Goal: Transaction & Acquisition: Purchase product/service

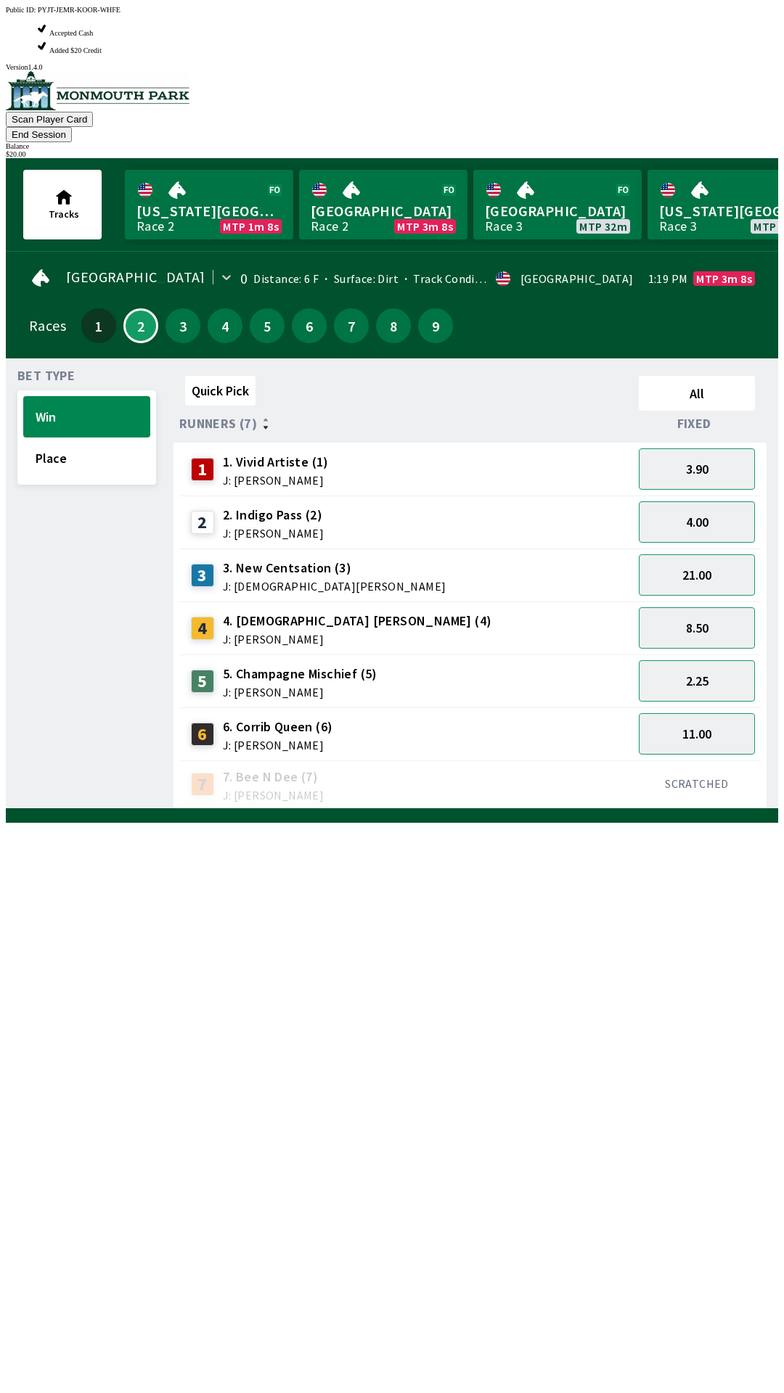
click at [249, 665] on span "5. Champagne Mischief (5)" at bounding box center [300, 674] width 155 height 19
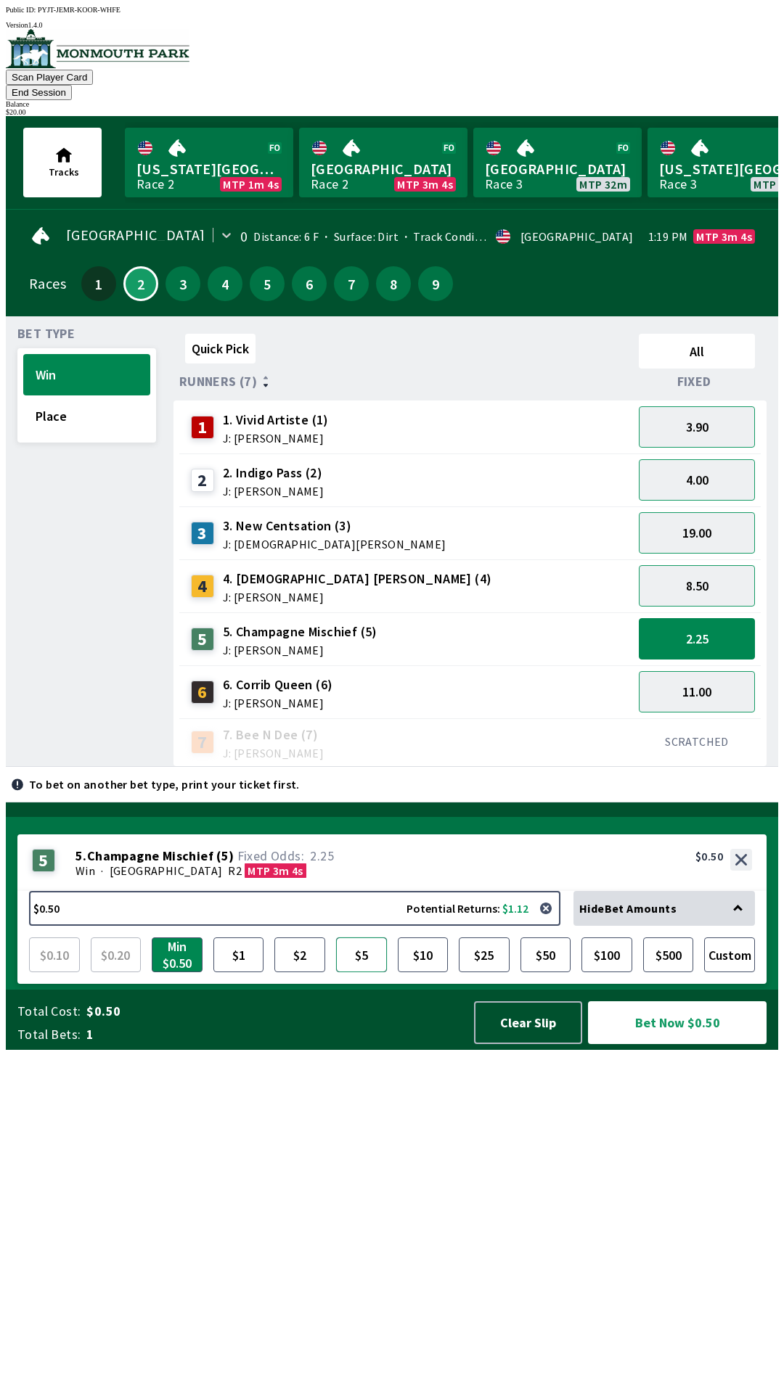
click at [364, 972] on button "$5" at bounding box center [361, 955] width 51 height 35
click at [659, 1044] on button "Bet Now $5.00" at bounding box center [677, 1022] width 179 height 43
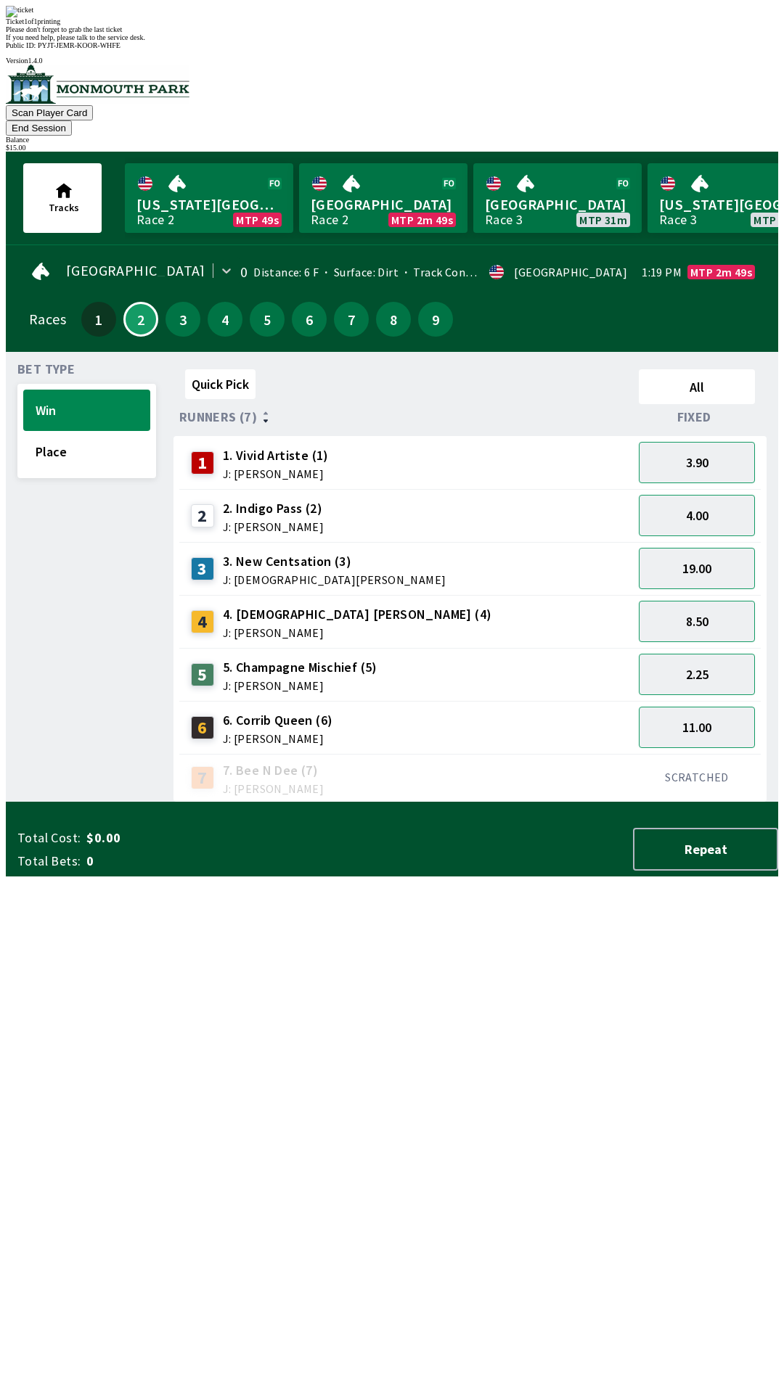
click at [72, 120] on button "End Session" at bounding box center [39, 127] width 66 height 15
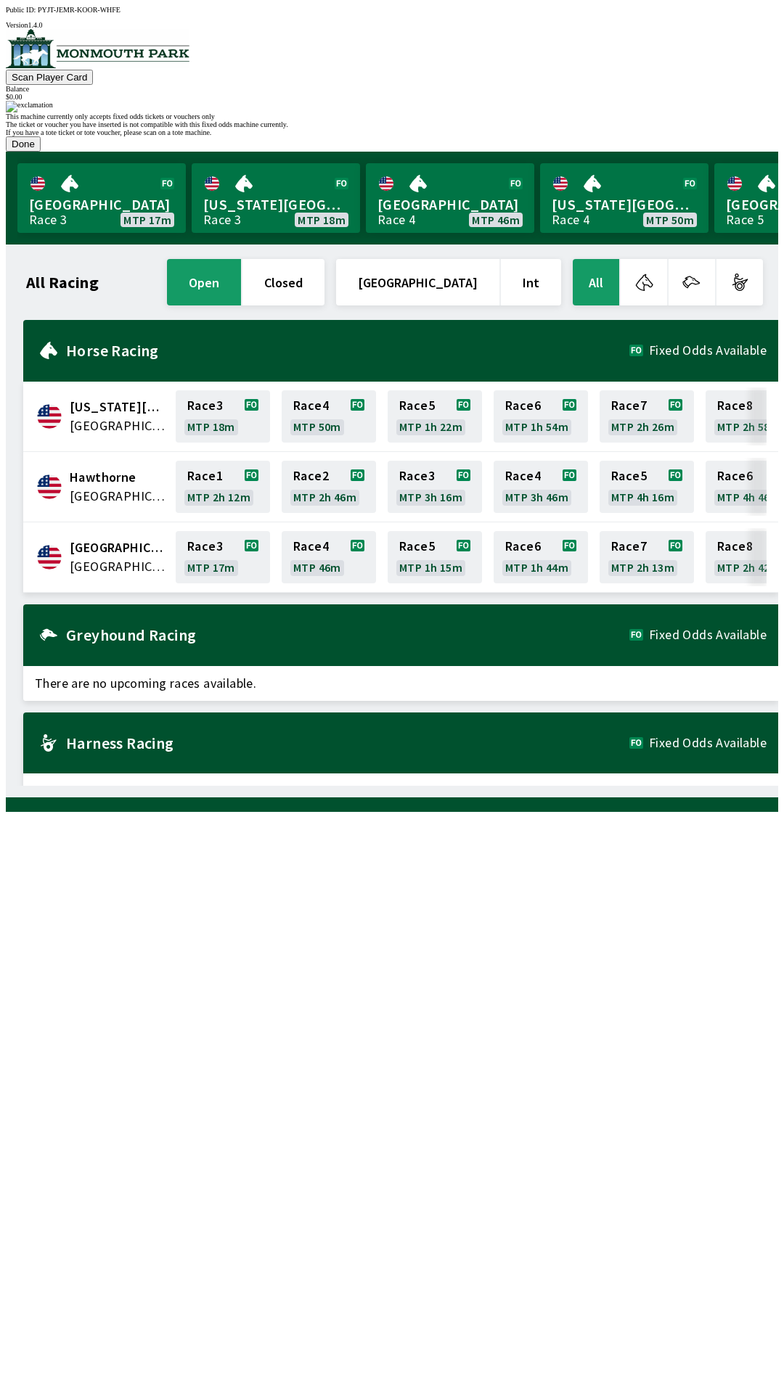
click at [41, 152] on button "Done" at bounding box center [23, 143] width 35 height 15
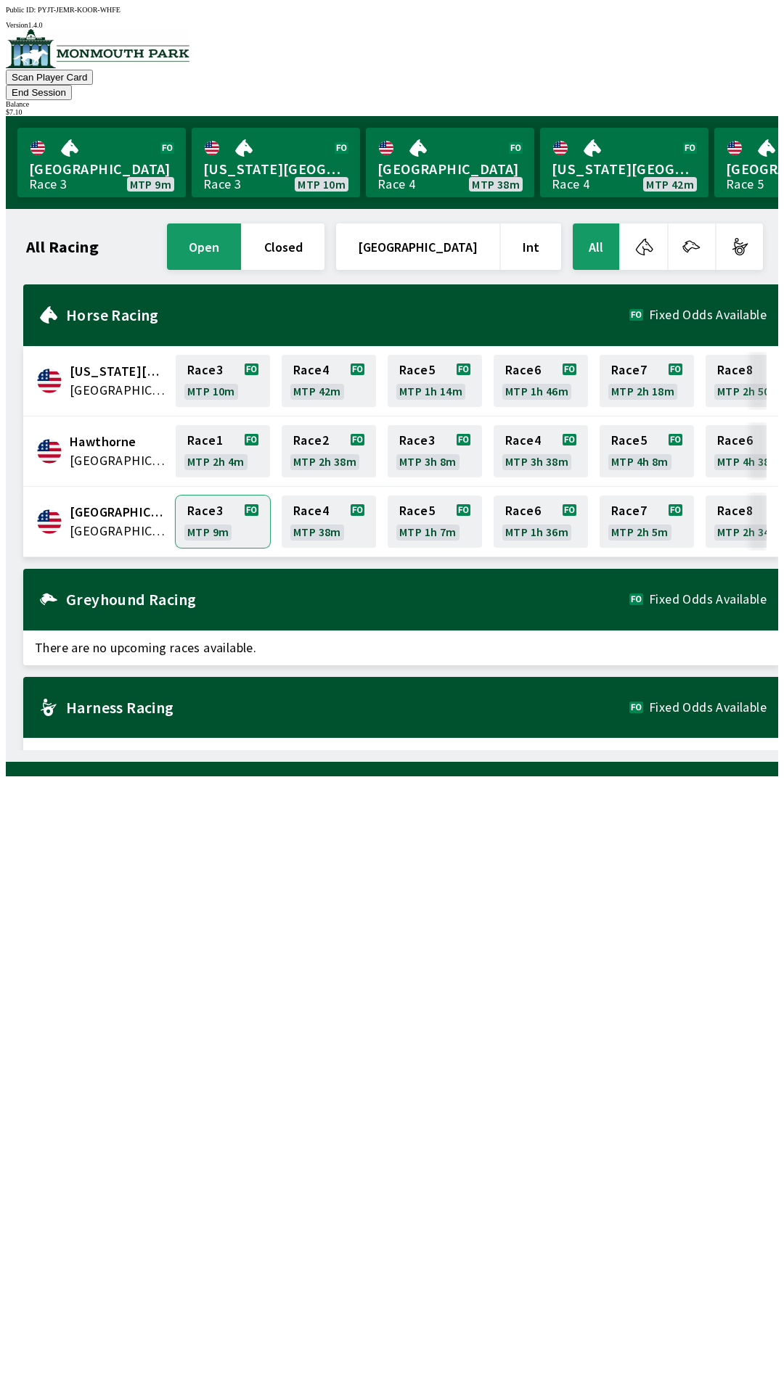
click at [211, 496] on link "Race 3 MTP 9m" at bounding box center [223, 522] width 94 height 52
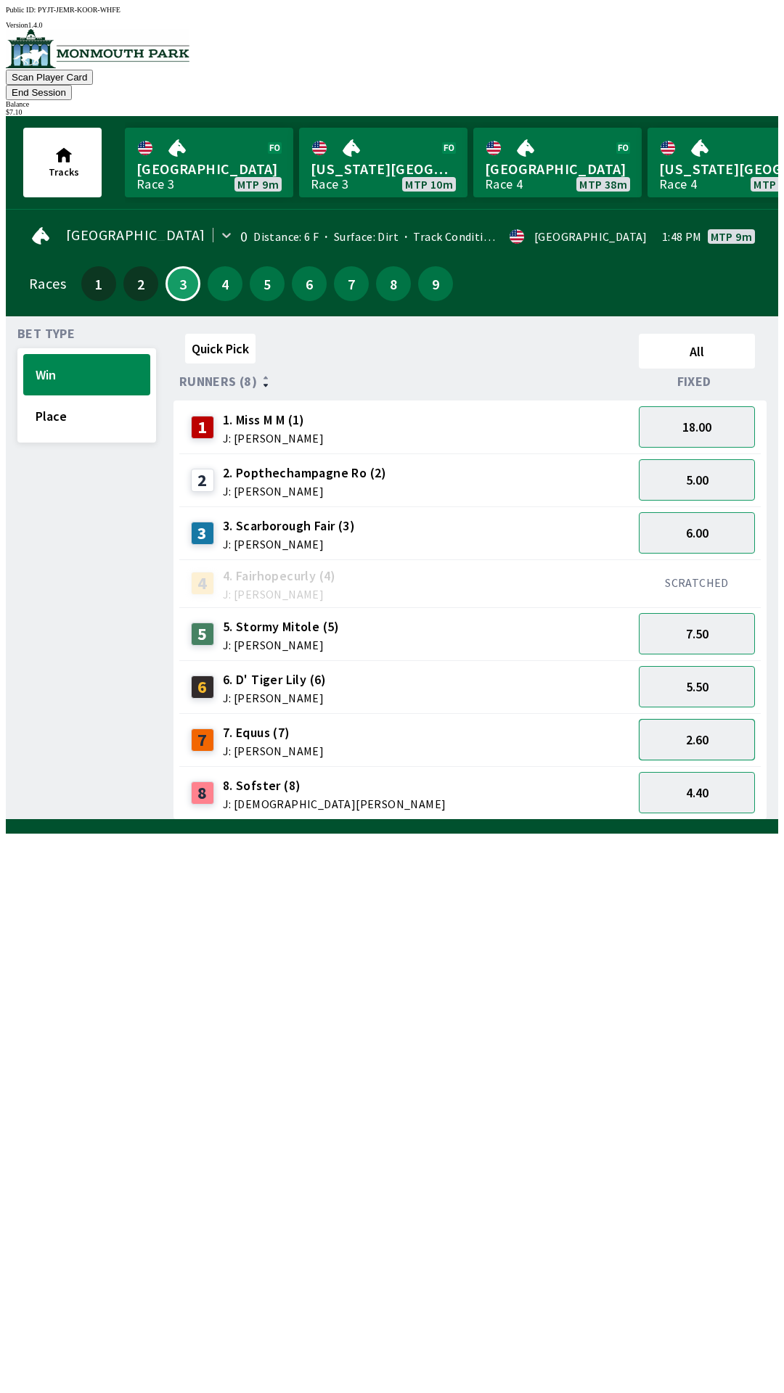
click at [683, 722] on button "2.60" at bounding box center [697, 739] width 116 height 41
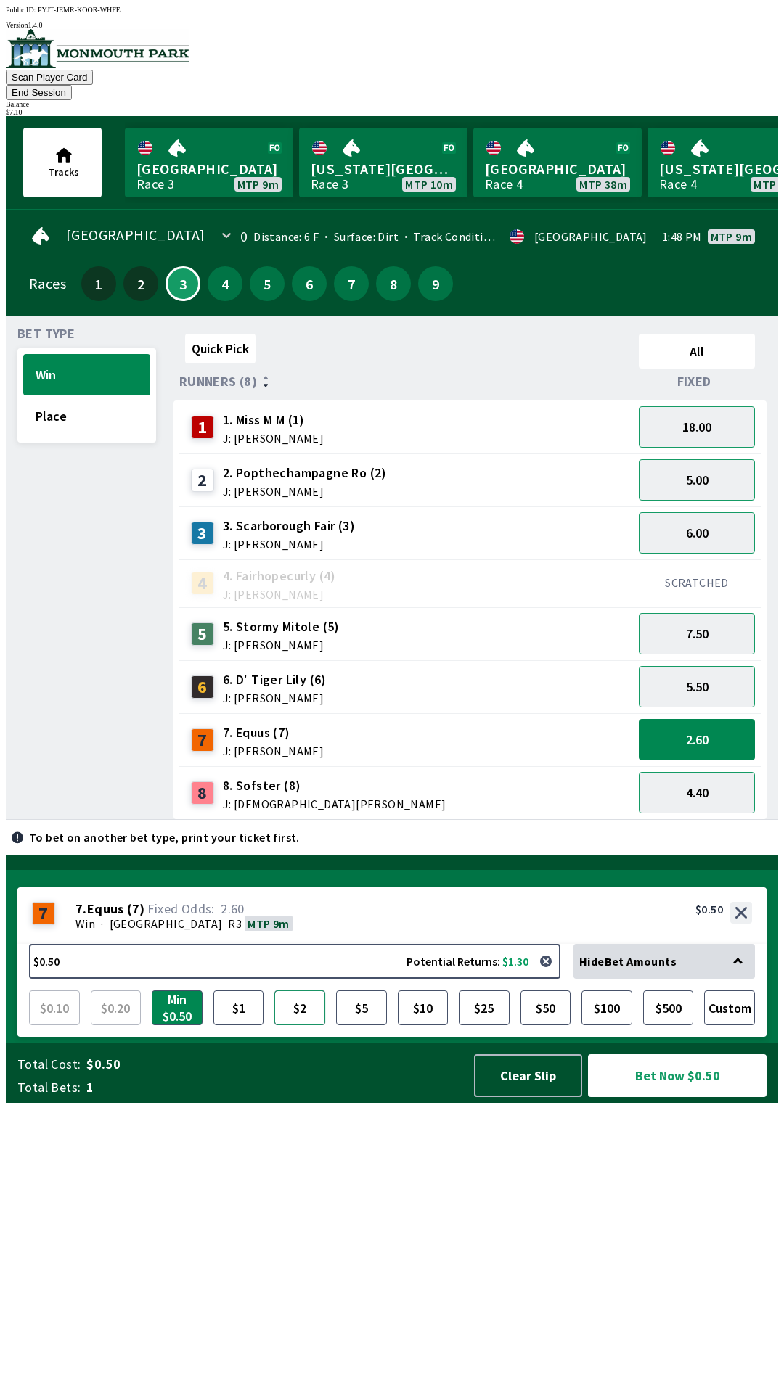
click at [297, 1025] on button "$2" at bounding box center [299, 1008] width 51 height 35
click at [733, 1025] on button "Custom" at bounding box center [729, 1008] width 51 height 35
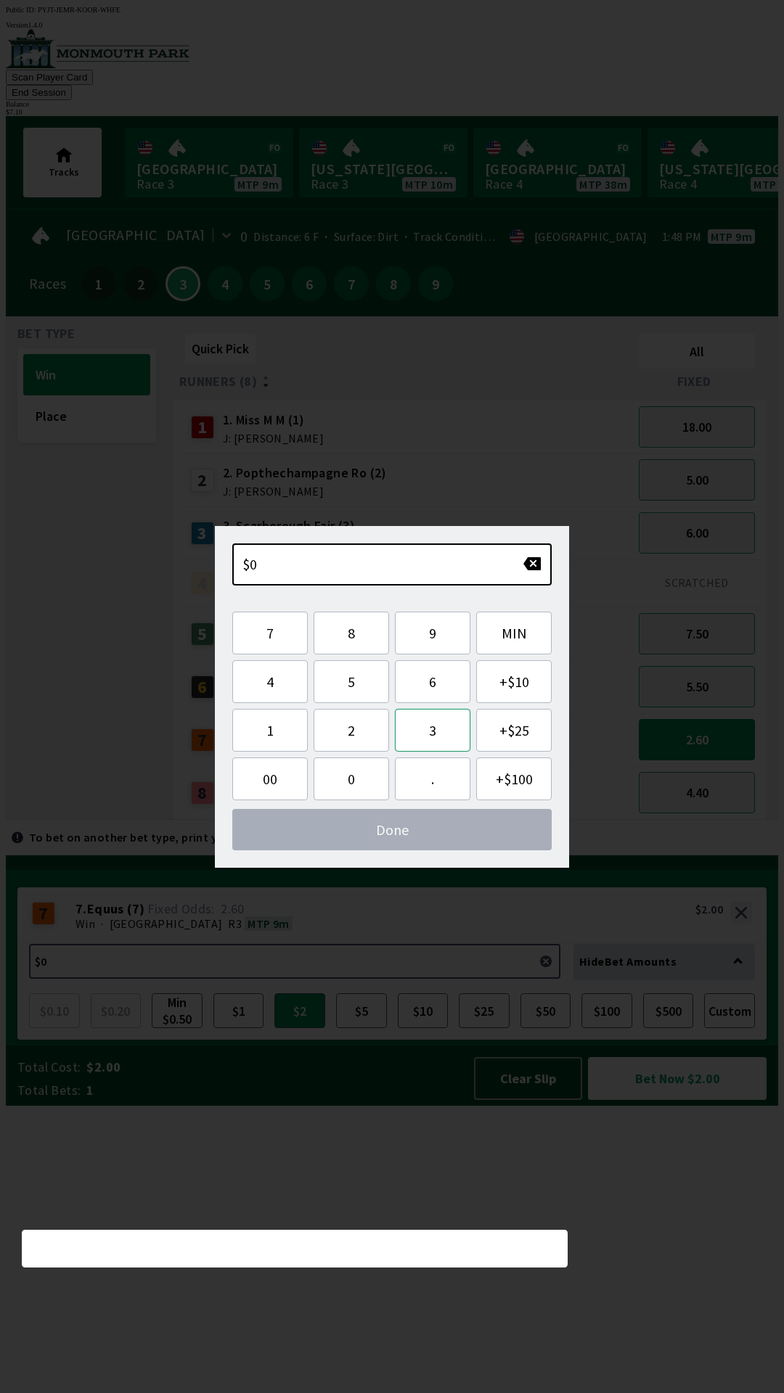
click at [421, 721] on button "3" at bounding box center [432, 730] width 75 height 43
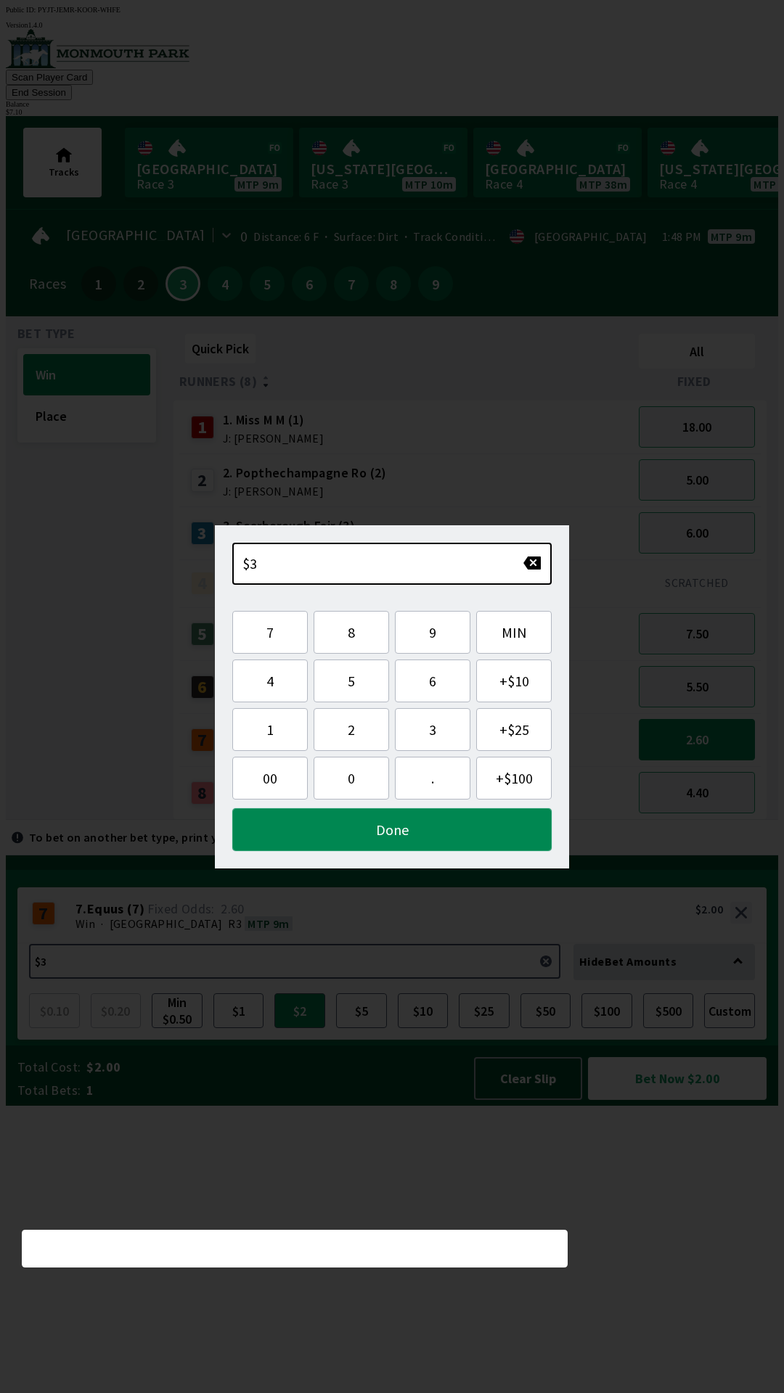
click at [349, 832] on button "Done" at bounding box center [391, 829] width 319 height 43
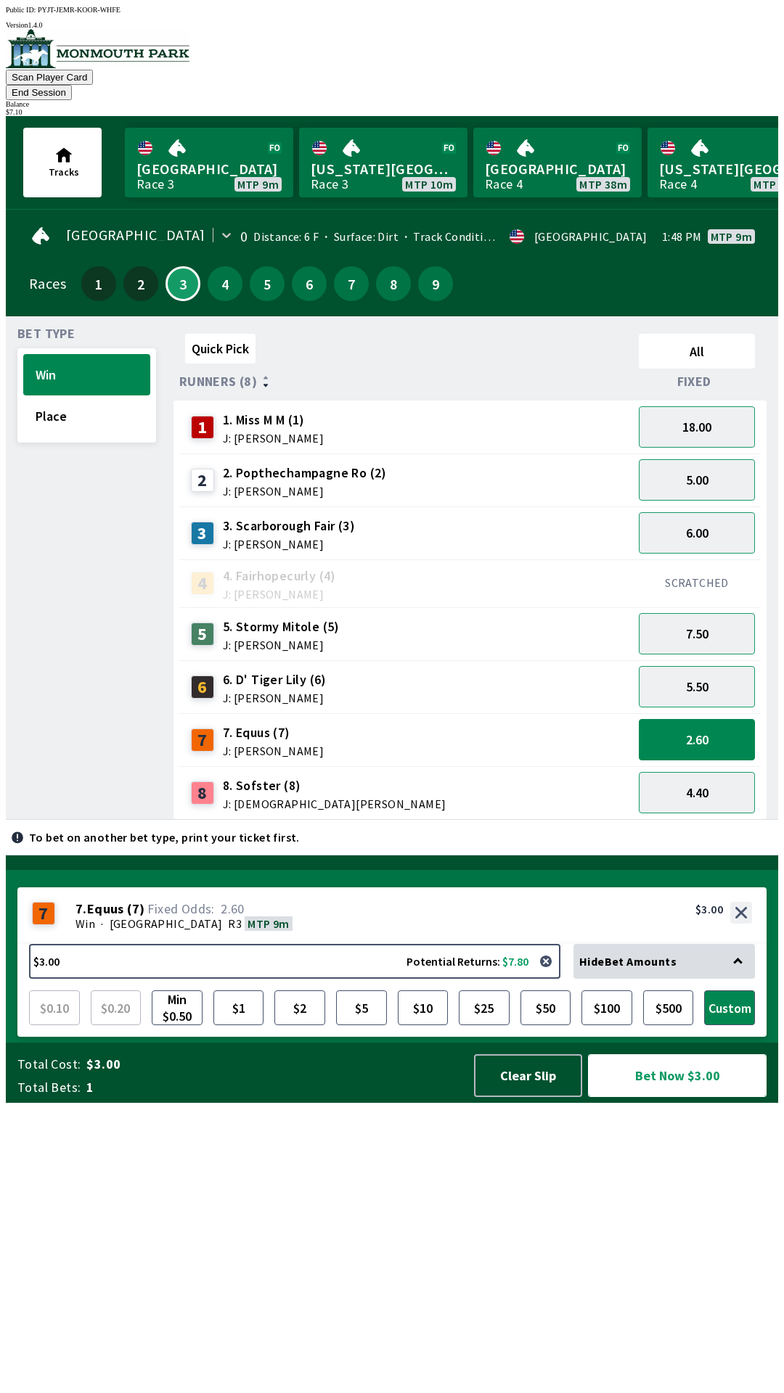
click at [662, 1097] on button "Bet Now $3.00" at bounding box center [677, 1075] width 179 height 43
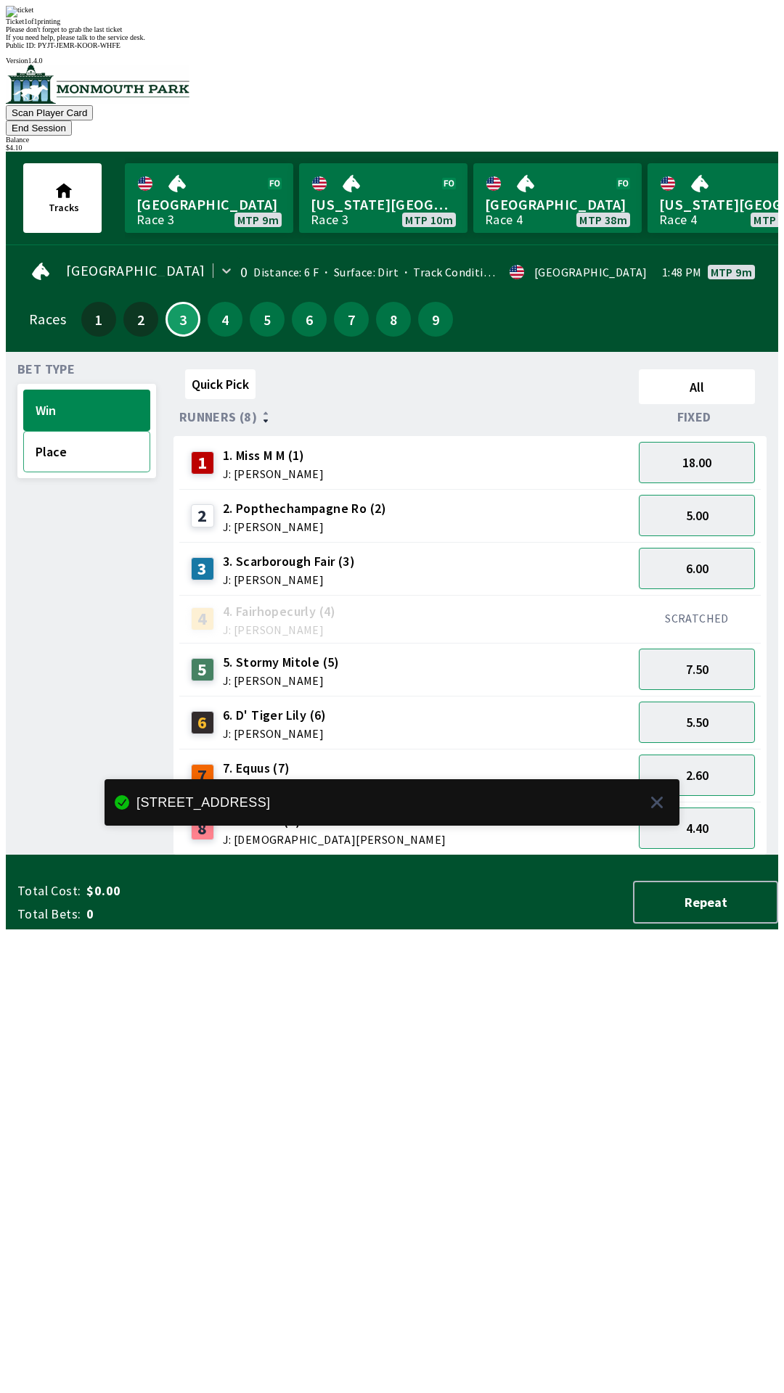
click at [59, 431] on button "Place" at bounding box center [86, 451] width 127 height 41
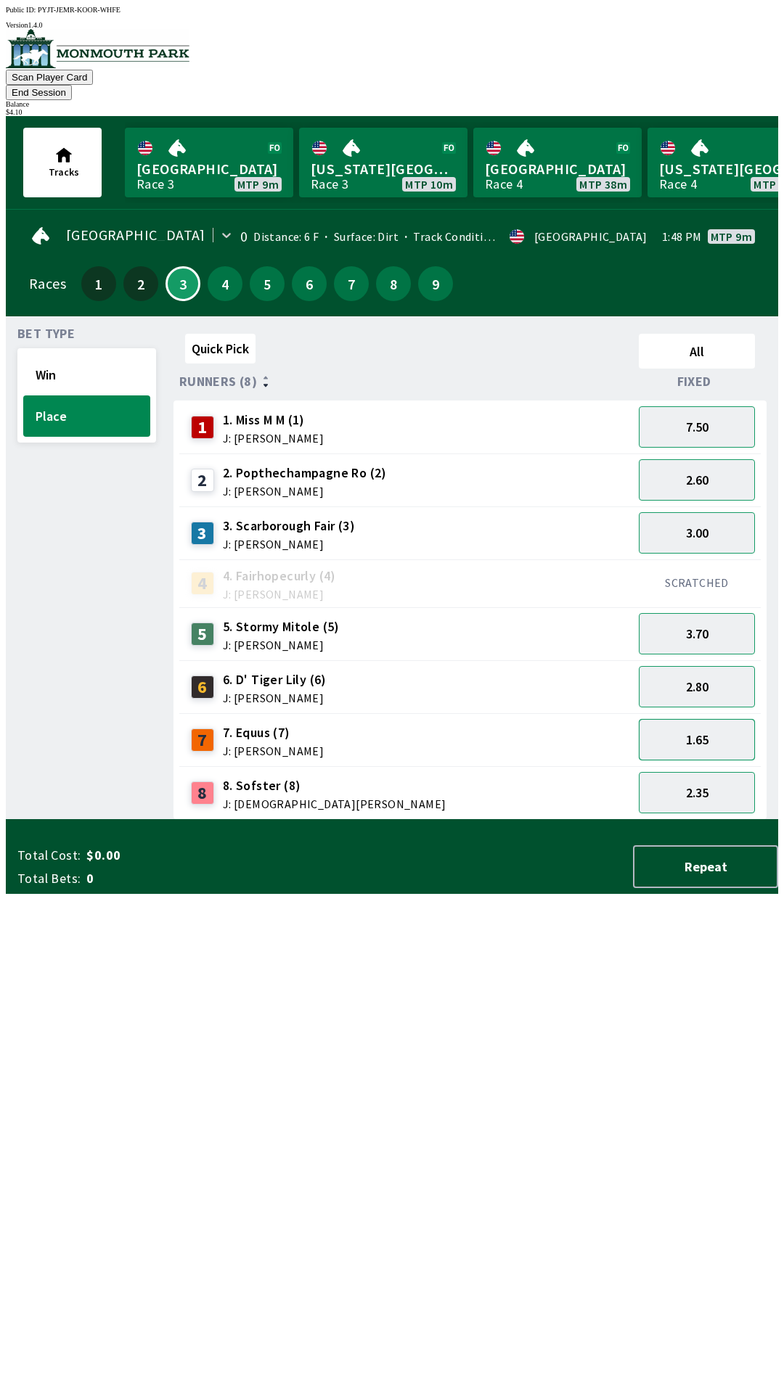
click at [683, 719] on button "1.65" at bounding box center [697, 739] width 116 height 41
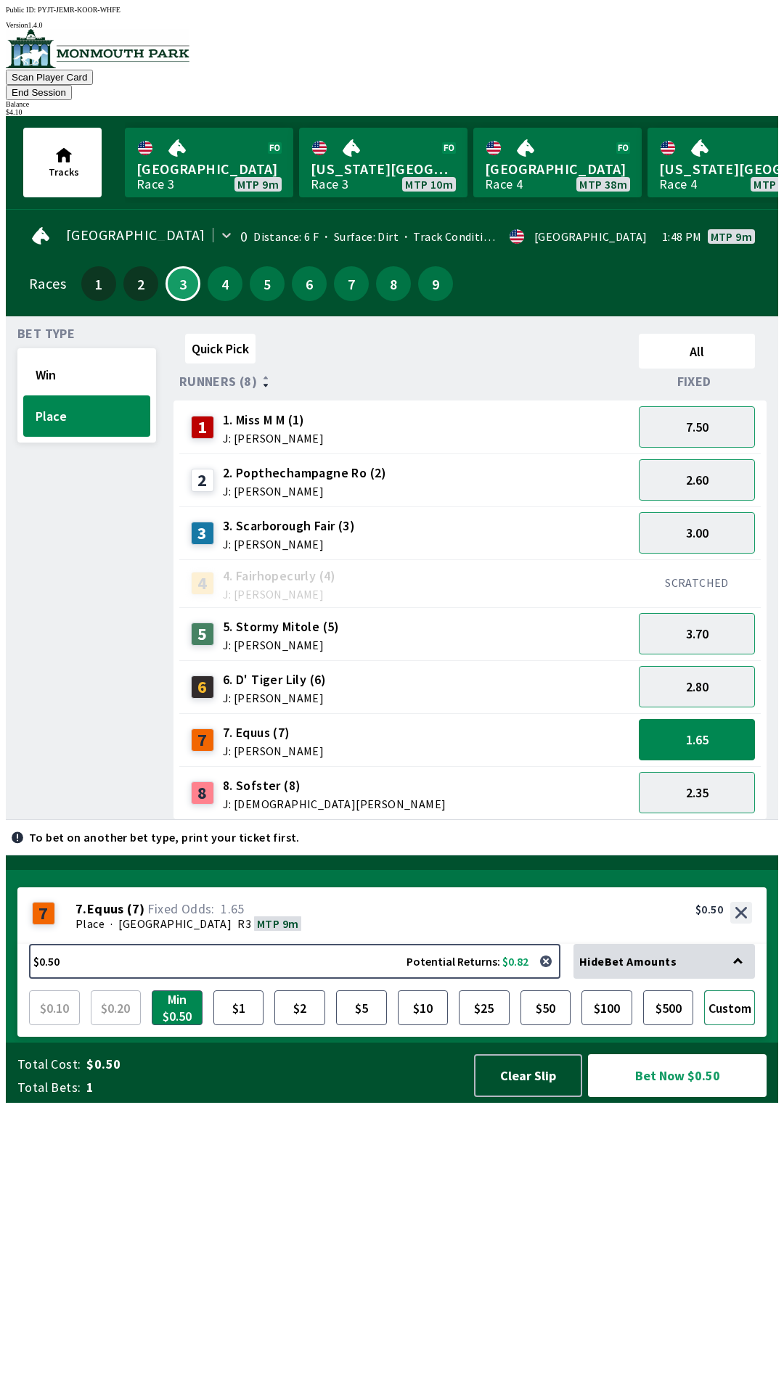
click at [722, 1025] on button "Custom" at bounding box center [729, 1008] width 51 height 35
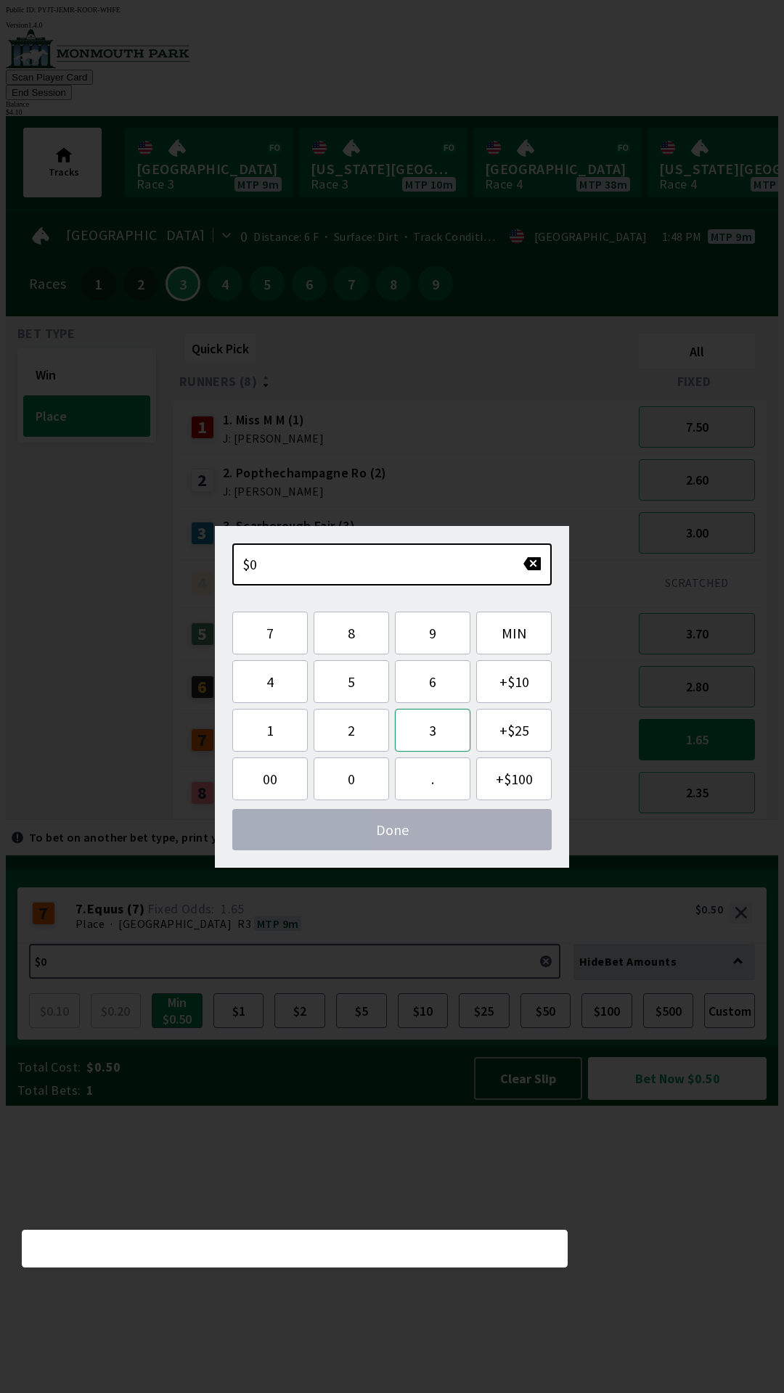
click at [425, 735] on button "3" at bounding box center [432, 730] width 75 height 43
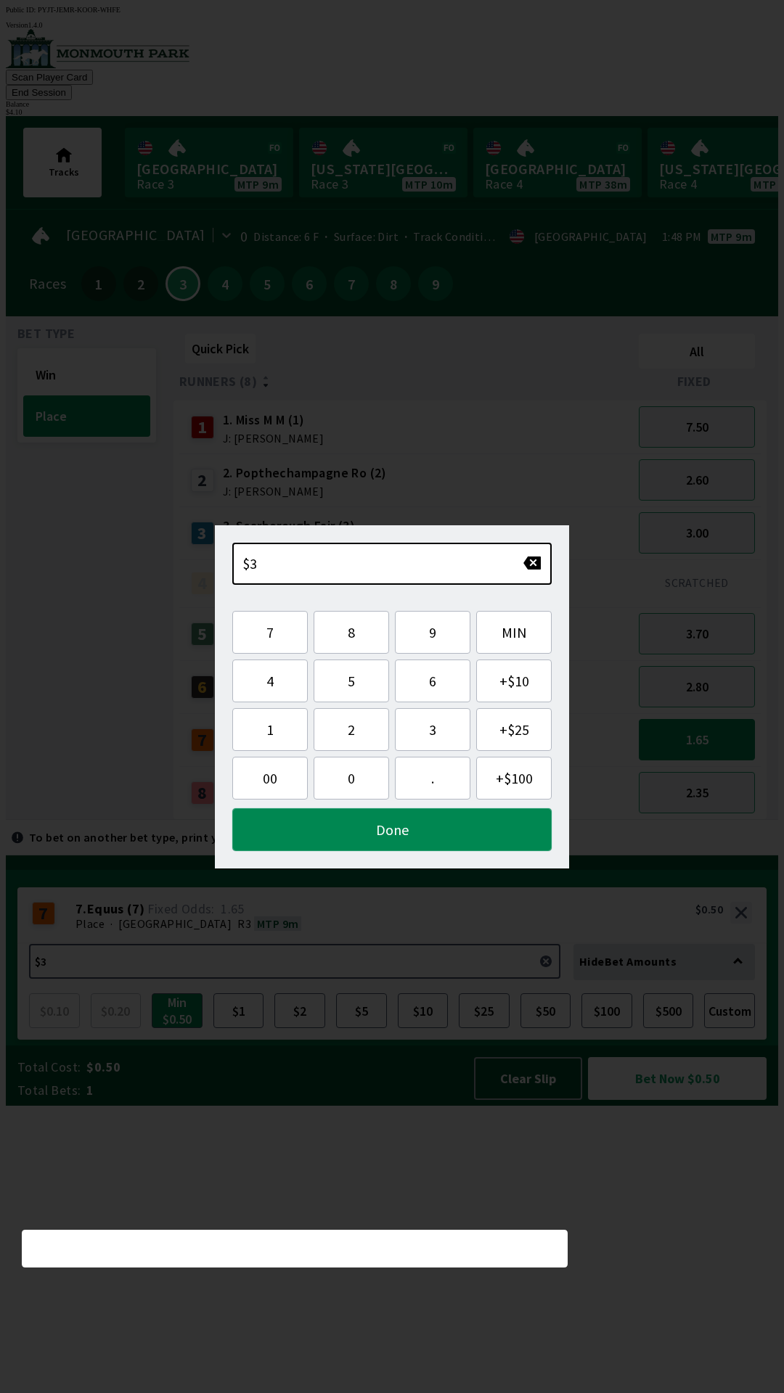
click at [363, 830] on button "Done" at bounding box center [391, 829] width 319 height 43
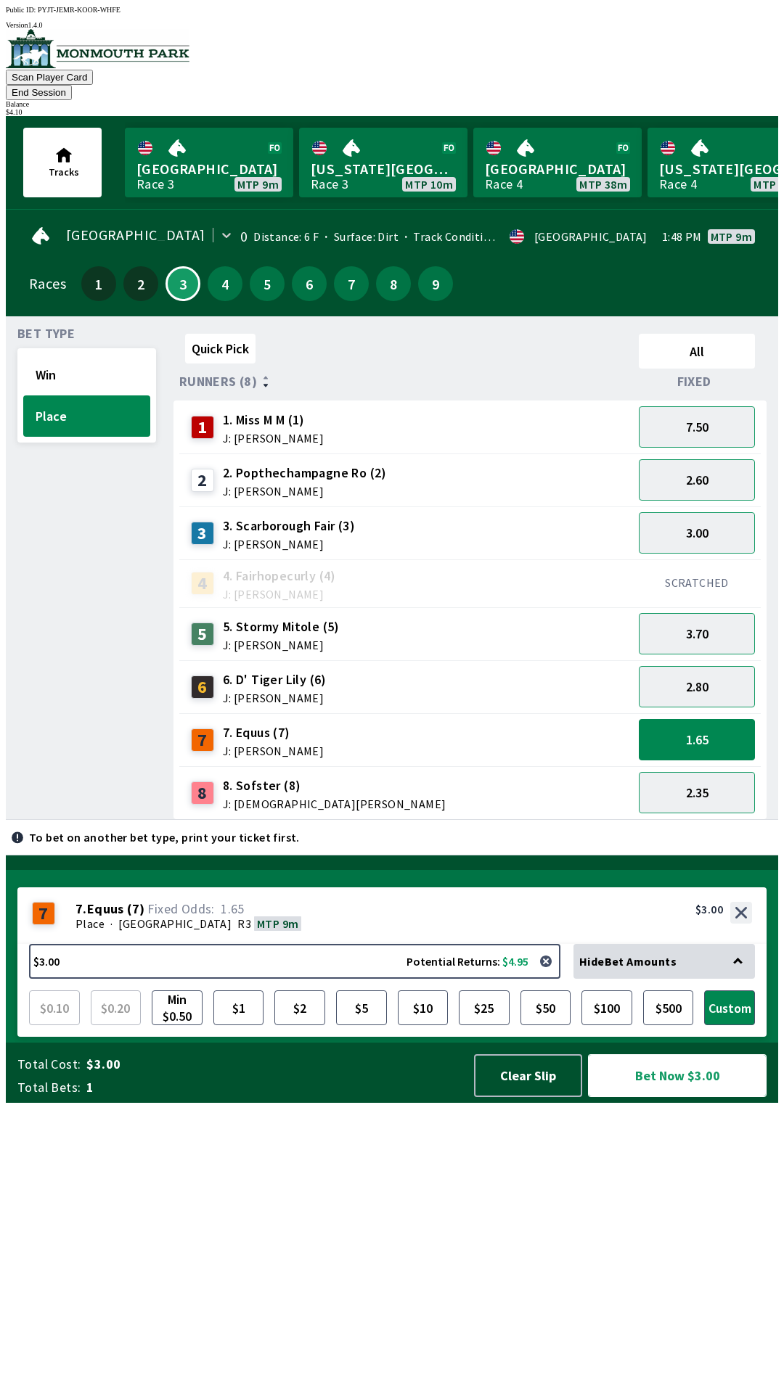
click at [654, 1097] on button "Bet Now $3.00" at bounding box center [676, 1076] width 181 height 44
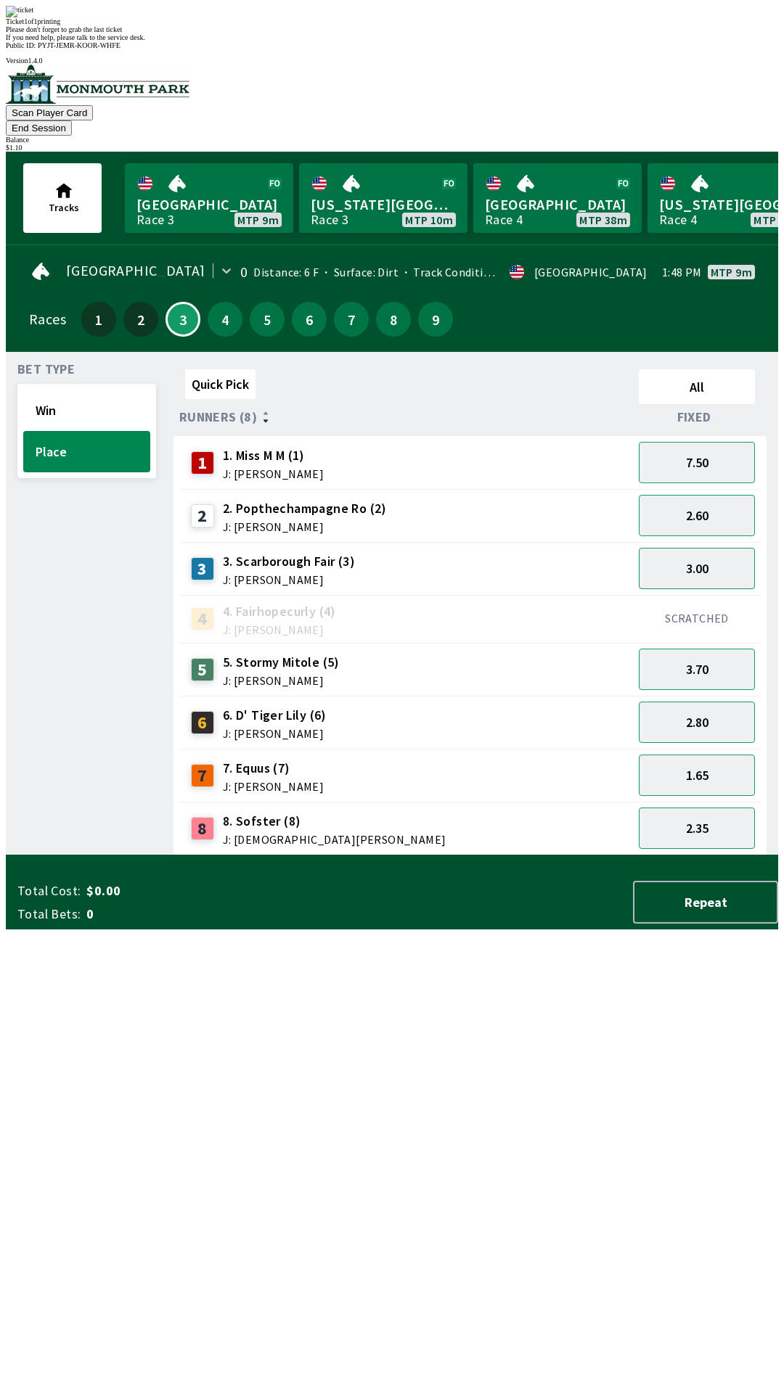
click at [414, 856] on div "Quick Pick All Runners (8) Fixed 1 1. Miss M M (1) J: [PERSON_NAME] 7.50 2 2. P…" at bounding box center [475, 610] width 604 height 492
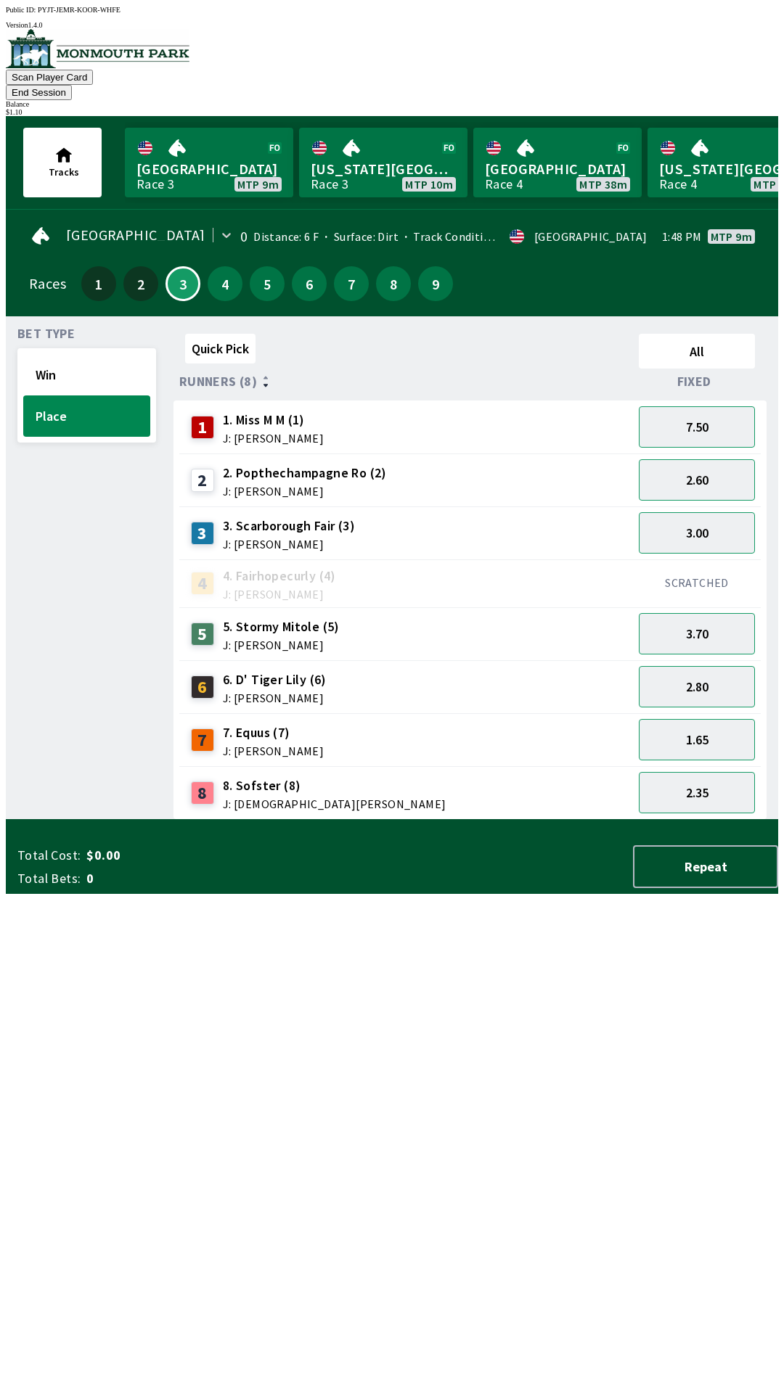
click at [72, 85] on button "End Session" at bounding box center [39, 92] width 66 height 15
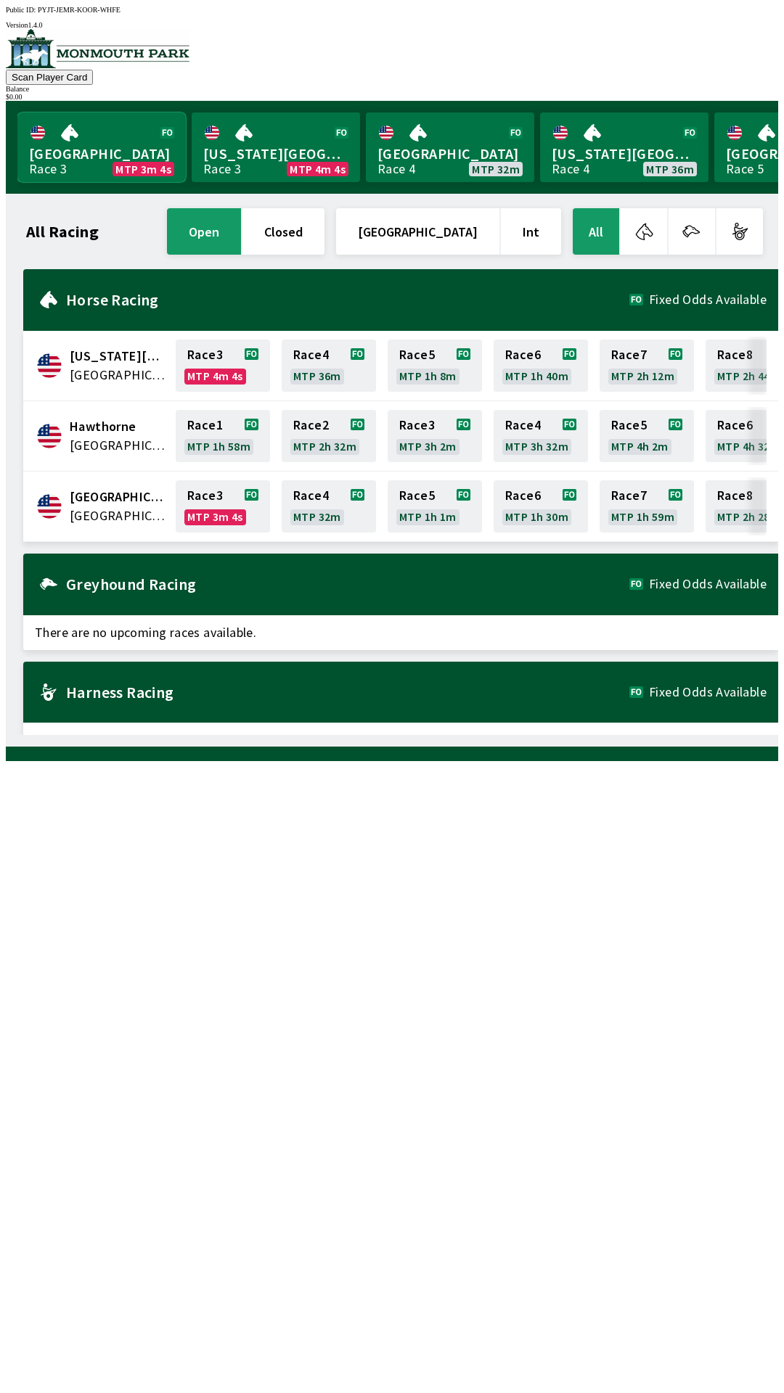
click at [97, 135] on link "Monmouth Park Race 3 MTP 3m 4s" at bounding box center [101, 147] width 168 height 70
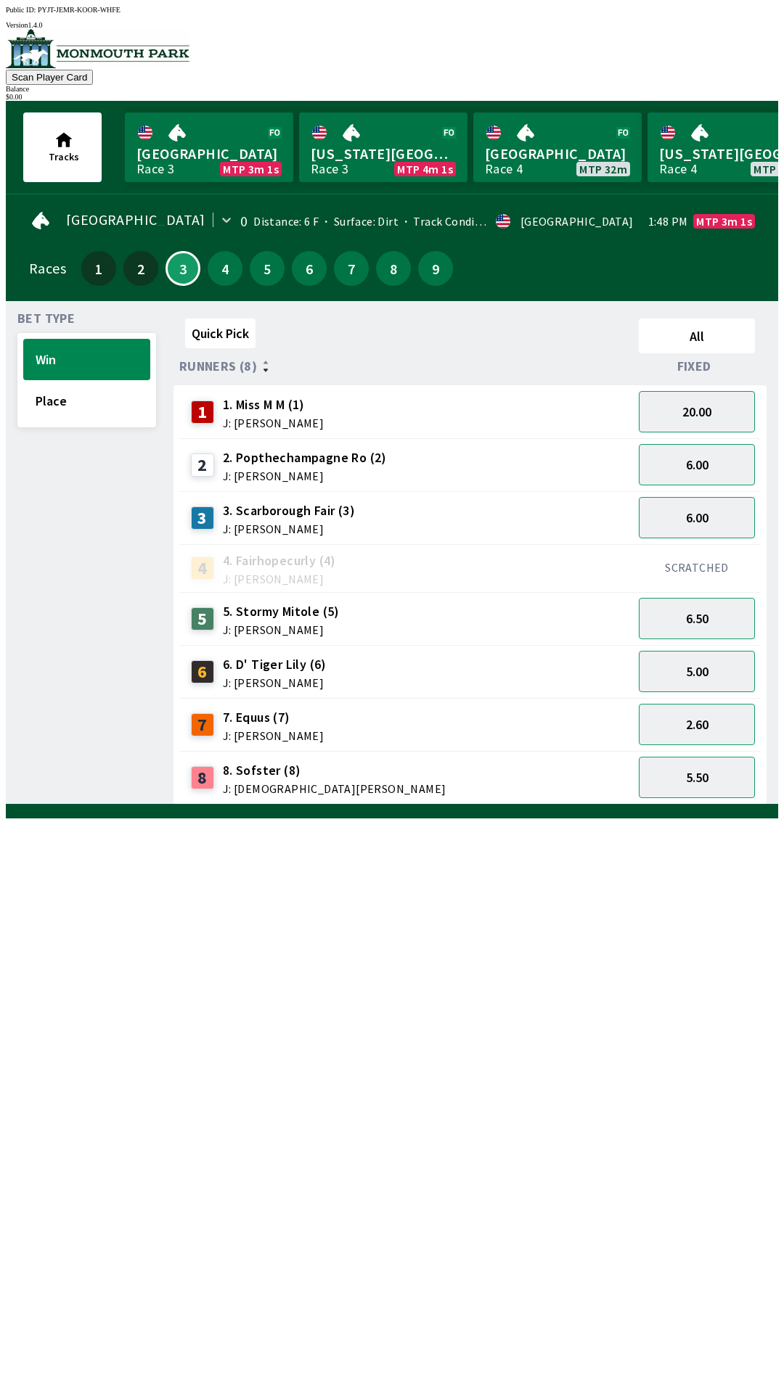
click at [250, 710] on span "7. Equus (7)" at bounding box center [273, 717] width 101 height 19
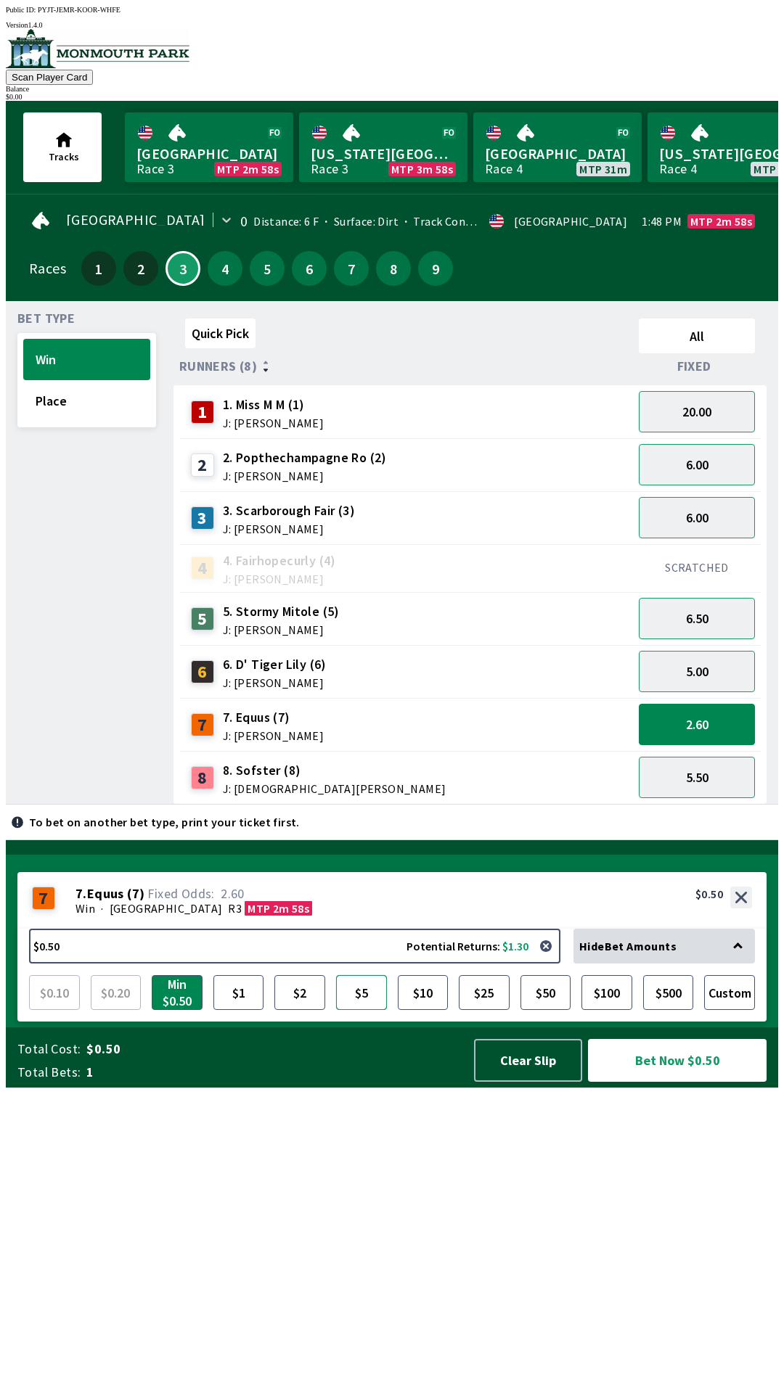
click at [359, 1010] on button "$5" at bounding box center [361, 992] width 51 height 35
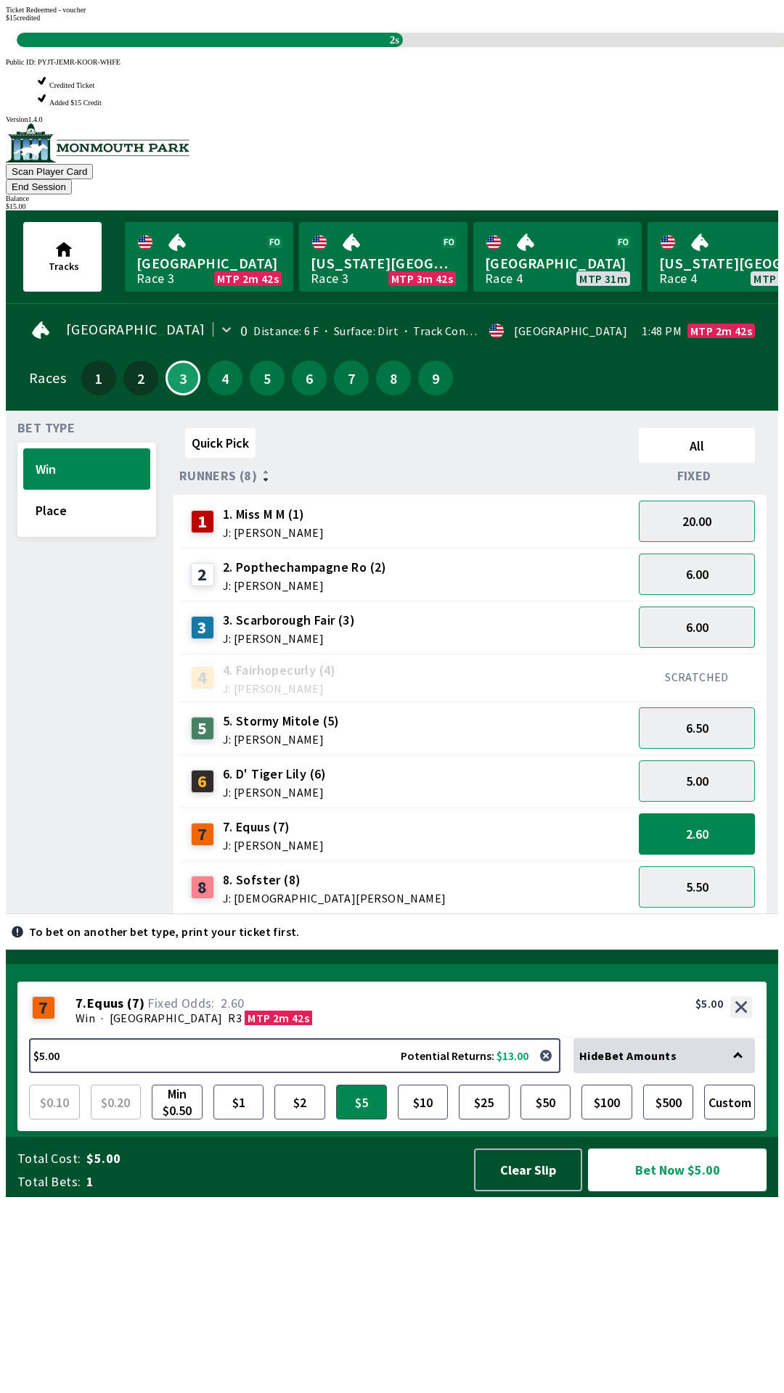
click at [667, 1192] on button "Bet Now $5.00" at bounding box center [677, 1170] width 179 height 43
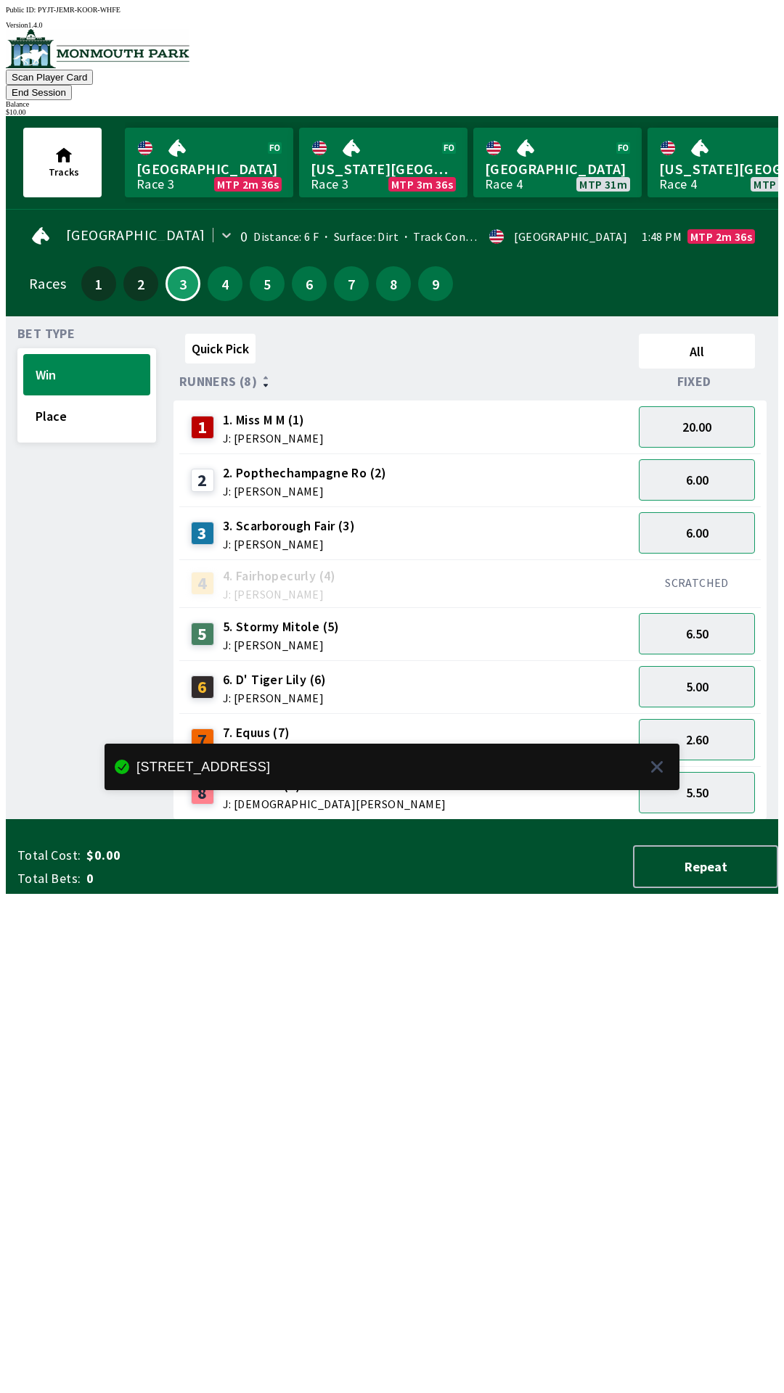
click at [72, 85] on button "End Session" at bounding box center [39, 92] width 66 height 15
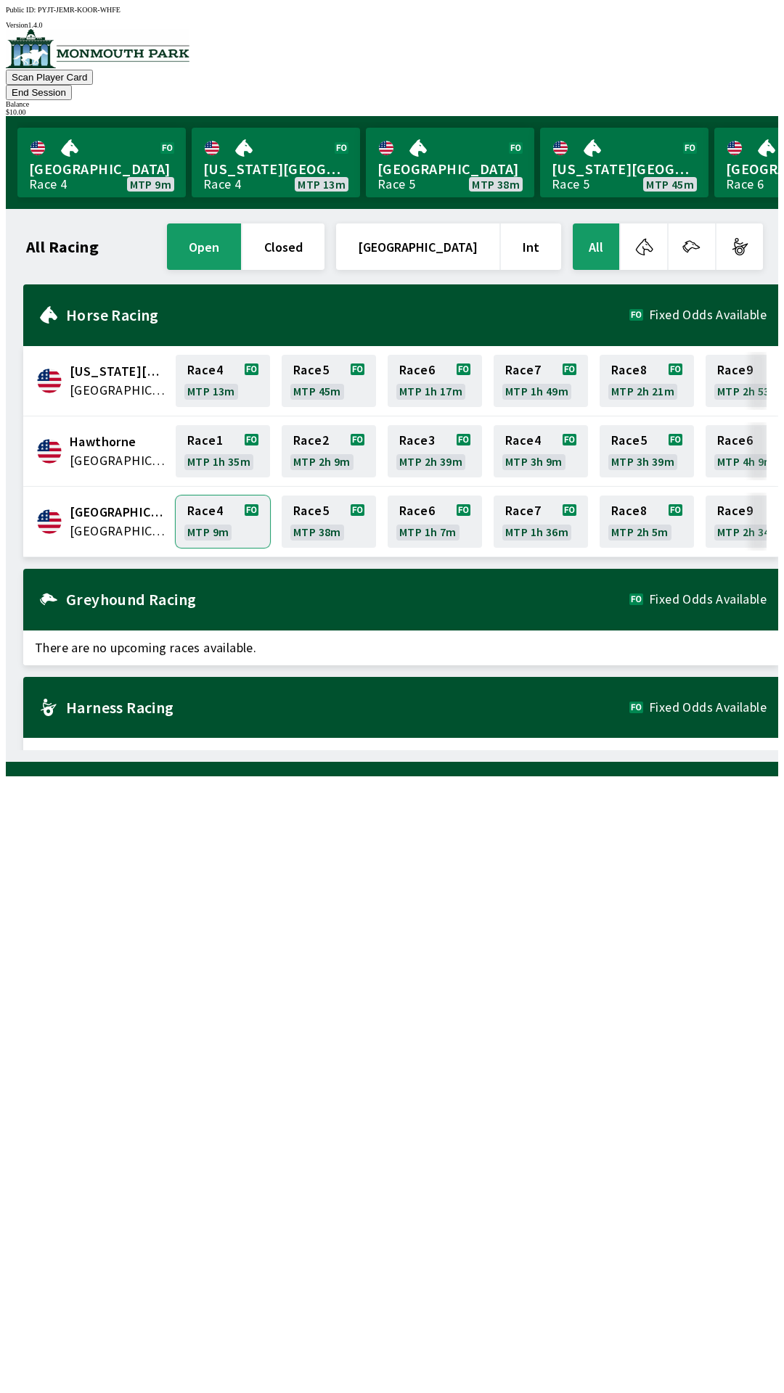
click at [208, 499] on link "Race 4 MTP 9m" at bounding box center [223, 522] width 94 height 52
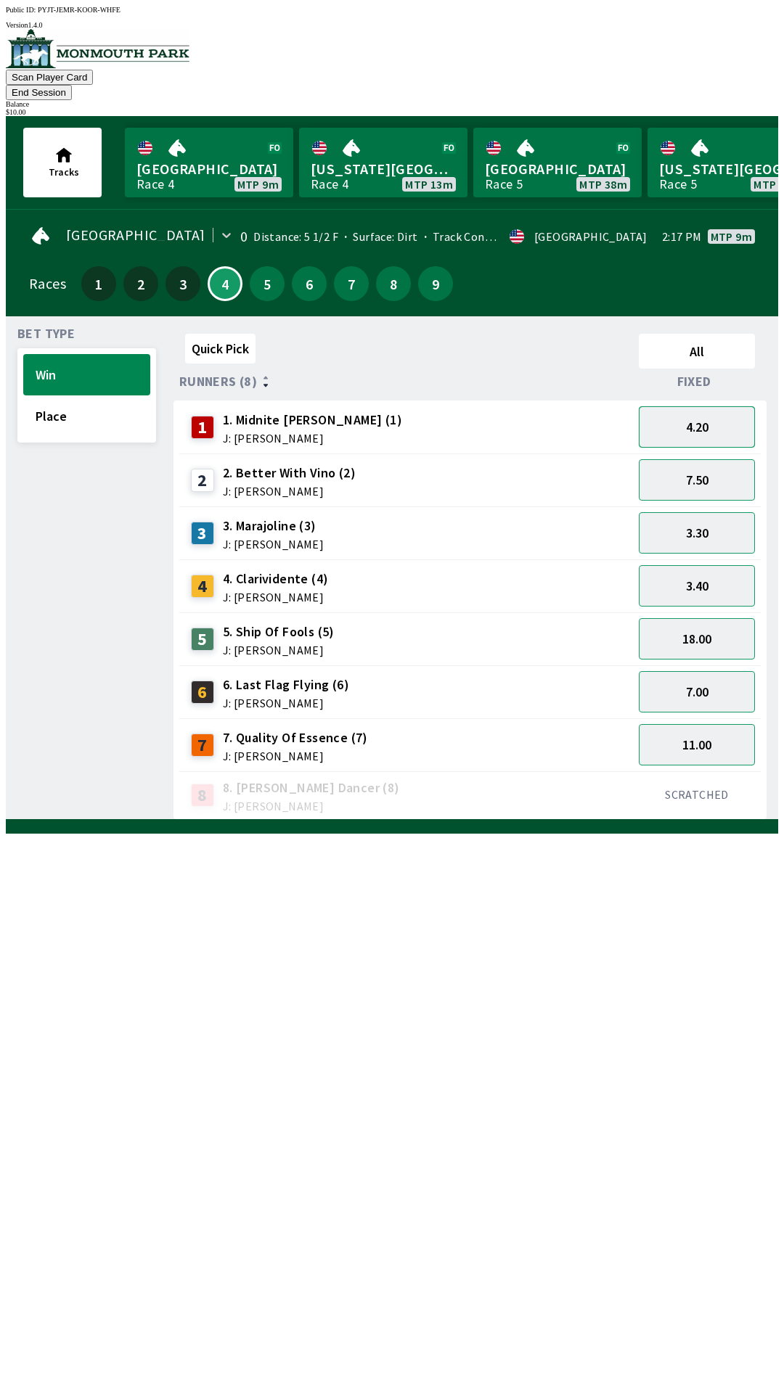
click at [686, 406] on button "4.20" at bounding box center [697, 426] width 116 height 41
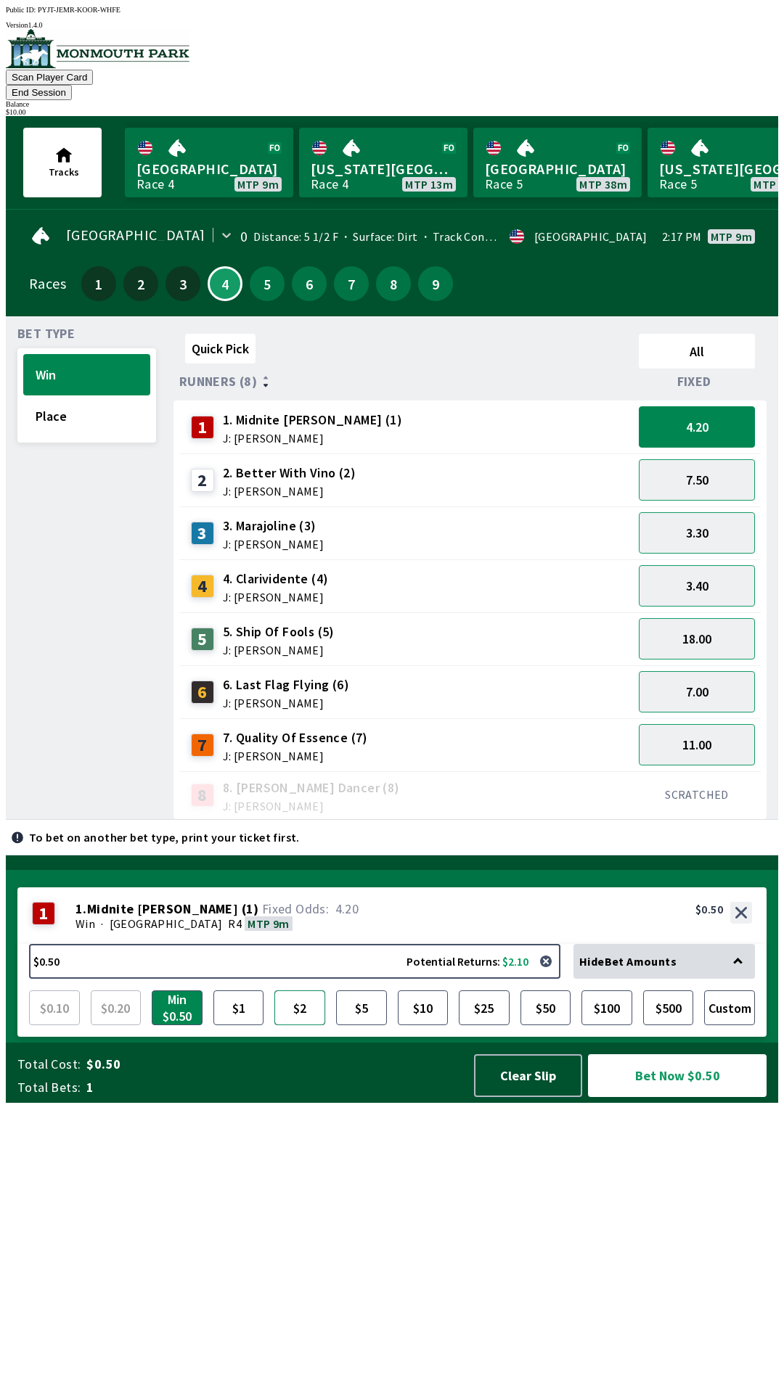
click at [295, 1025] on button "$2" at bounding box center [299, 1008] width 51 height 35
click at [676, 618] on button "18.00" at bounding box center [697, 638] width 116 height 41
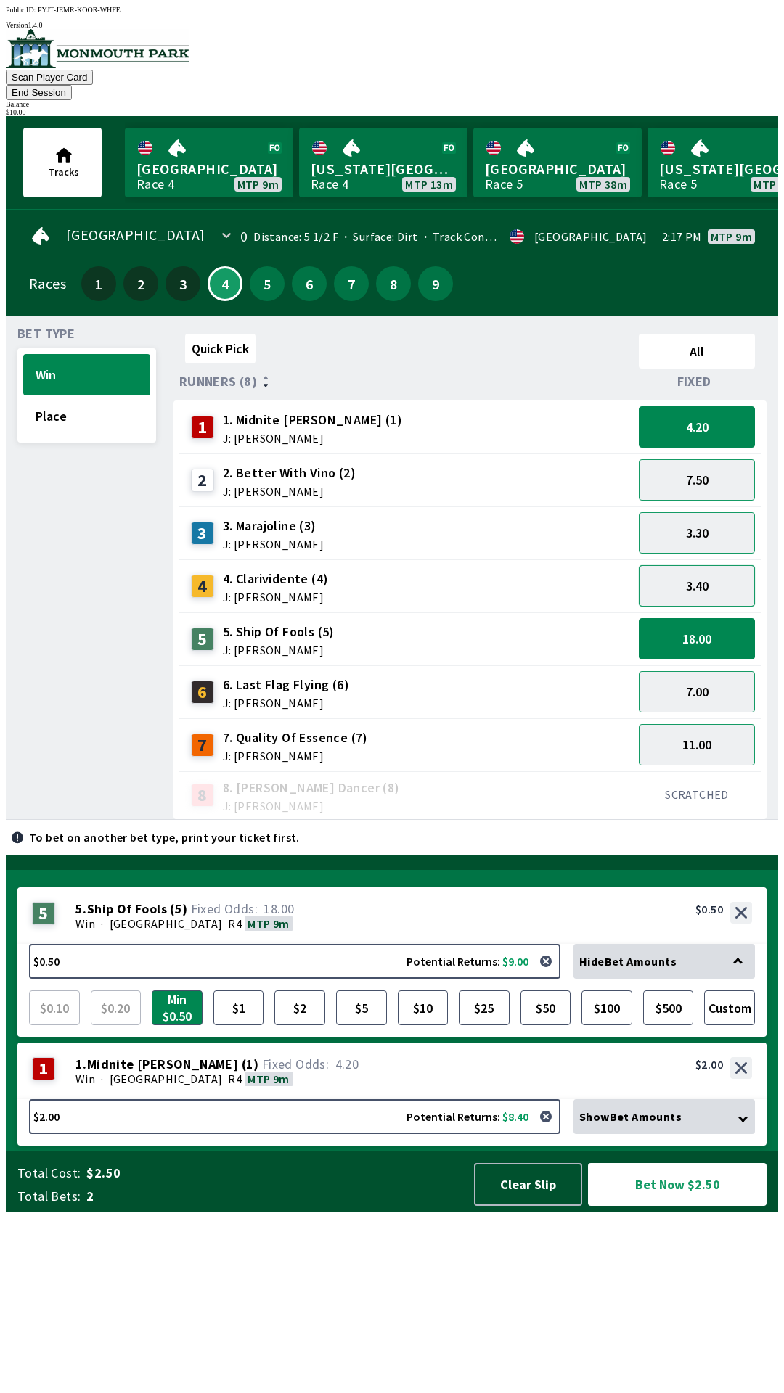
click at [676, 565] on button "3.40" at bounding box center [697, 585] width 116 height 41
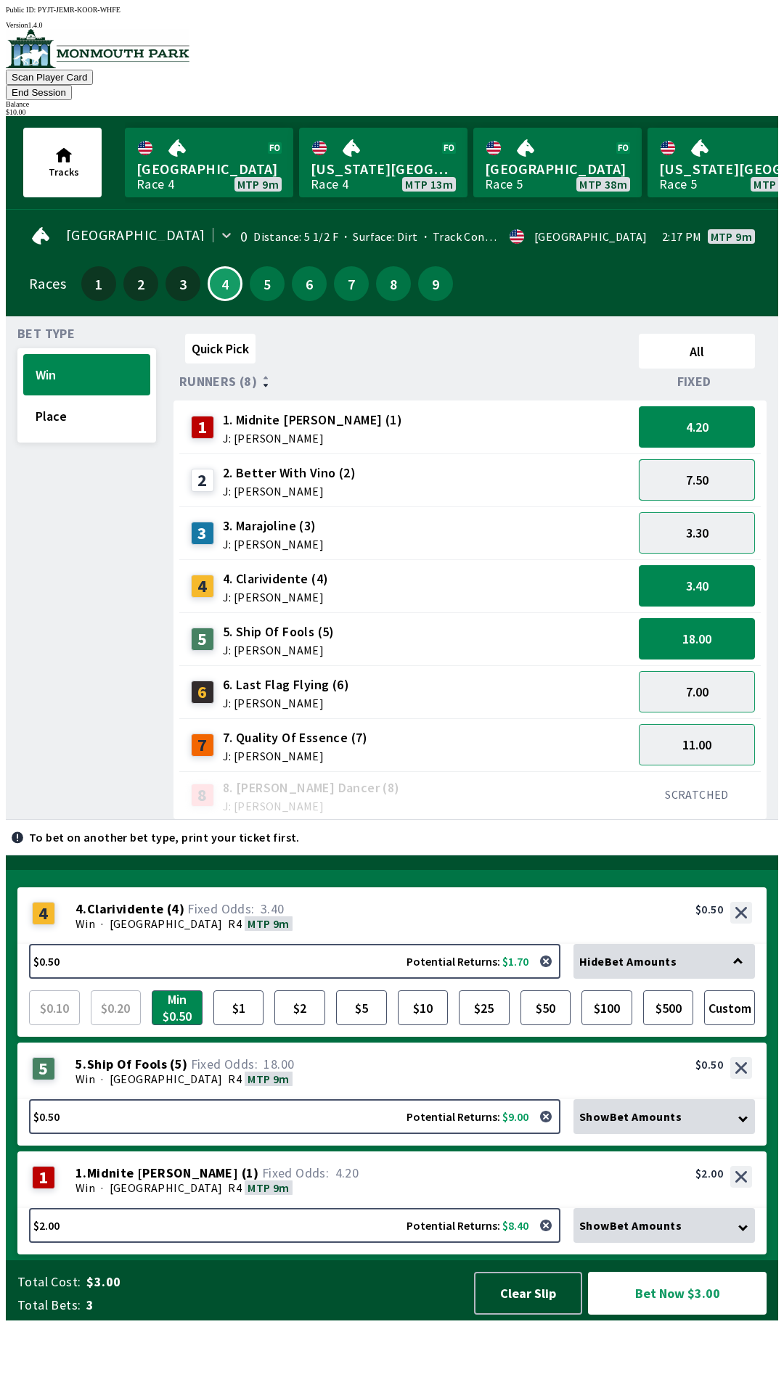
click at [681, 464] on button "7.50" at bounding box center [697, 479] width 116 height 41
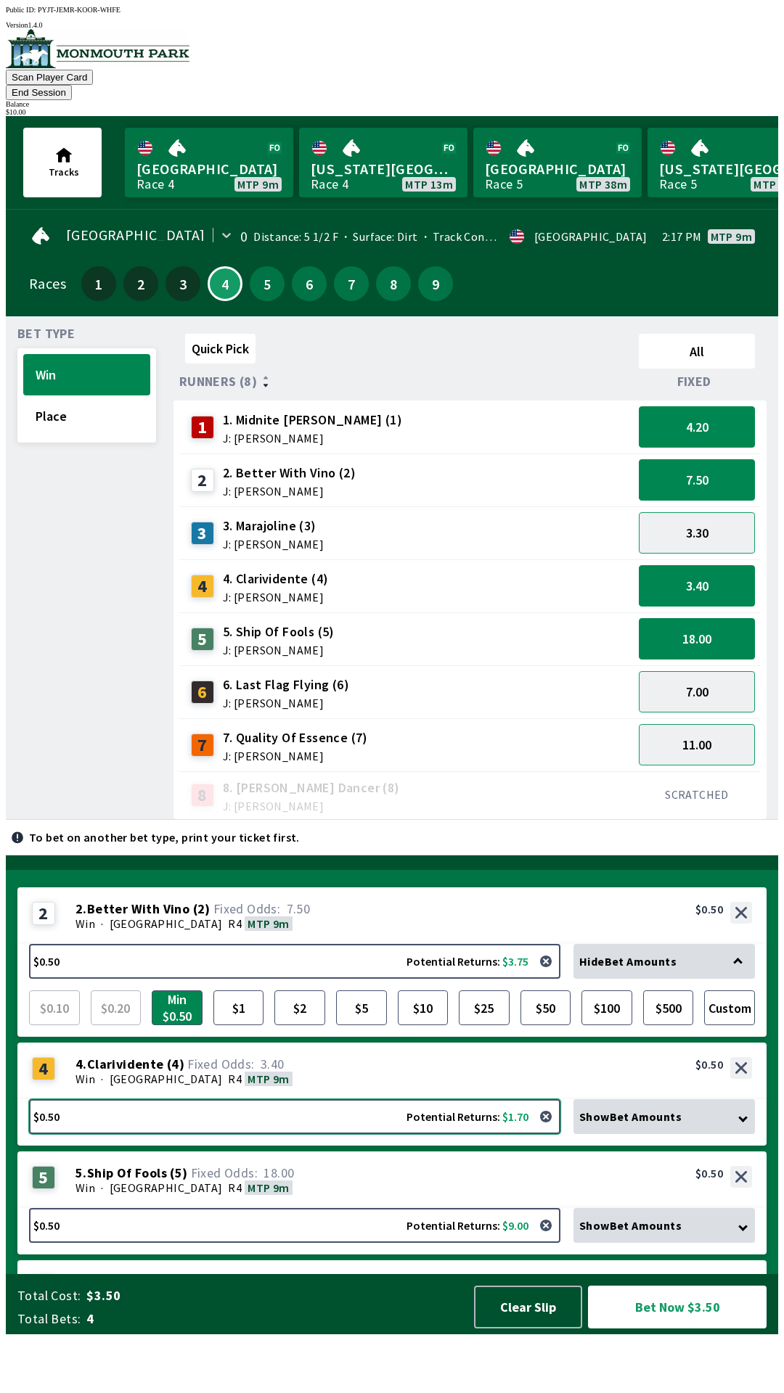
click at [93, 1134] on button "$0.50 Potential Returns: $1.70" at bounding box center [294, 1116] width 531 height 35
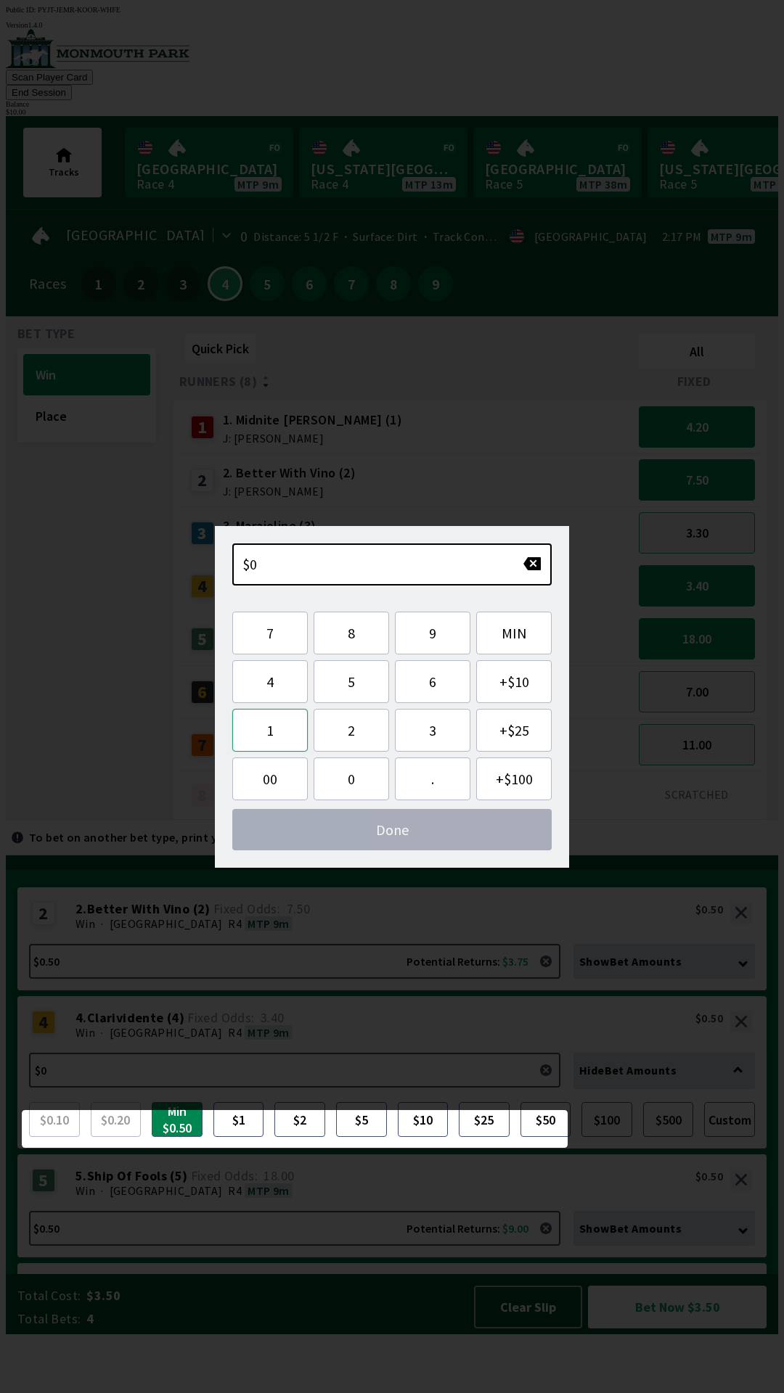
click at [267, 724] on button "1" at bounding box center [269, 730] width 75 height 43
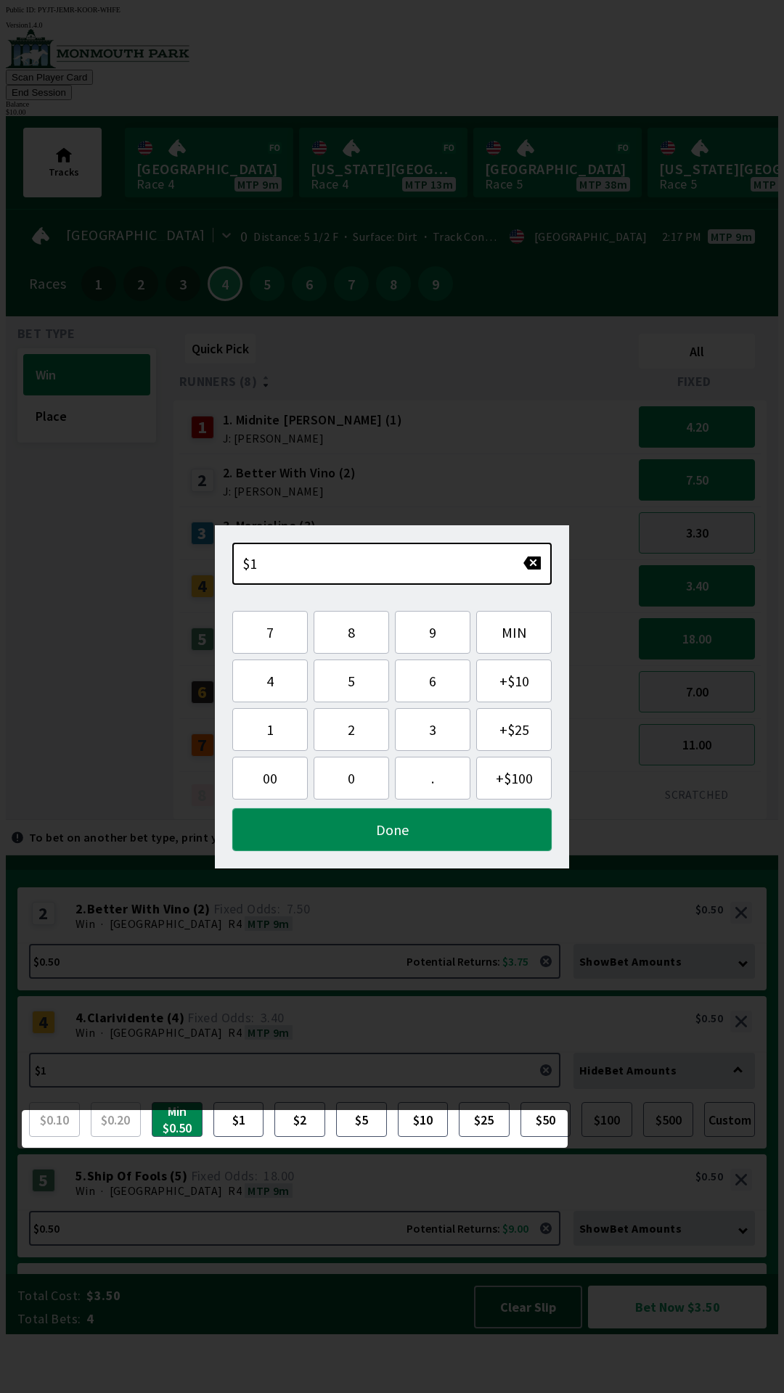
click at [331, 821] on button "Done" at bounding box center [391, 829] width 319 height 43
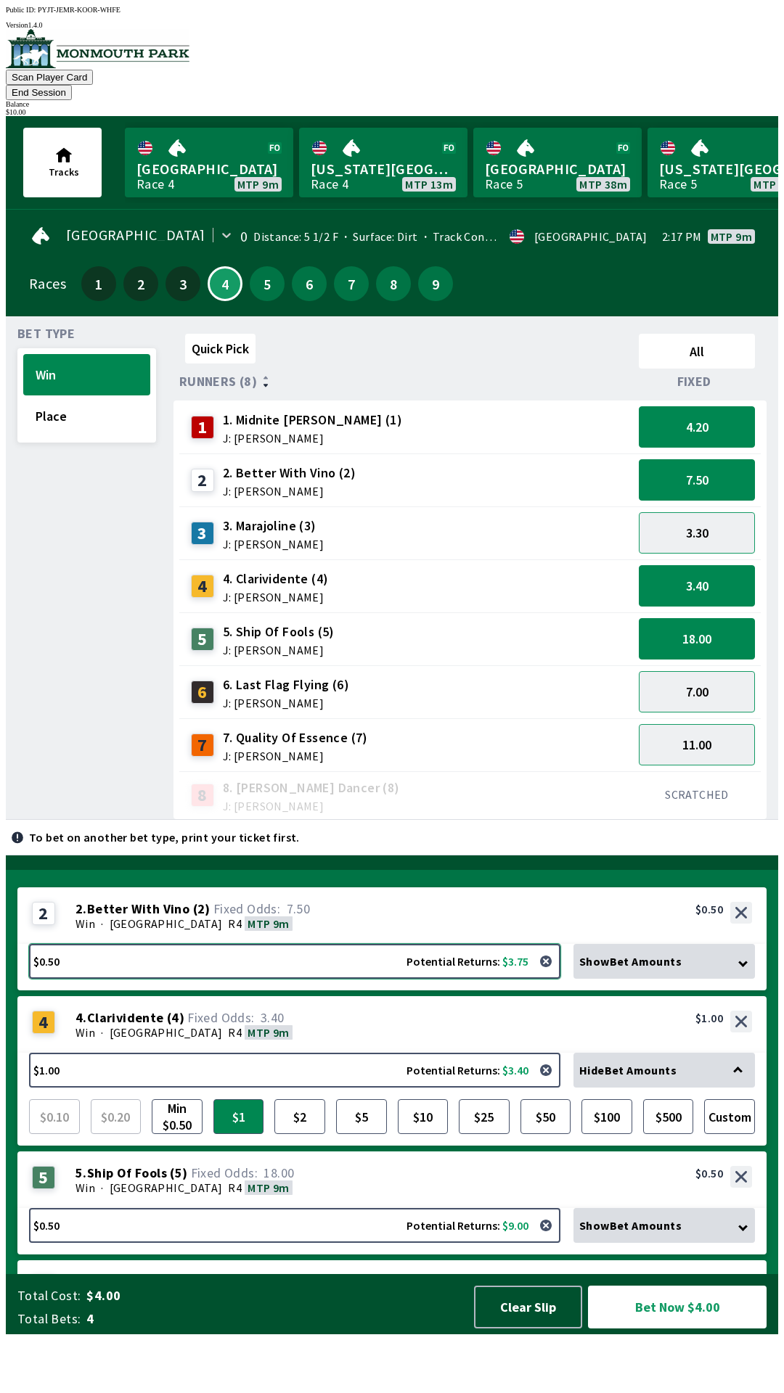
click at [91, 979] on button "$0.50 Potential Returns: $3.75" at bounding box center [294, 961] width 531 height 35
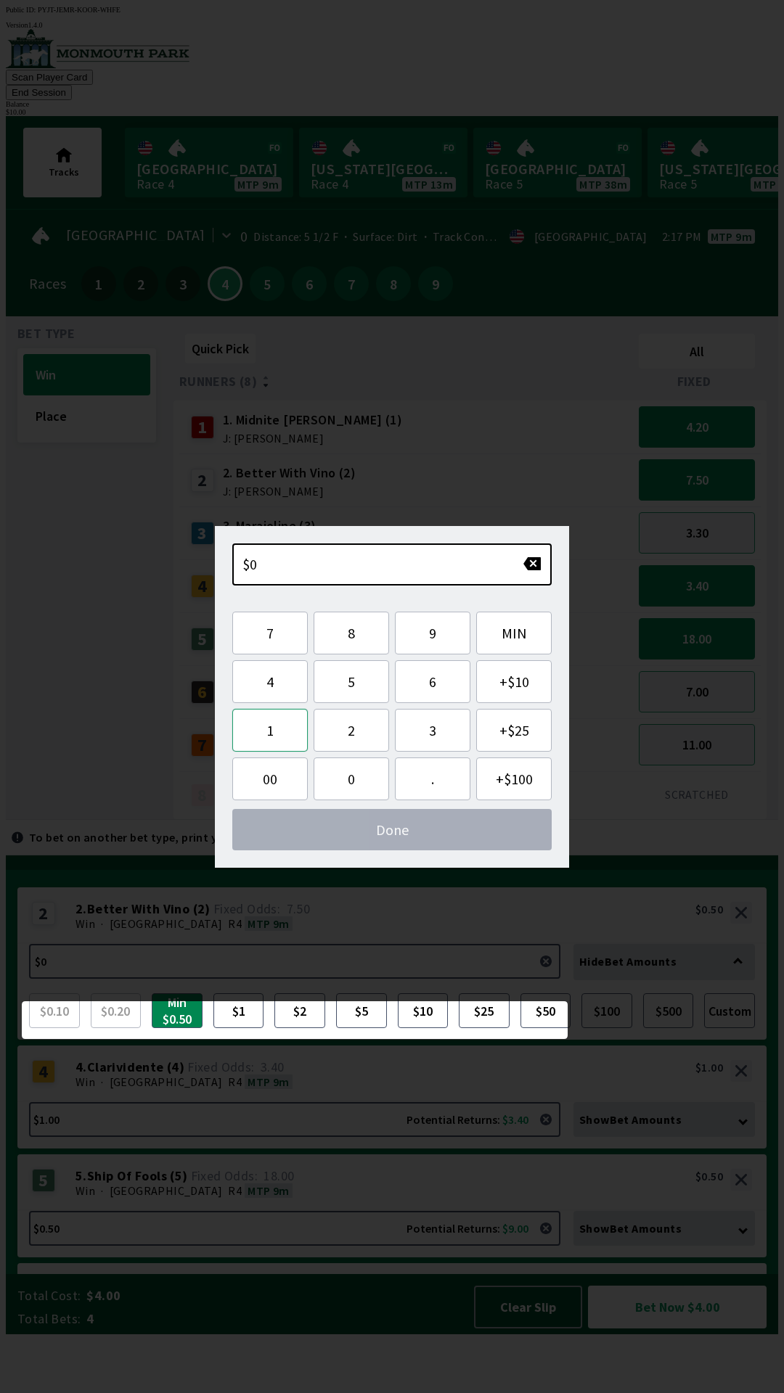
click at [263, 731] on button "1" at bounding box center [269, 730] width 75 height 43
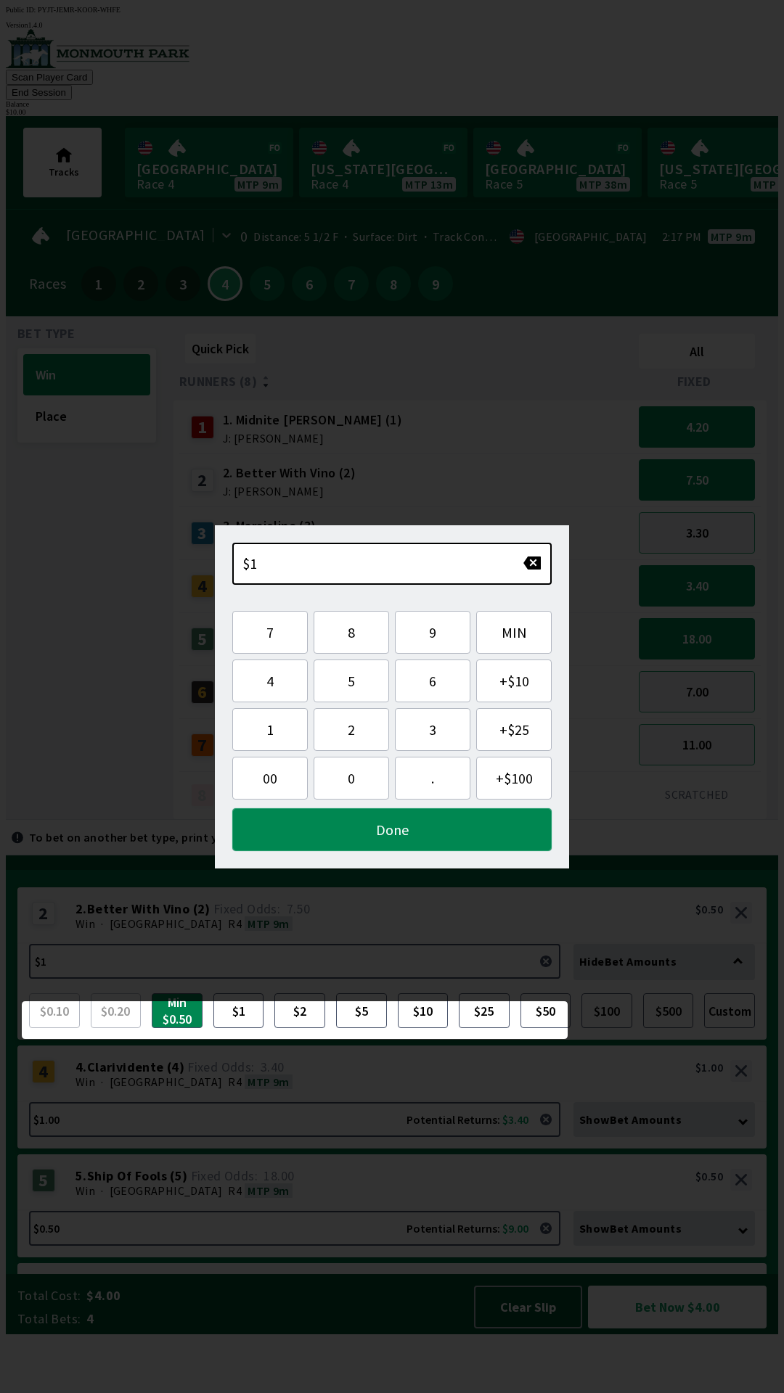
click at [321, 828] on button "Done" at bounding box center [391, 829] width 319 height 43
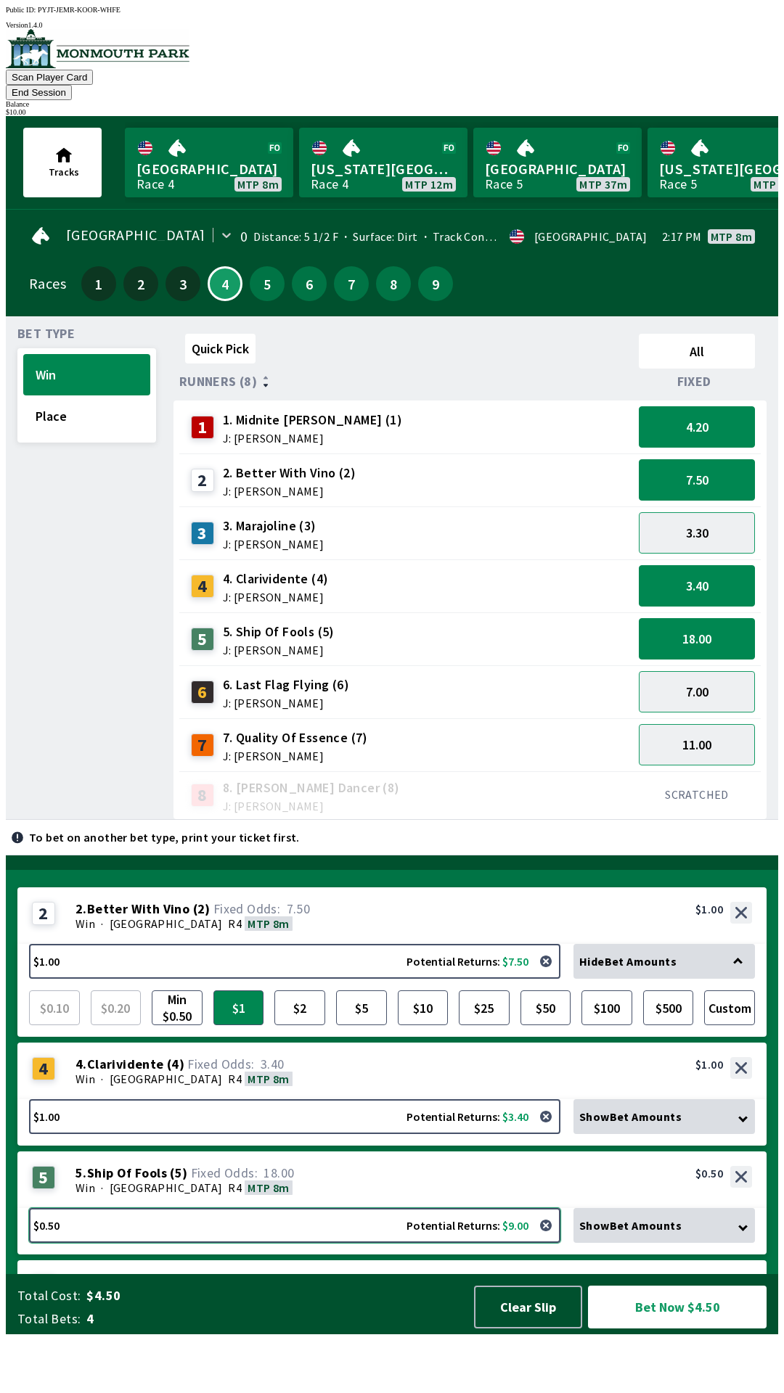
click at [297, 1243] on button "$0.50 Potential Returns: $9.00" at bounding box center [294, 1225] width 531 height 35
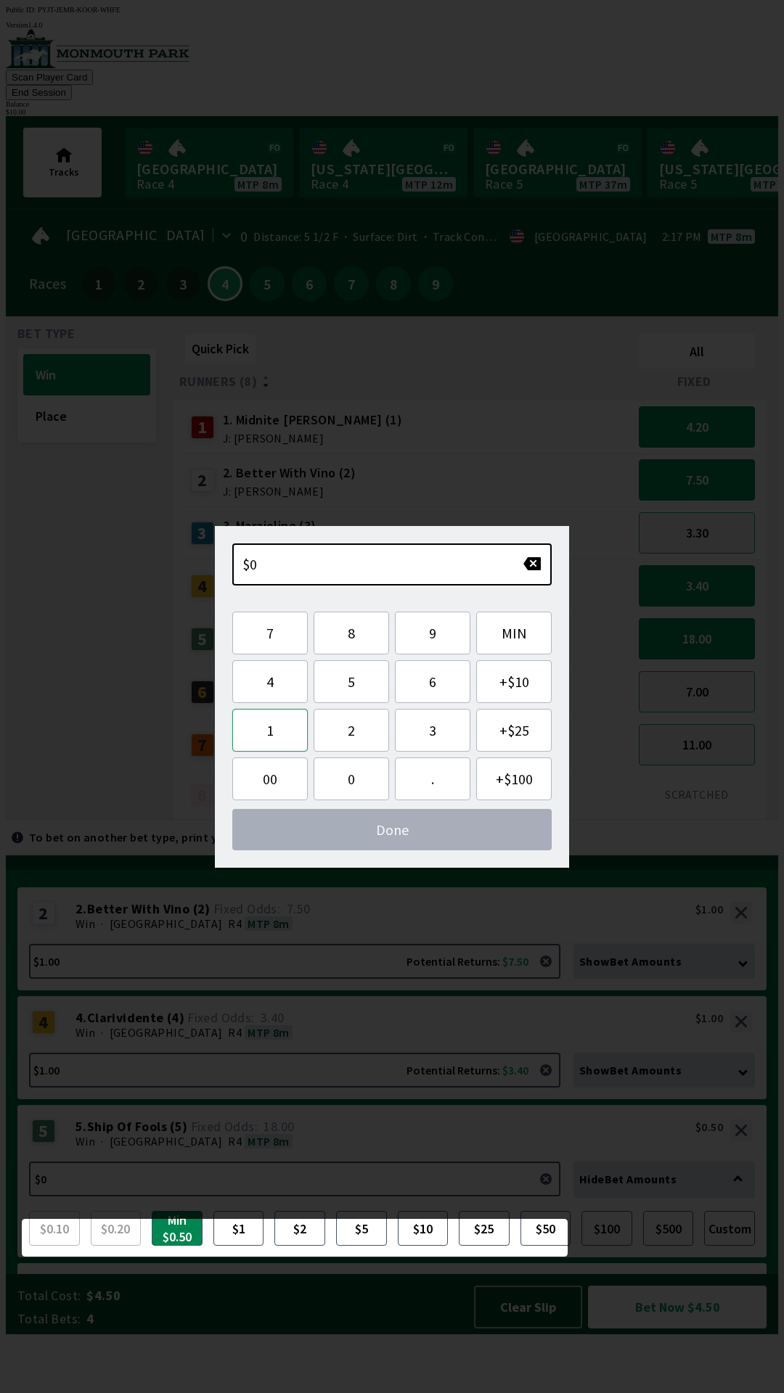
click at [261, 730] on button "1" at bounding box center [269, 730] width 75 height 43
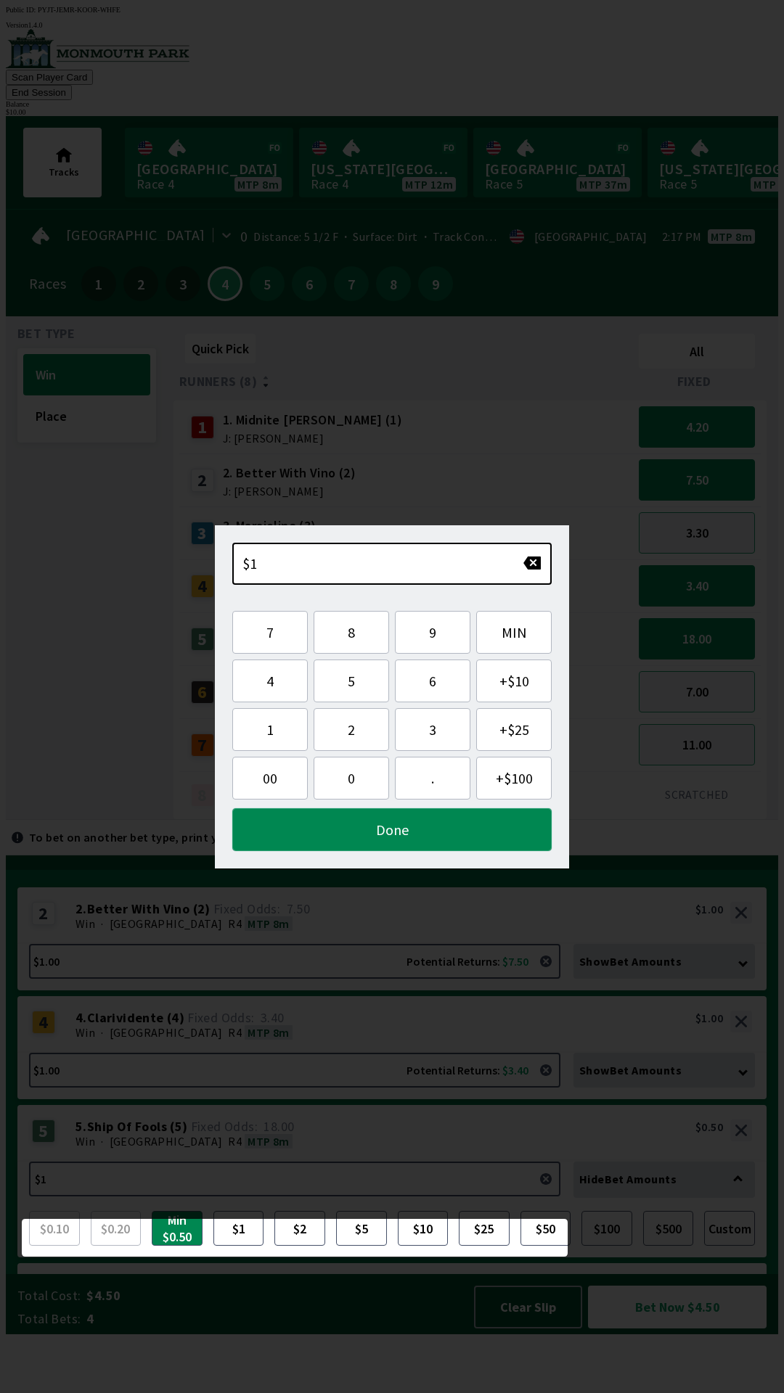
click at [322, 825] on button "Done" at bounding box center [391, 829] width 319 height 43
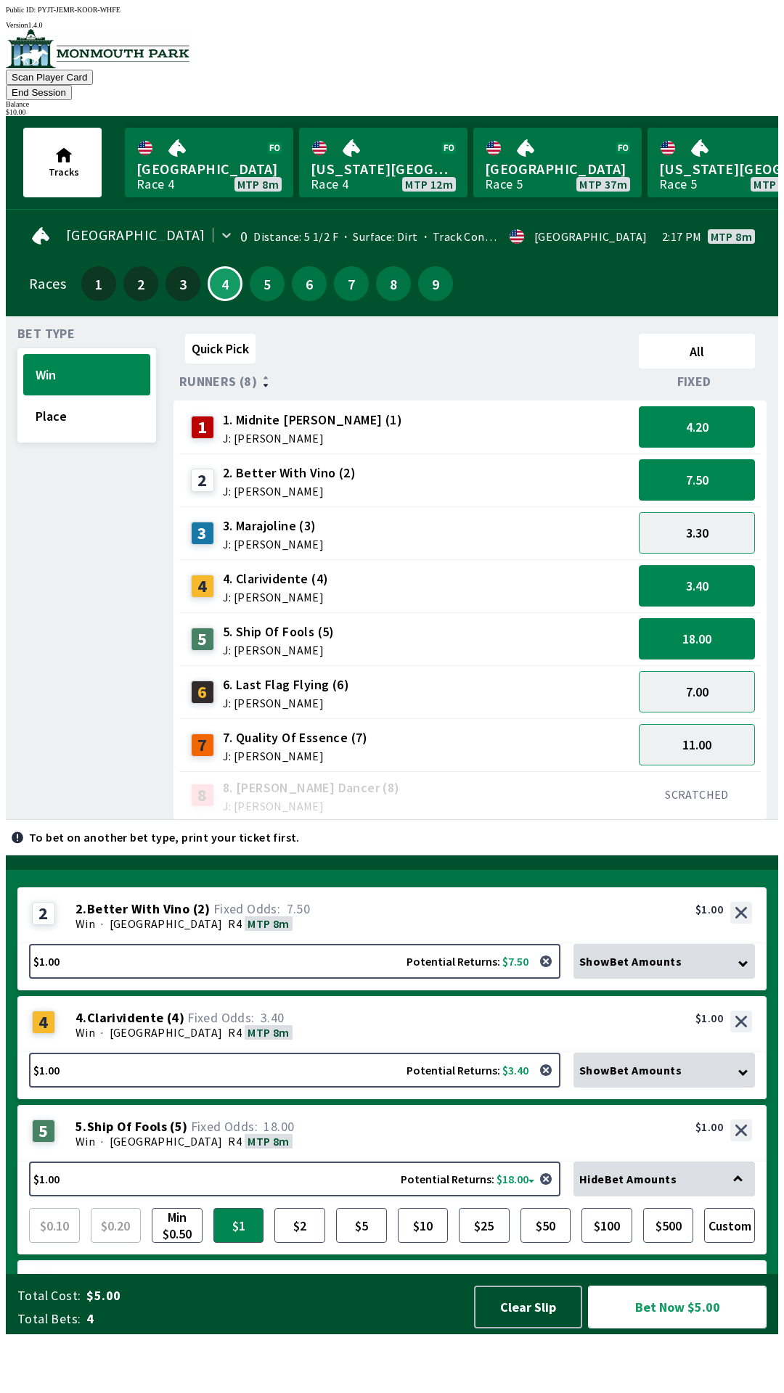
click at [673, 1329] on button "Bet Now $5.00" at bounding box center [677, 1307] width 179 height 43
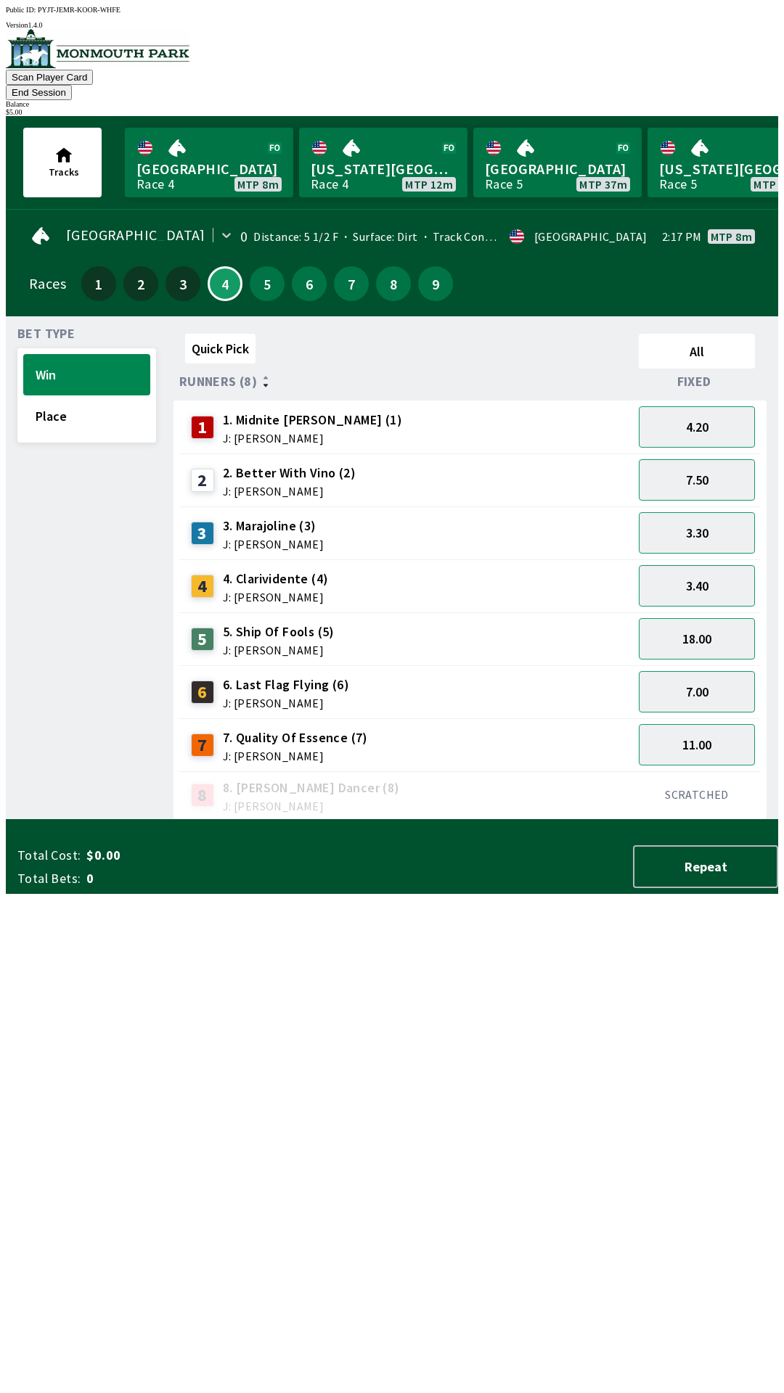
click at [72, 85] on button "End Session" at bounding box center [39, 92] width 66 height 15
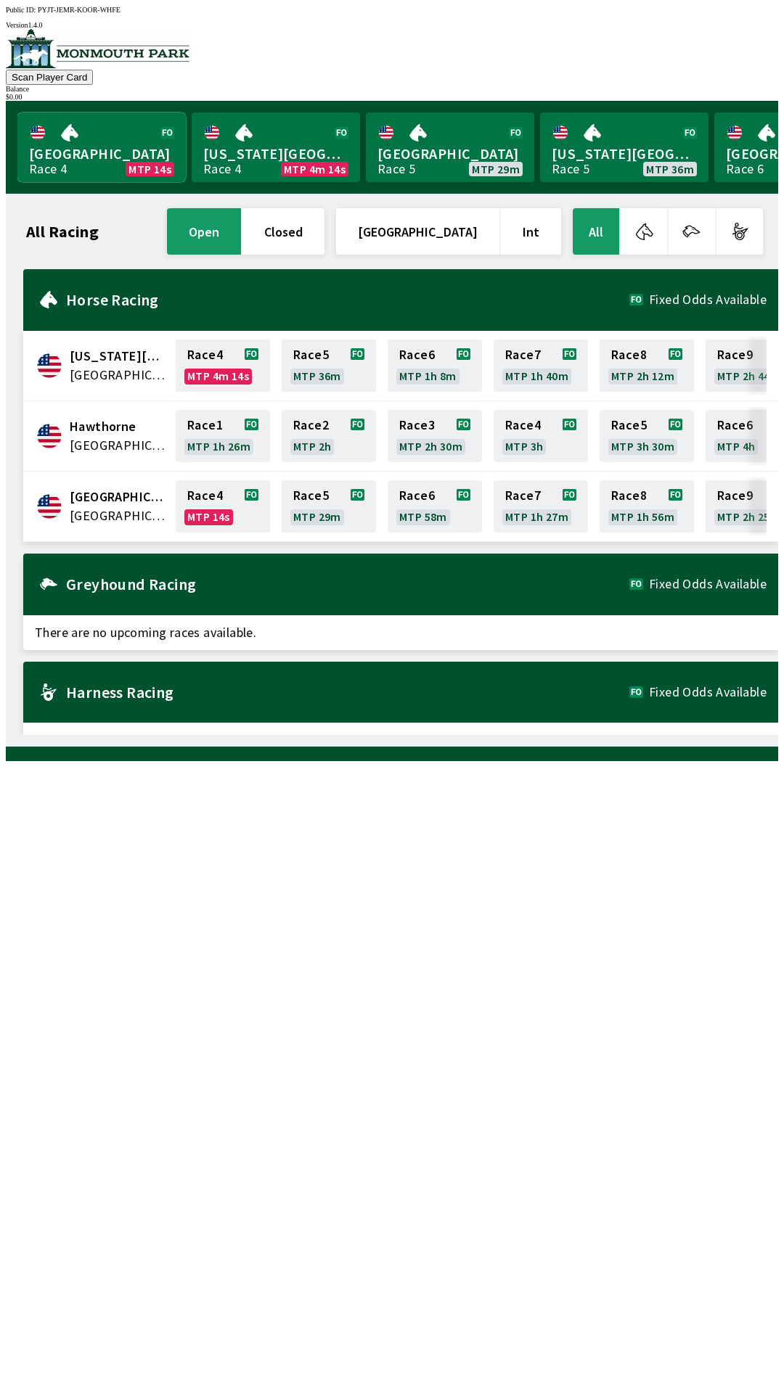
click at [112, 143] on link "[GEOGRAPHIC_DATA] Race 4 MTP 14s" at bounding box center [101, 147] width 168 height 70
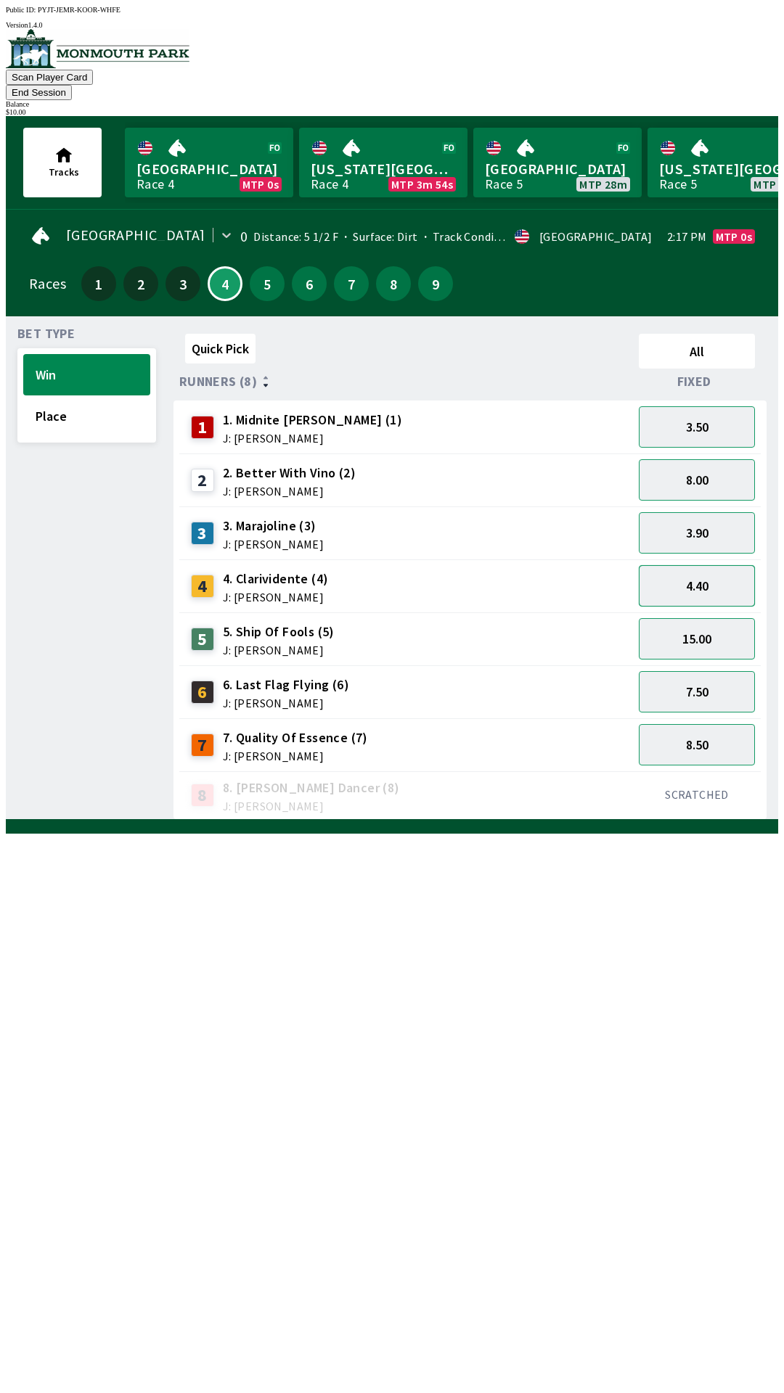
click at [691, 565] on button "4.40" at bounding box center [697, 585] width 116 height 41
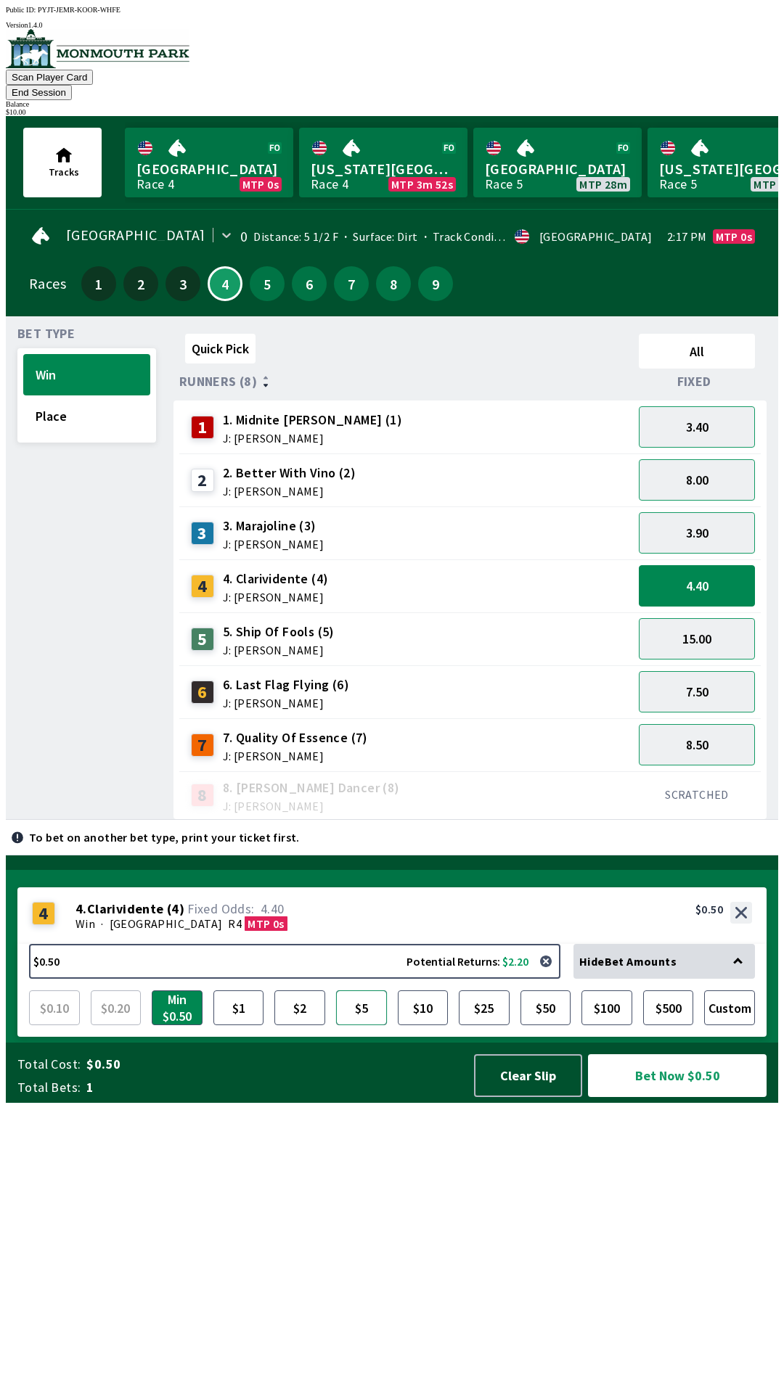
click at [355, 1025] on button "$5" at bounding box center [361, 1008] width 51 height 35
click at [637, 1097] on button "Bet Now $5.00" at bounding box center [677, 1075] width 179 height 43
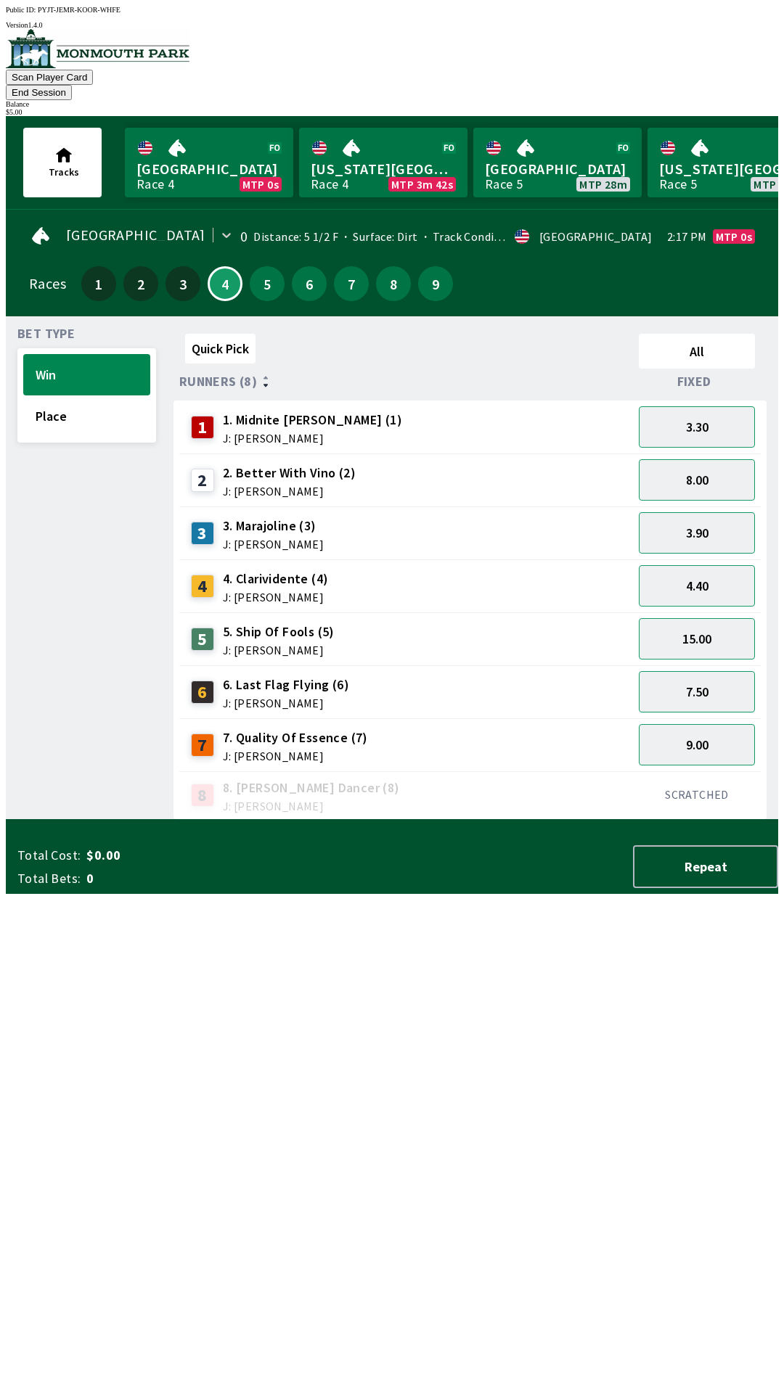
click at [72, 85] on button "End Session" at bounding box center [39, 92] width 66 height 15
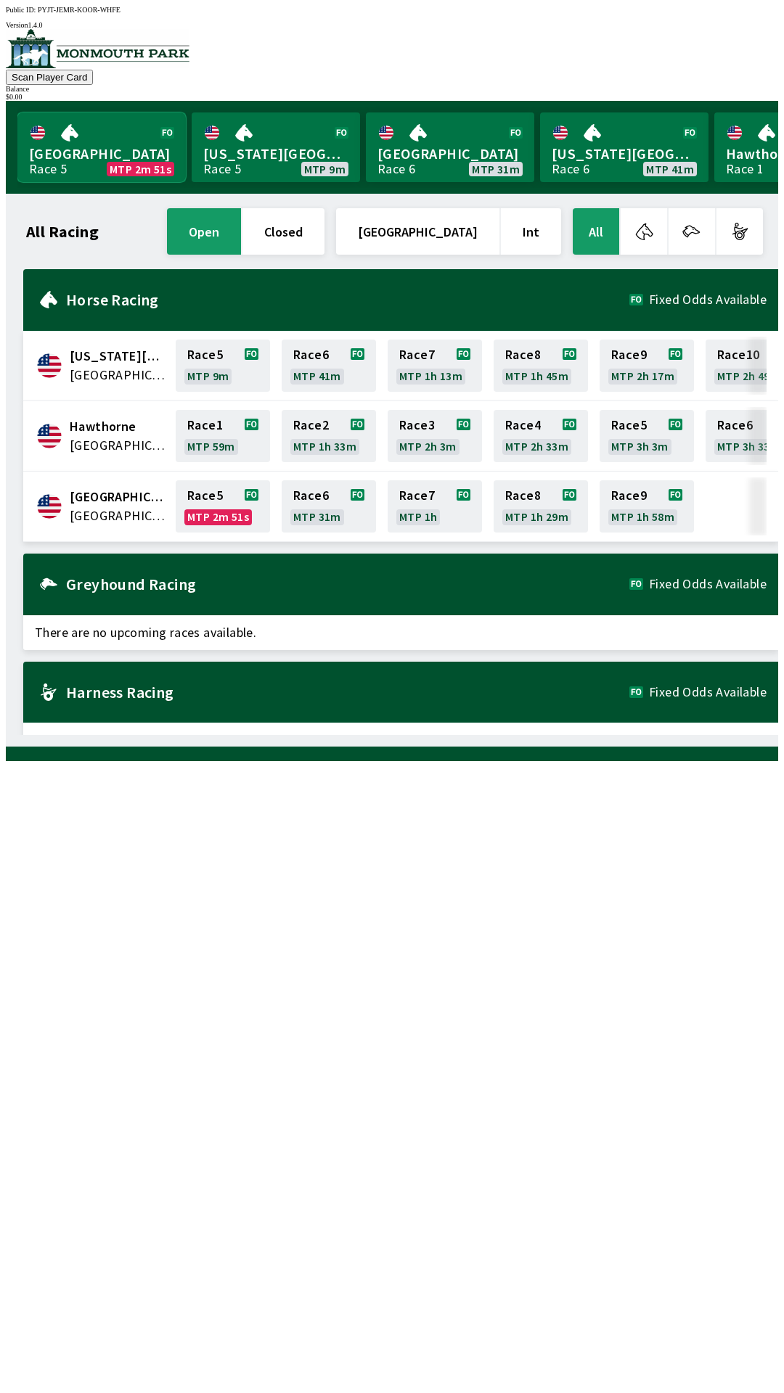
click at [52, 147] on link "Monmouth Park Race 5 MTP 2m 51s" at bounding box center [101, 147] width 168 height 70
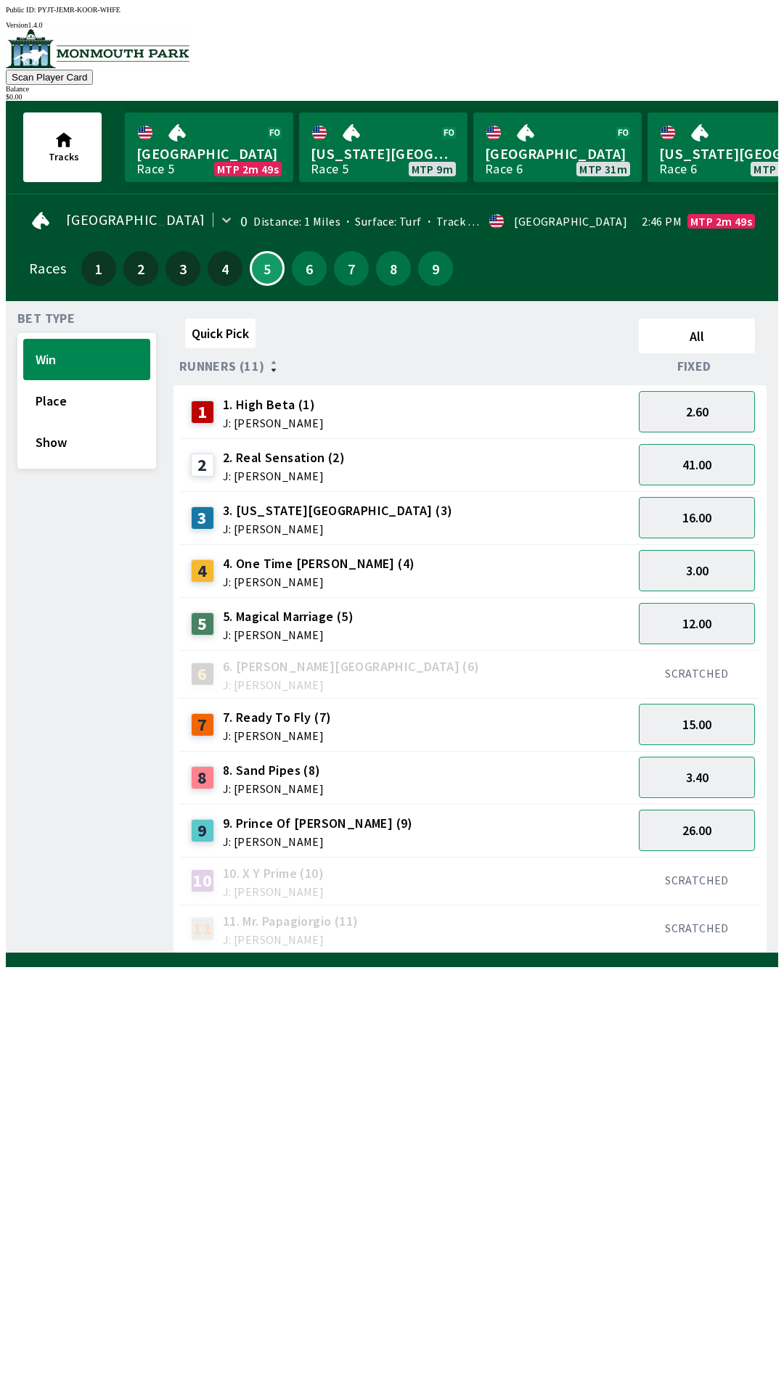
click at [256, 565] on div "4. One Time [PERSON_NAME] (4) J: [PERSON_NAME]" at bounding box center [319, 570] width 192 height 33
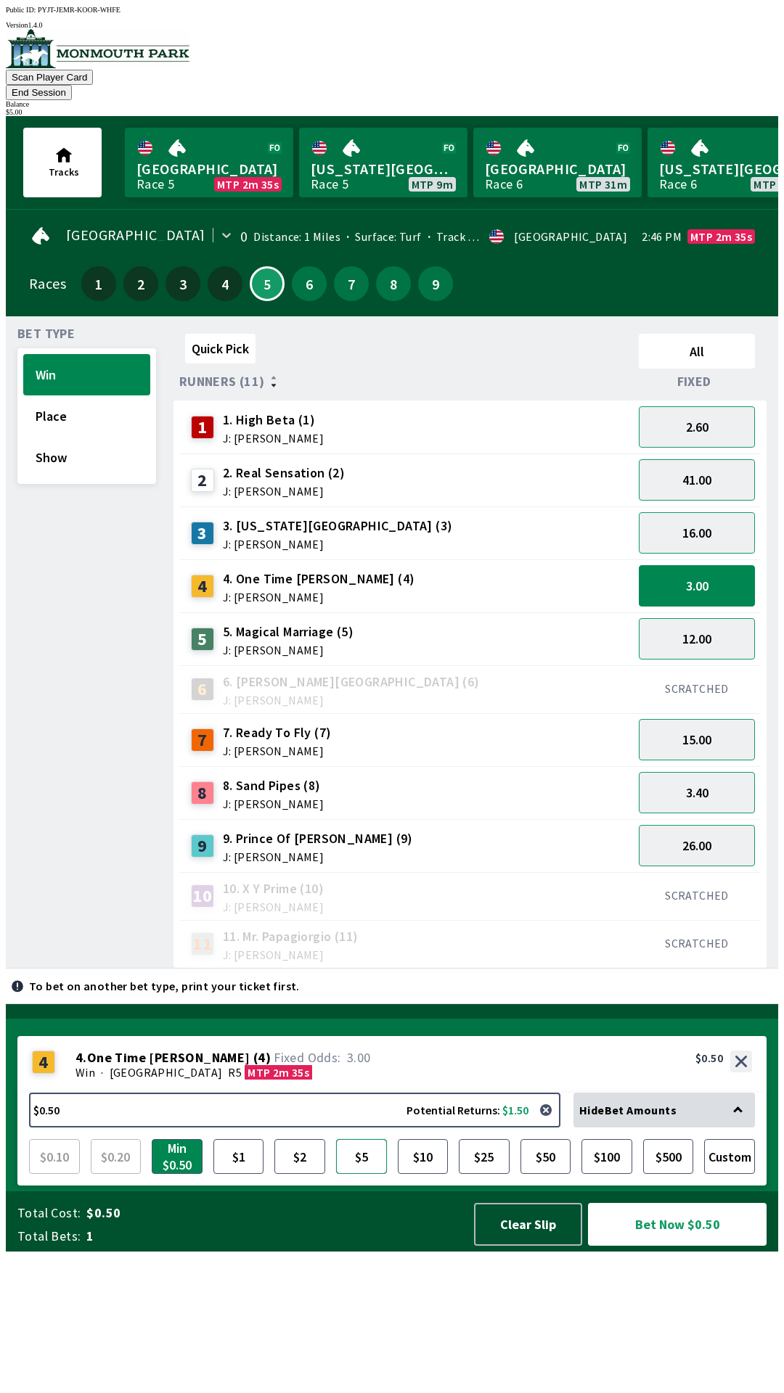
click at [361, 1174] on button "$5" at bounding box center [361, 1156] width 51 height 35
click at [638, 1246] on button "Bet Now $5.00" at bounding box center [677, 1224] width 179 height 43
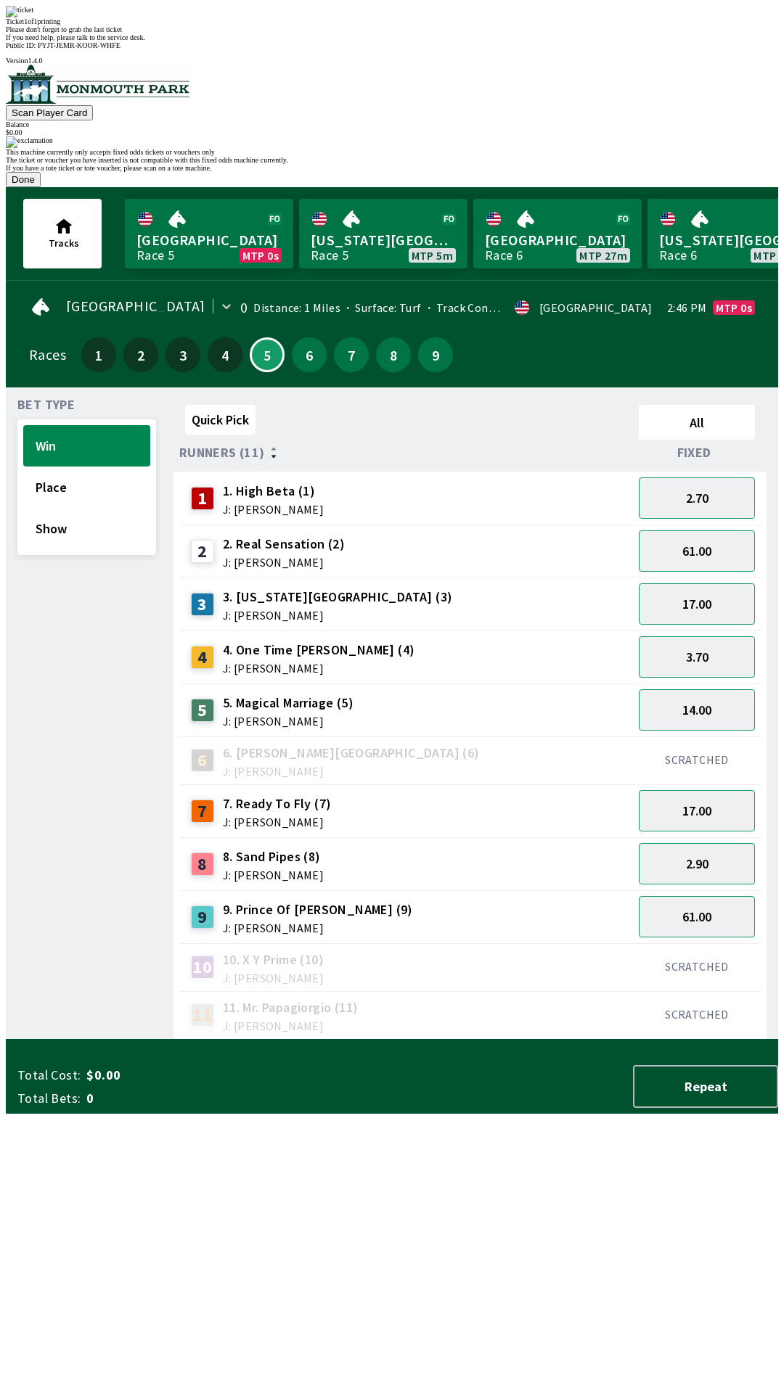
click at [287, 164] on div "The ticket or voucher you have inserted is not compatible with this fixed odds …" at bounding box center [392, 160] width 772 height 8
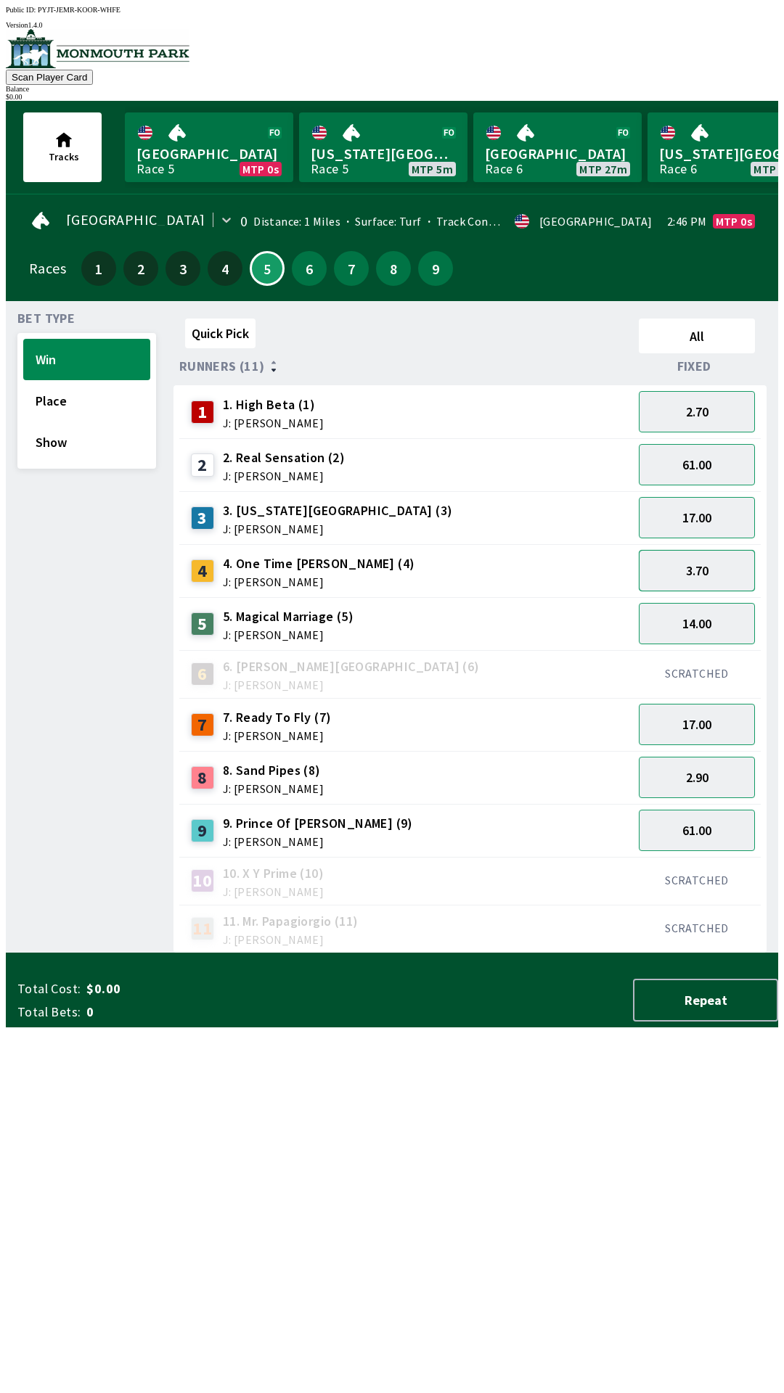
click at [699, 569] on button "3.70" at bounding box center [697, 570] width 116 height 41
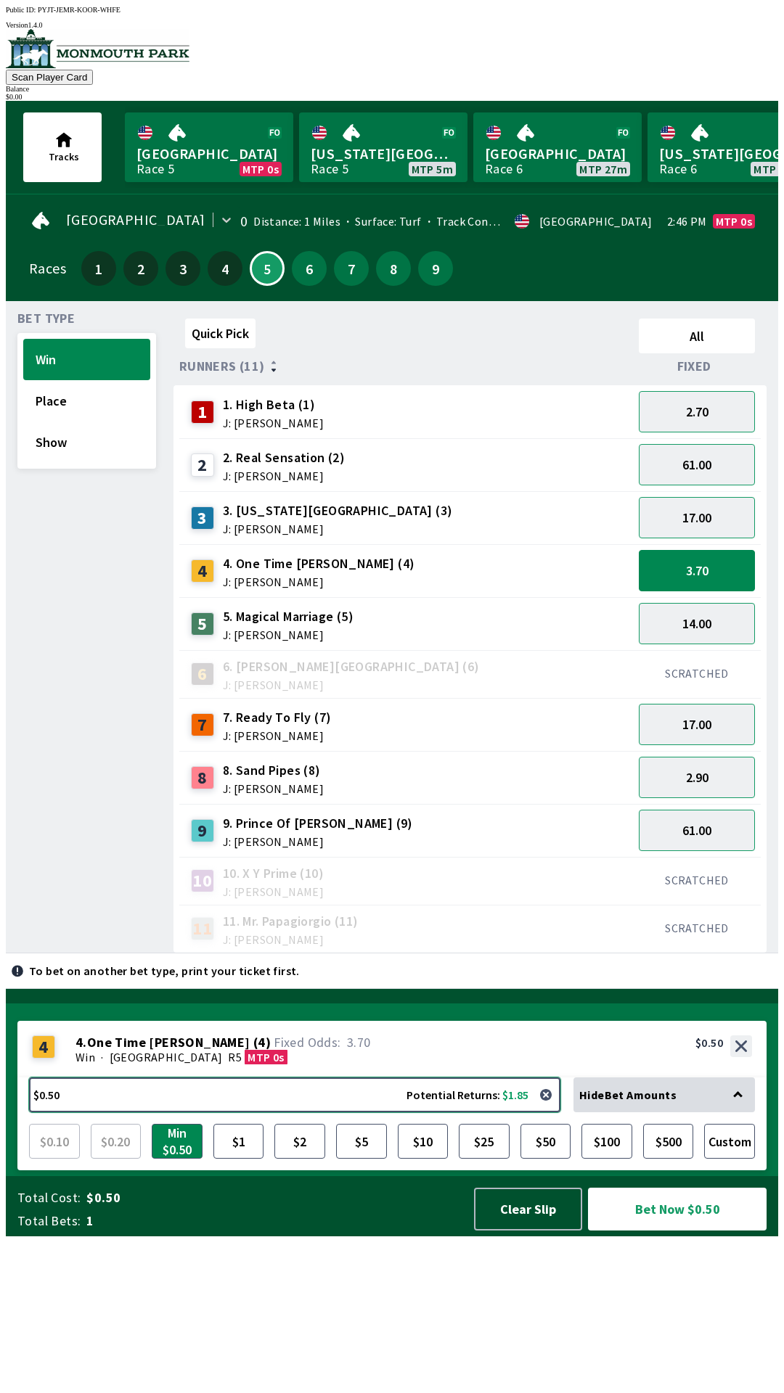
click at [147, 1112] on button "$0.50 Potential Returns: $1.85" at bounding box center [294, 1095] width 531 height 35
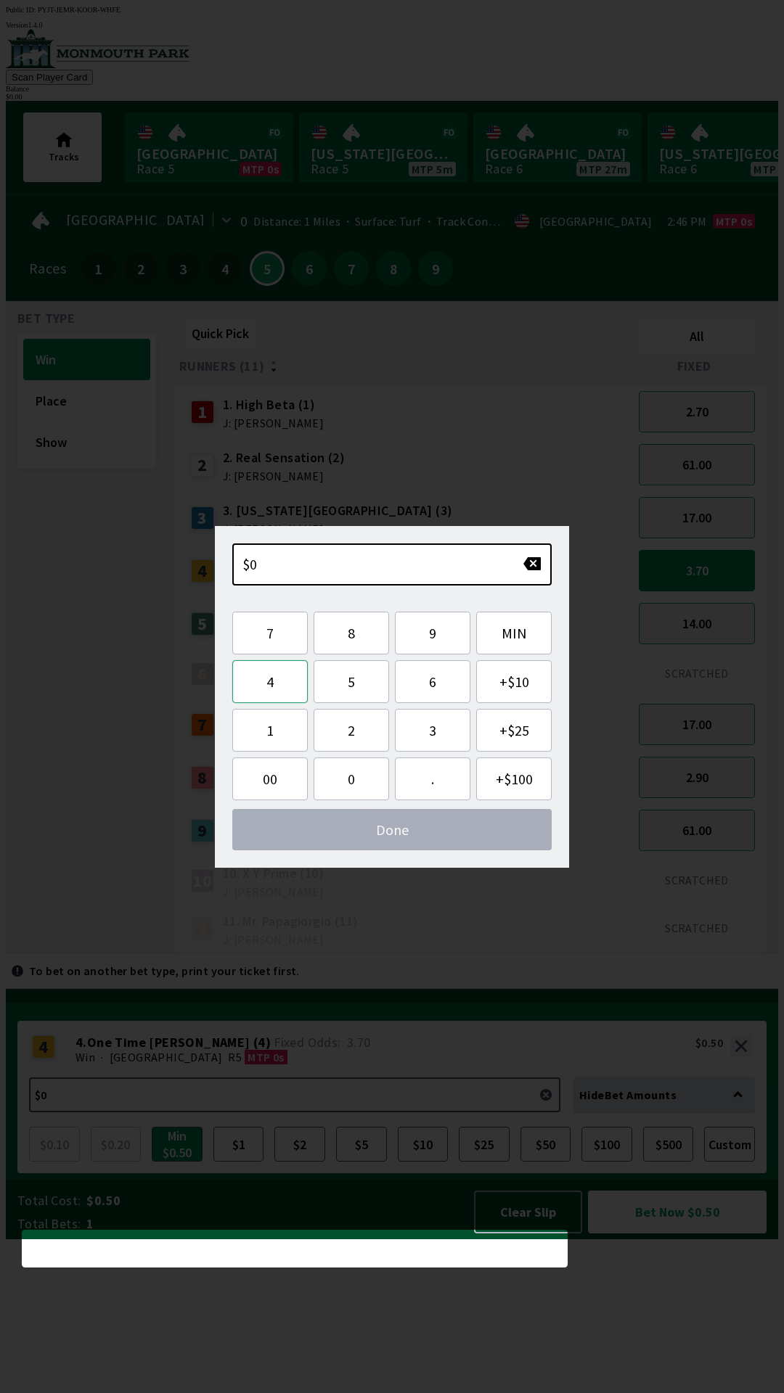
click at [270, 668] on button "4" at bounding box center [269, 681] width 75 height 43
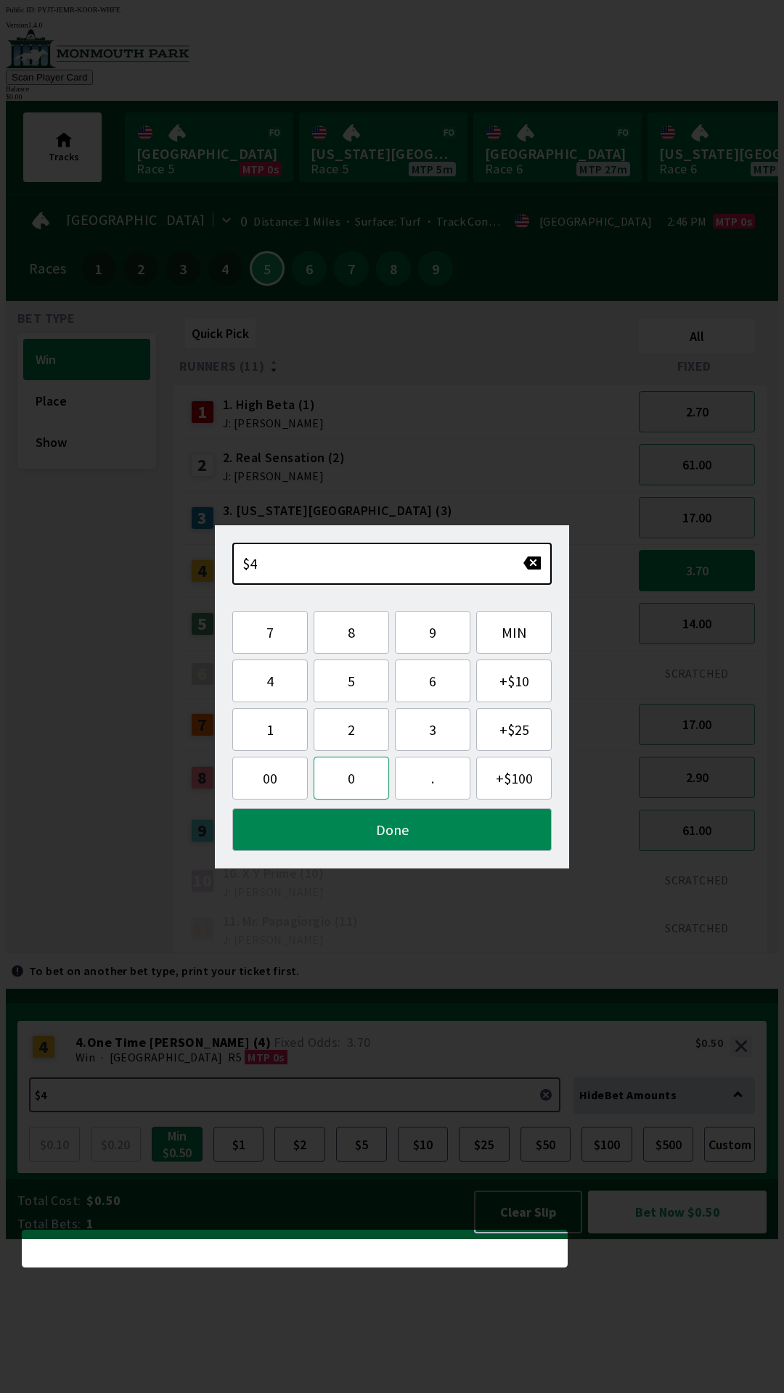
click at [351, 778] on button "0" at bounding box center [350, 778] width 75 height 43
click at [528, 565] on button "button" at bounding box center [531, 563] width 19 height 15
click at [384, 829] on button "Done" at bounding box center [391, 829] width 319 height 43
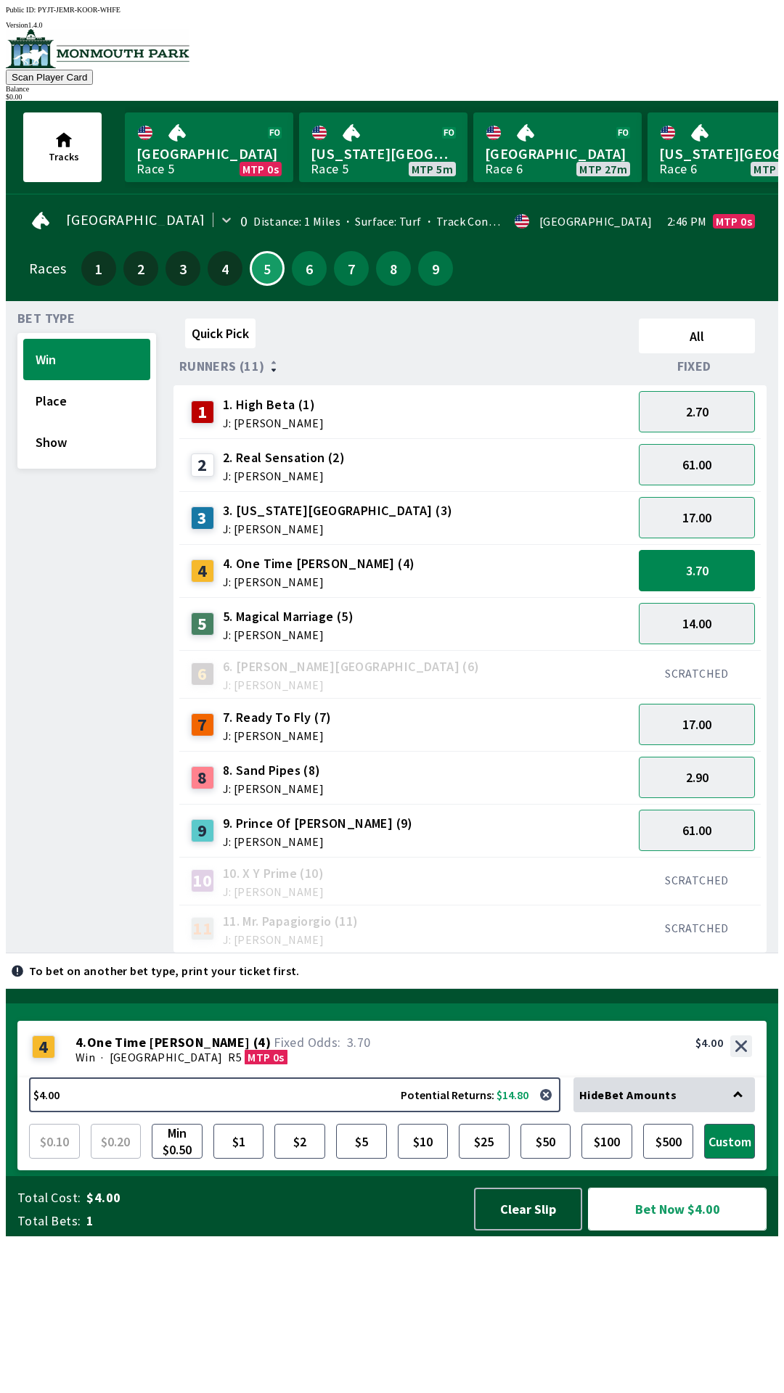
click at [667, 1231] on button "Bet Now $4.00" at bounding box center [677, 1209] width 179 height 43
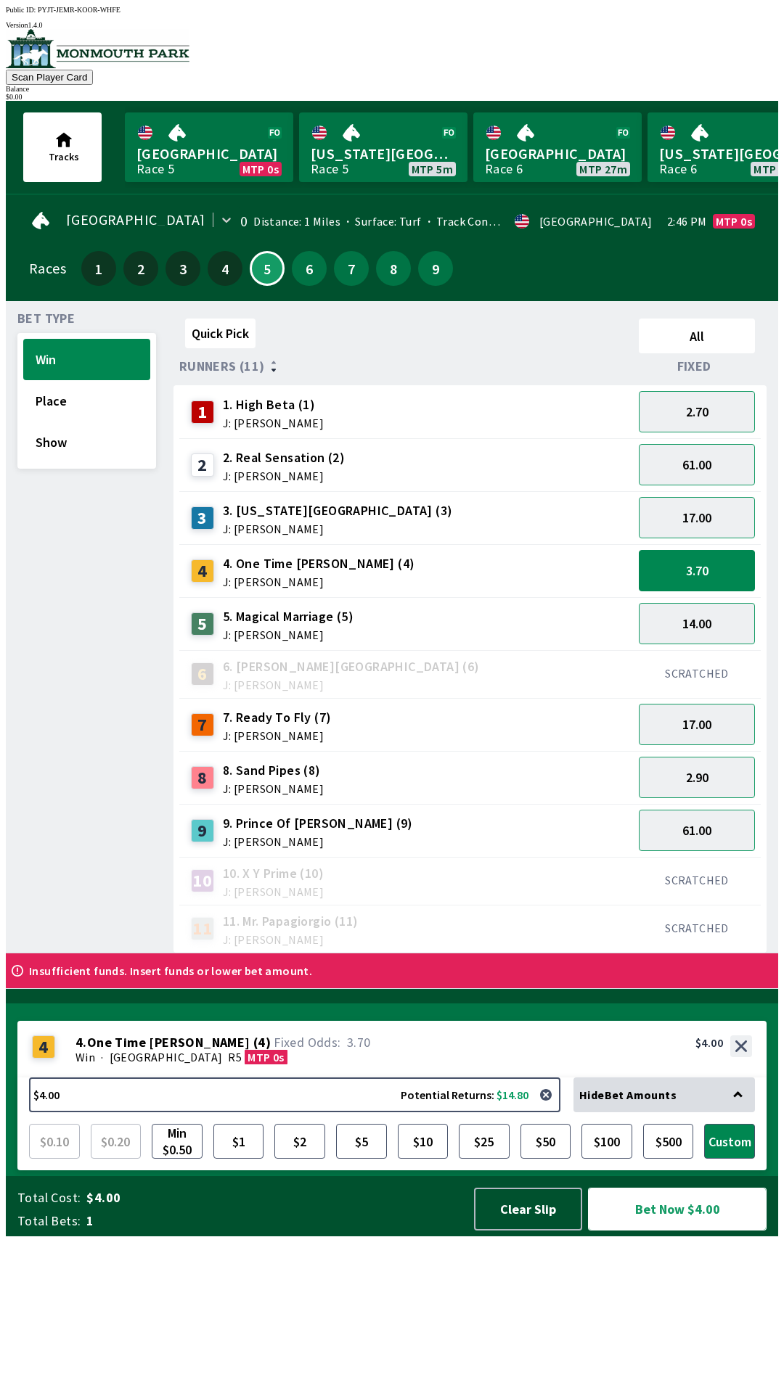
click at [658, 1231] on button "Bet Now $4.00" at bounding box center [677, 1209] width 179 height 43
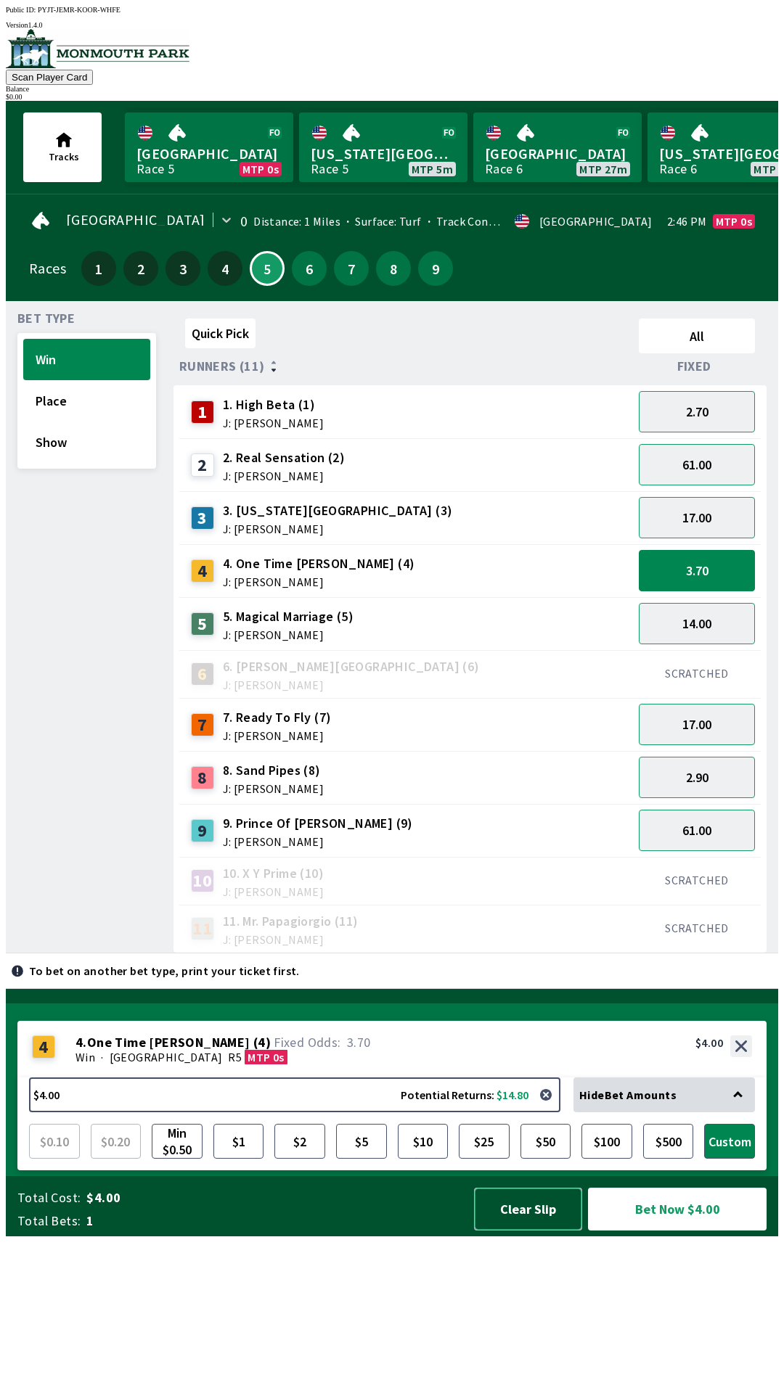
click at [522, 1231] on button "Clear Slip" at bounding box center [528, 1209] width 108 height 43
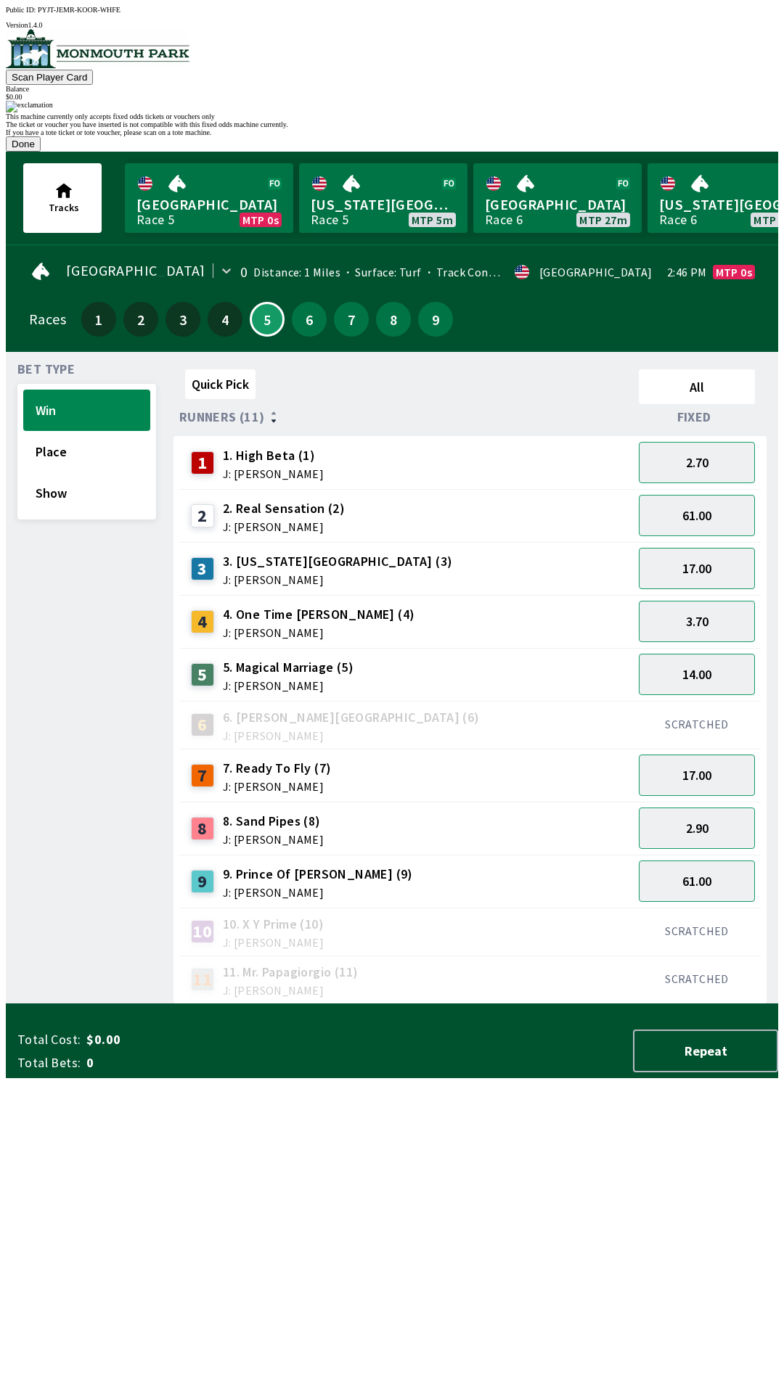
click at [41, 152] on button "Done" at bounding box center [23, 143] width 35 height 15
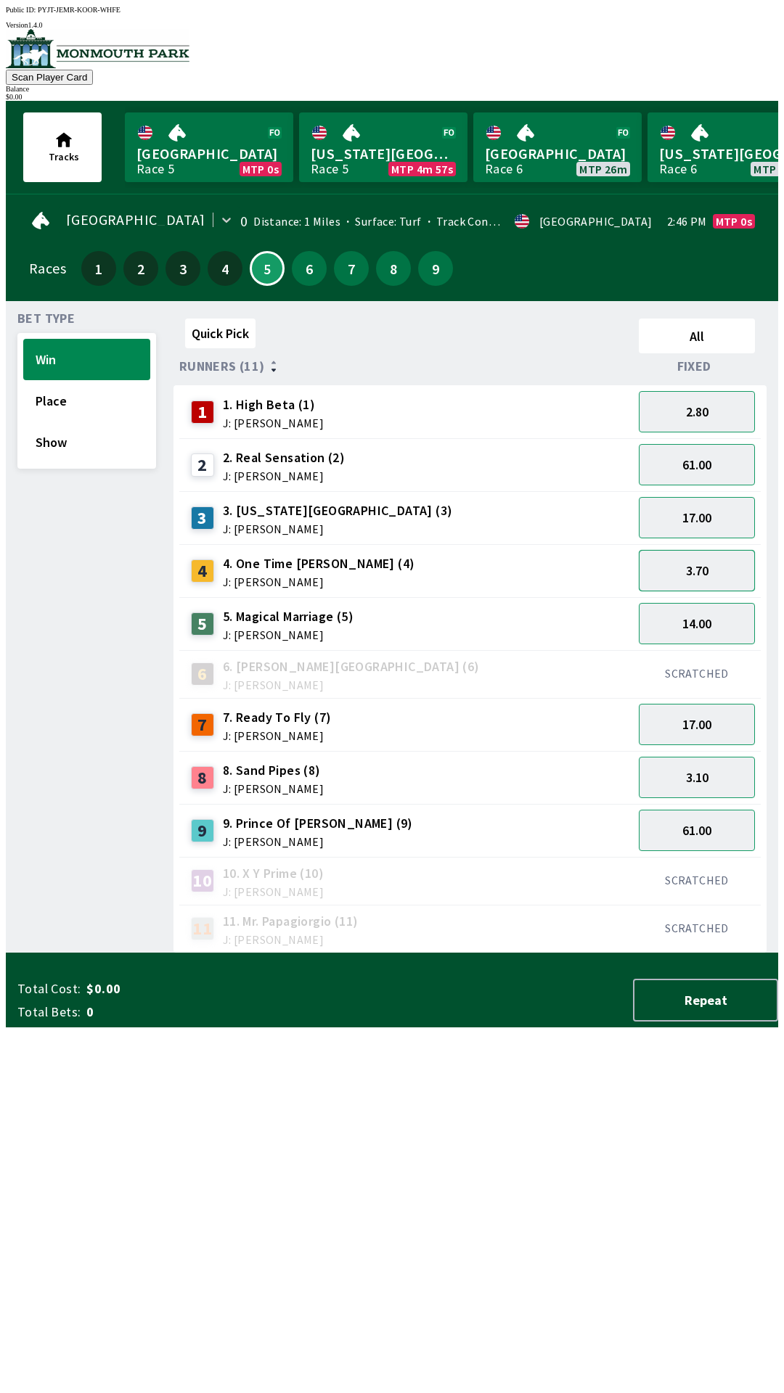
click at [702, 565] on button "3.70" at bounding box center [697, 570] width 116 height 41
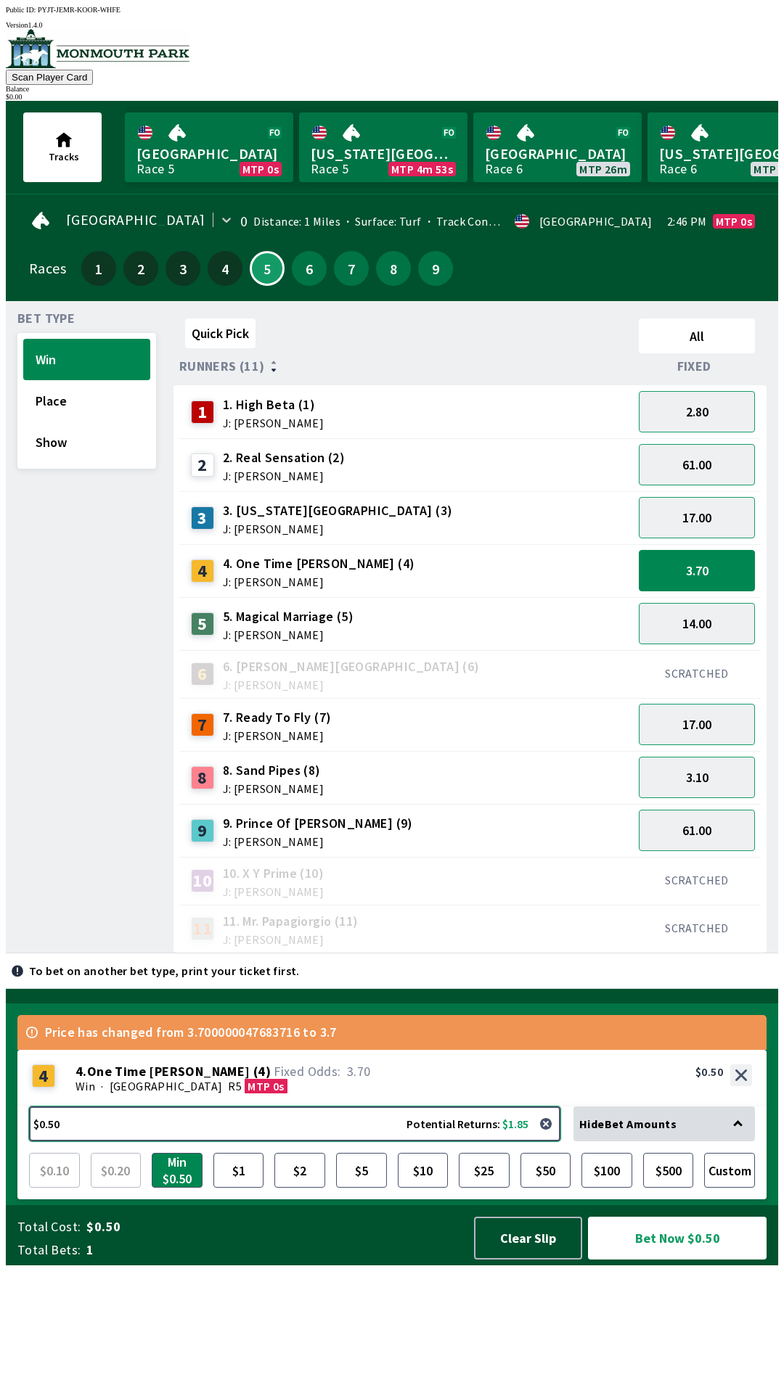
click at [191, 1141] on button "$0.50 Potential Returns: $1.85" at bounding box center [294, 1124] width 531 height 35
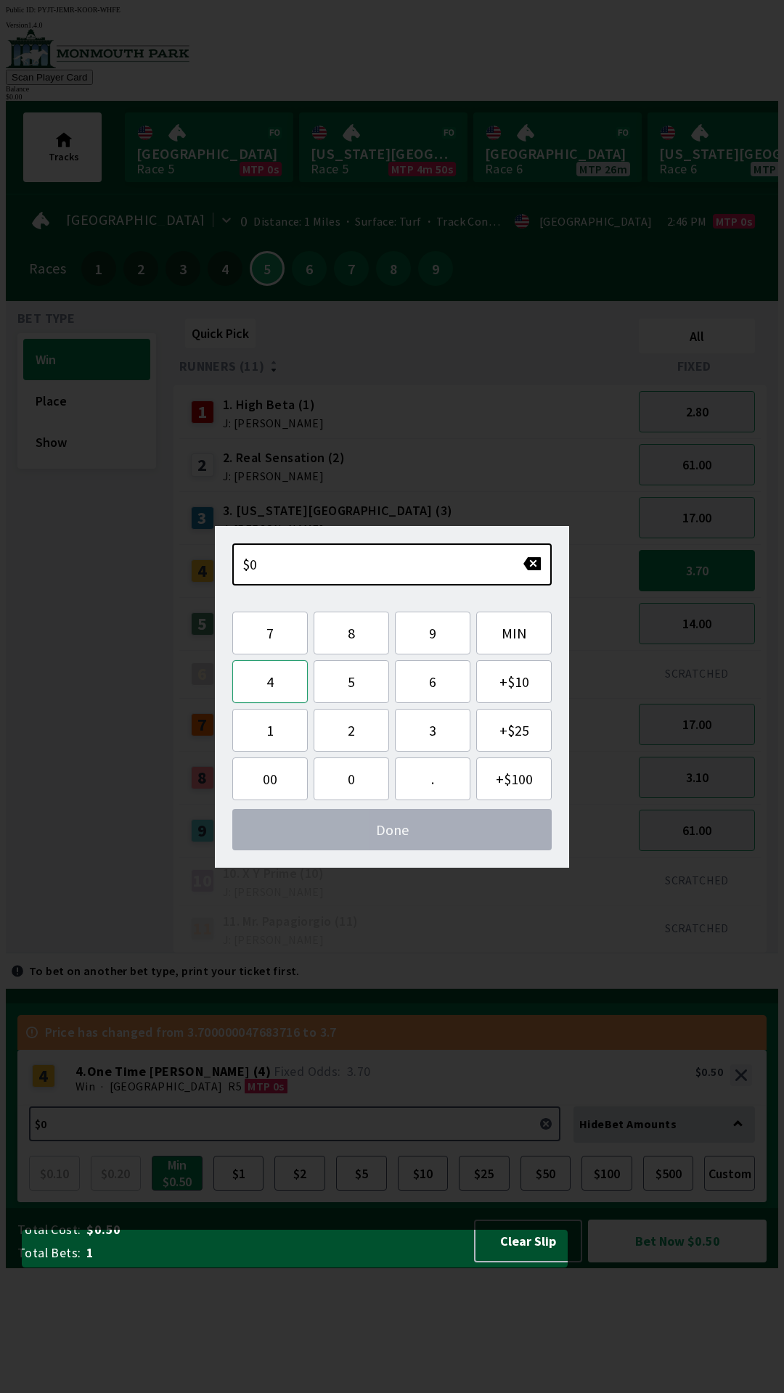
click at [273, 682] on button "4" at bounding box center [269, 681] width 75 height 43
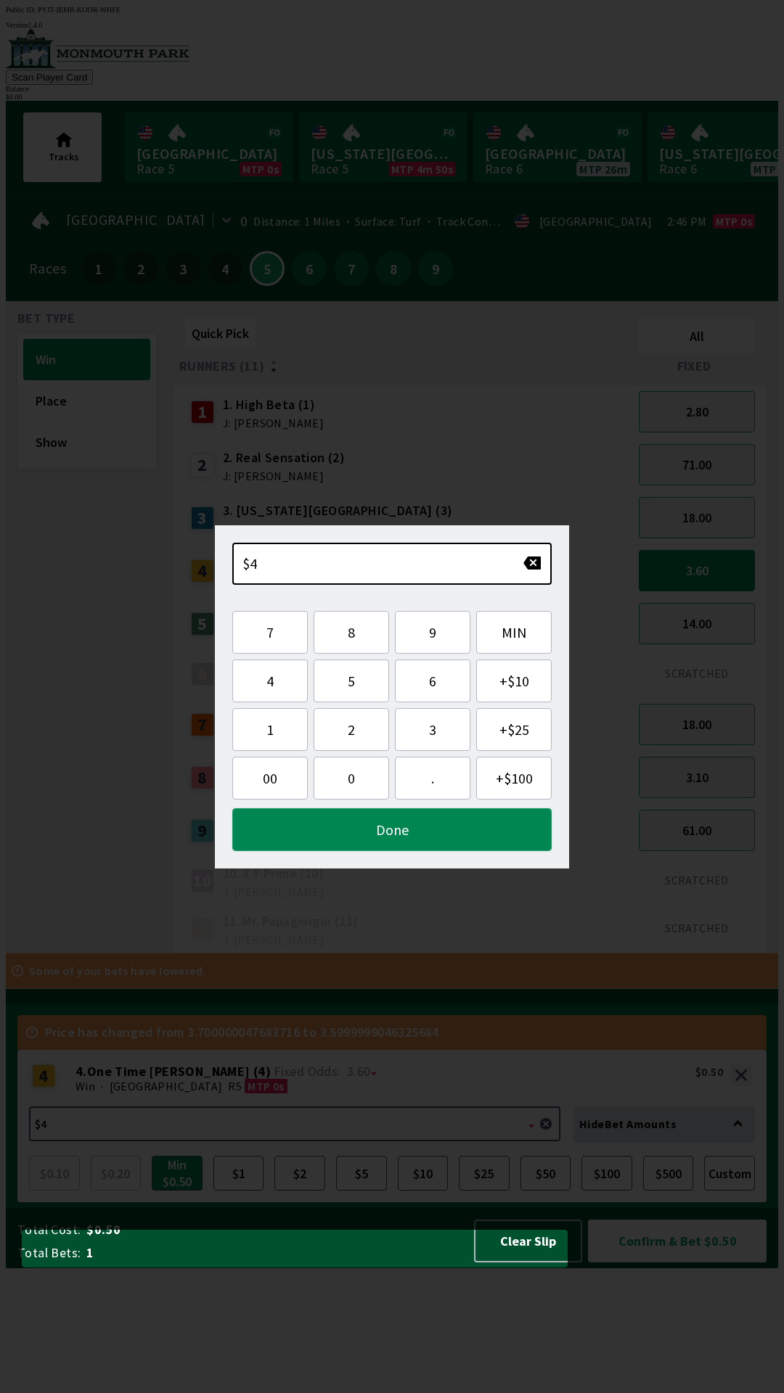
click at [378, 837] on button "Done" at bounding box center [391, 829] width 319 height 43
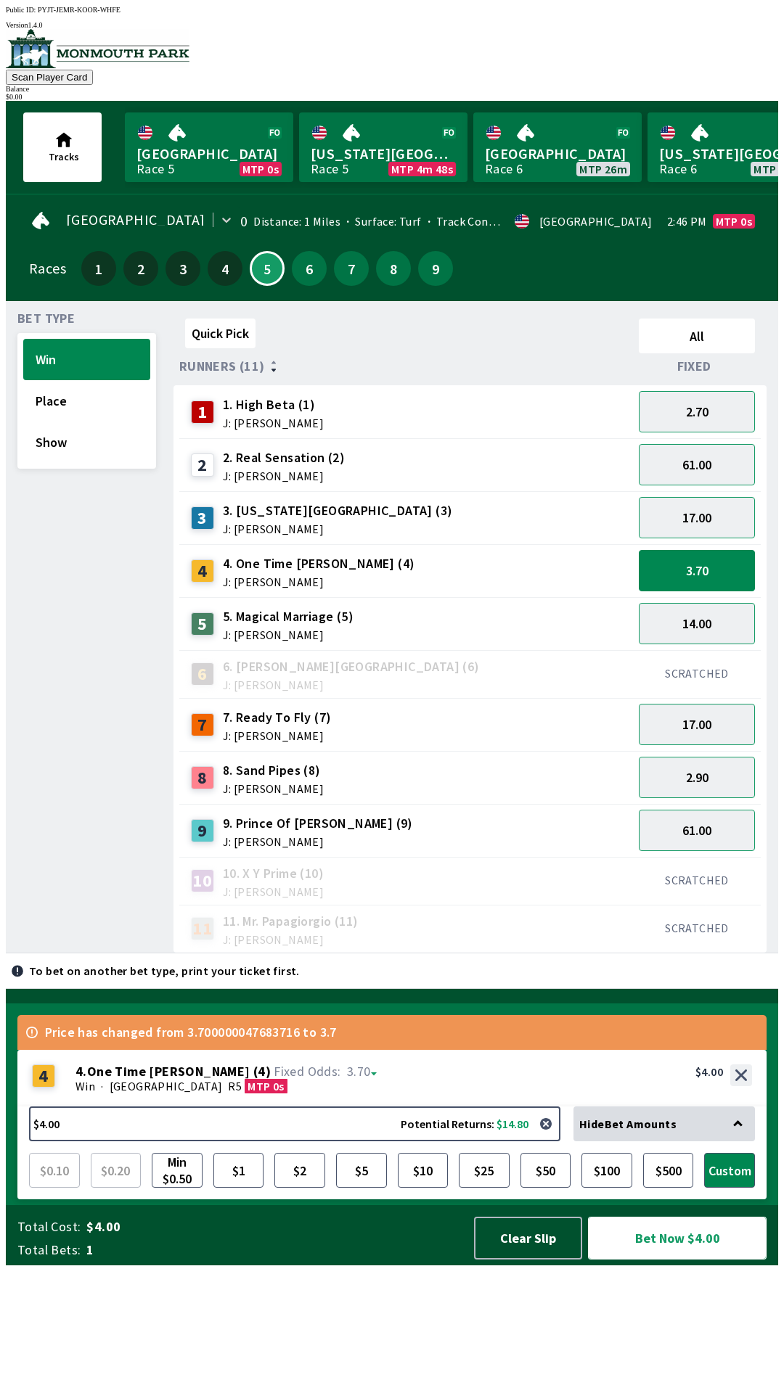
click at [671, 1260] on button "Bet Now $4.00" at bounding box center [677, 1238] width 179 height 43
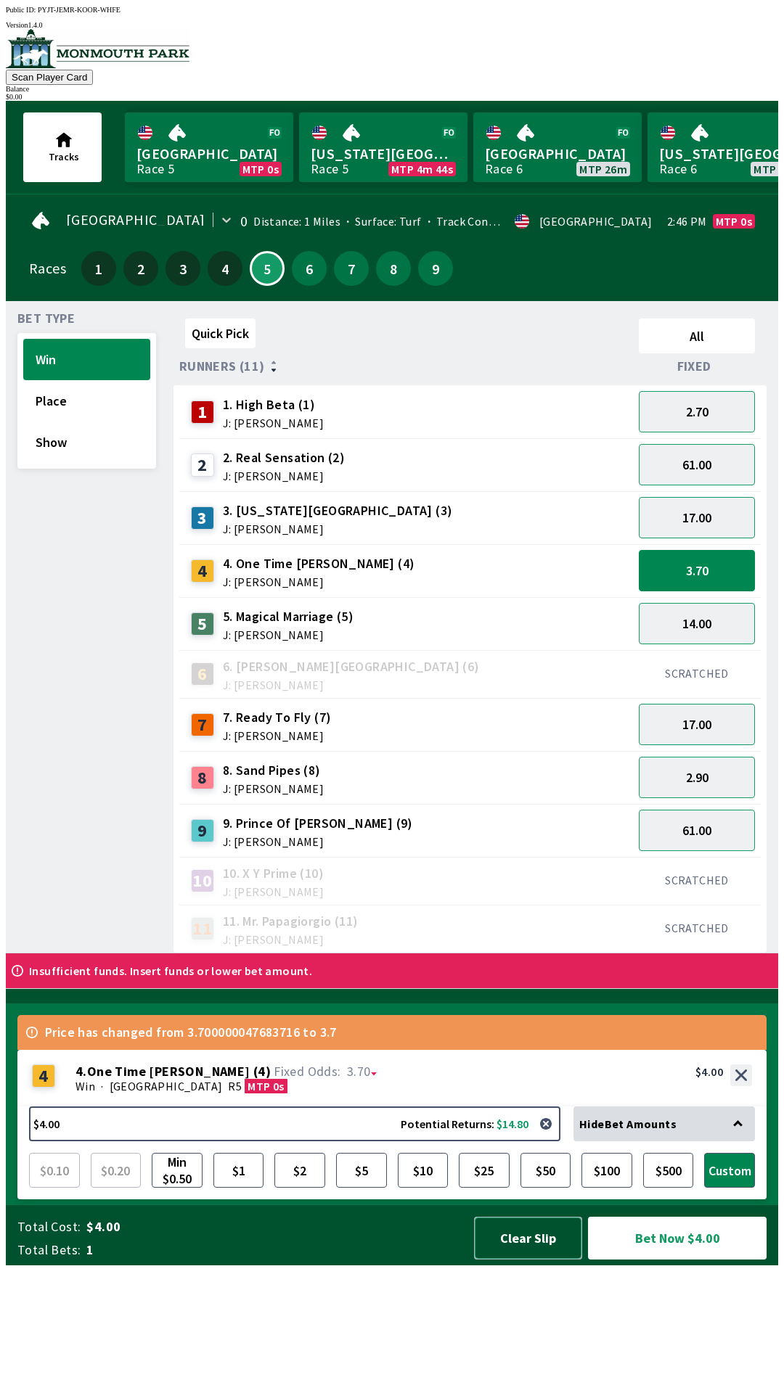
click at [530, 1260] on button "Clear Slip" at bounding box center [528, 1238] width 108 height 43
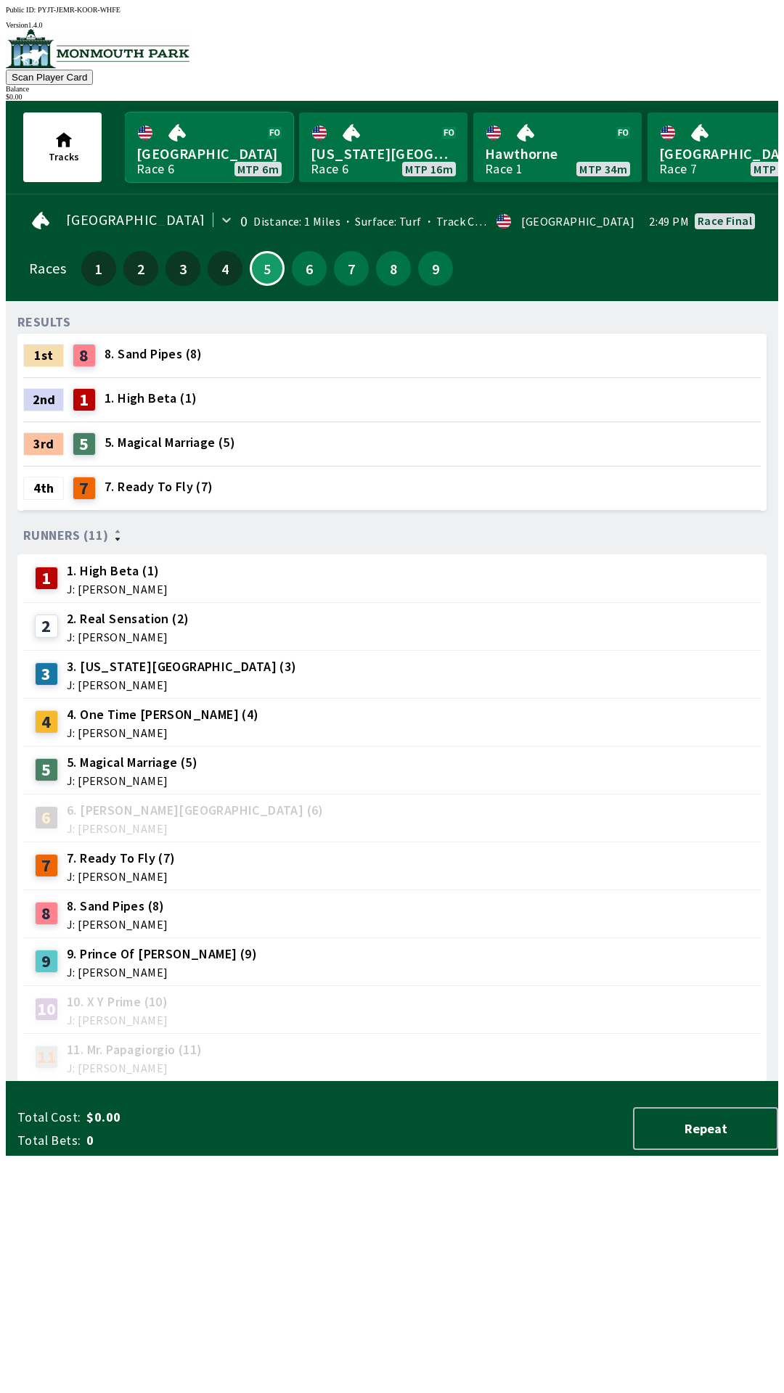
click at [181, 141] on link "[GEOGRAPHIC_DATA] Race 6 MTP 6m" at bounding box center [209, 147] width 168 height 70
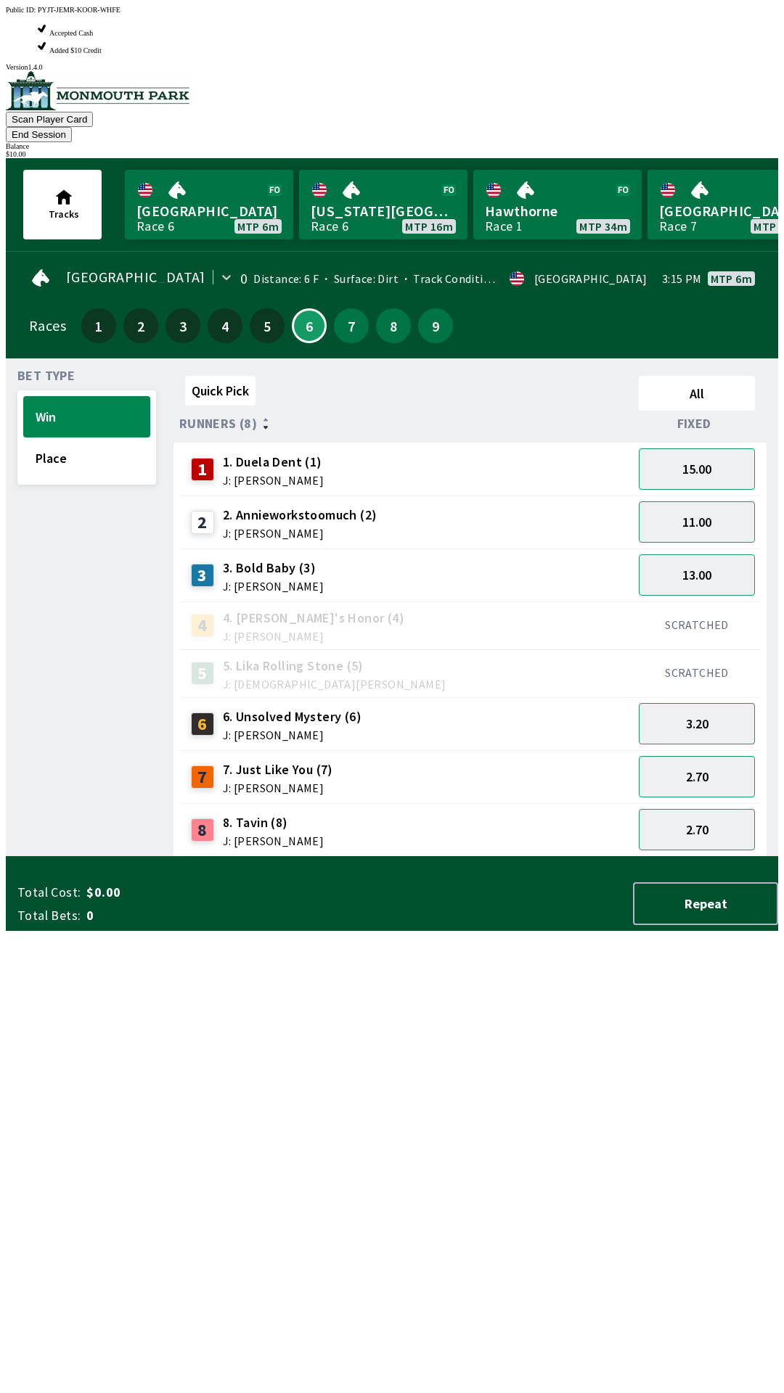
click at [260, 708] on div "6. Unsolved Mystery (6) J: [PERSON_NAME]" at bounding box center [292, 724] width 139 height 33
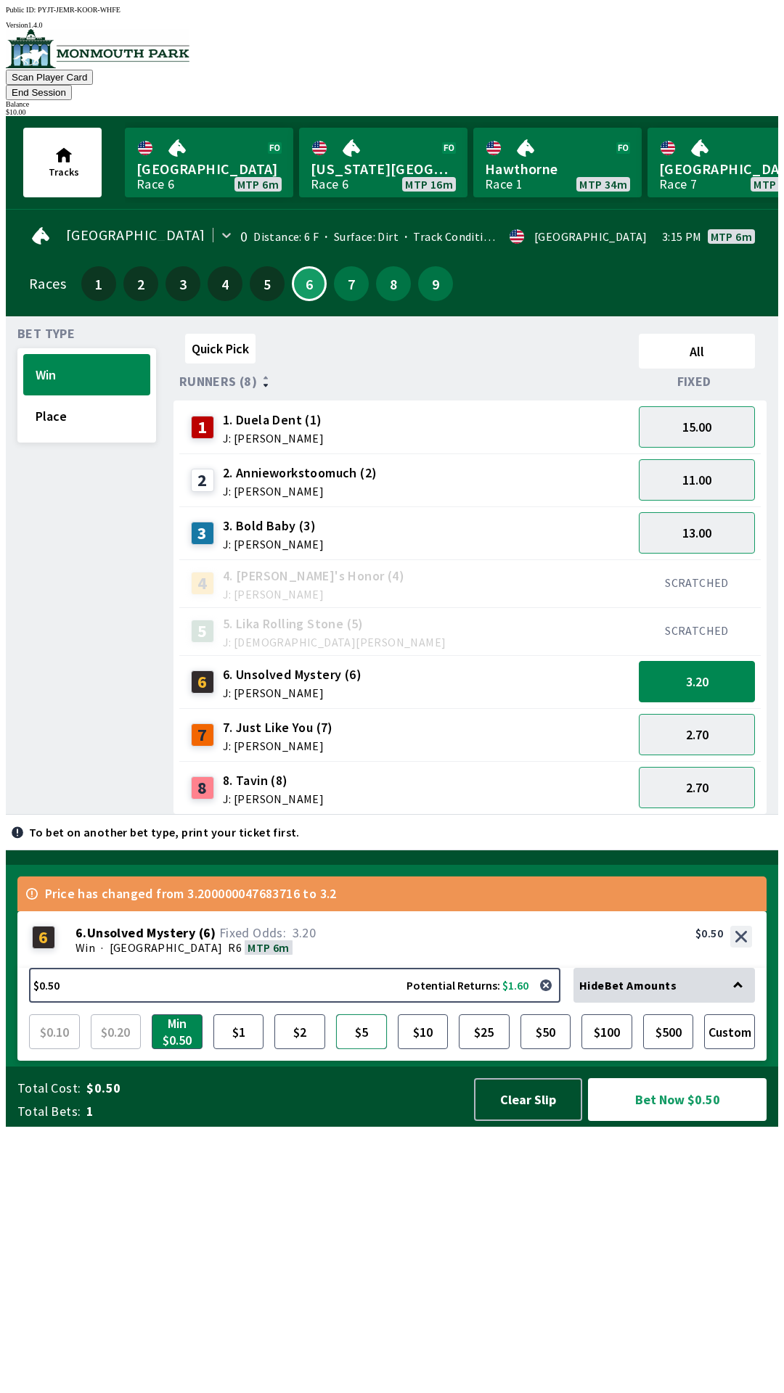
click at [362, 1049] on button "$5" at bounding box center [361, 1031] width 51 height 35
click at [632, 1121] on button "Bet Now $5.00" at bounding box center [677, 1099] width 179 height 43
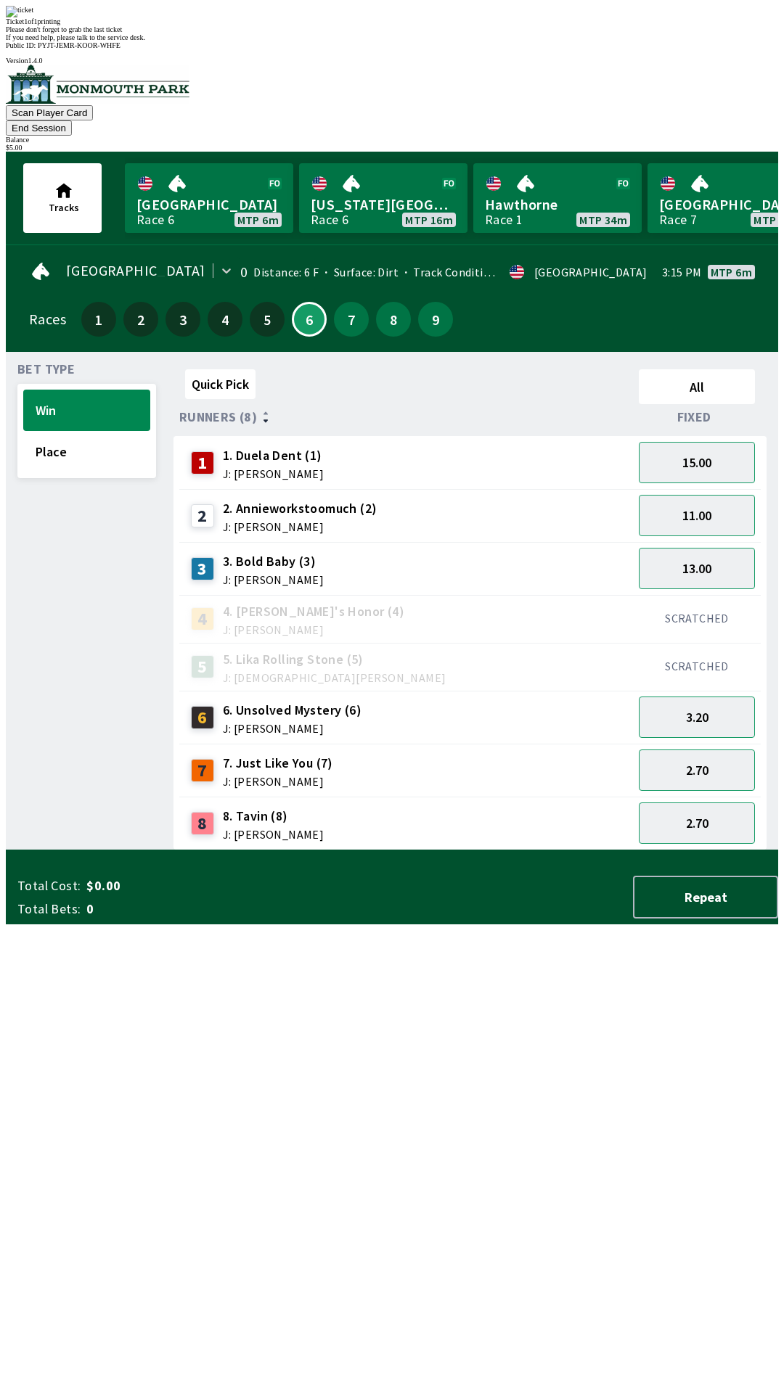
click at [72, 120] on button "End Session" at bounding box center [39, 127] width 66 height 15
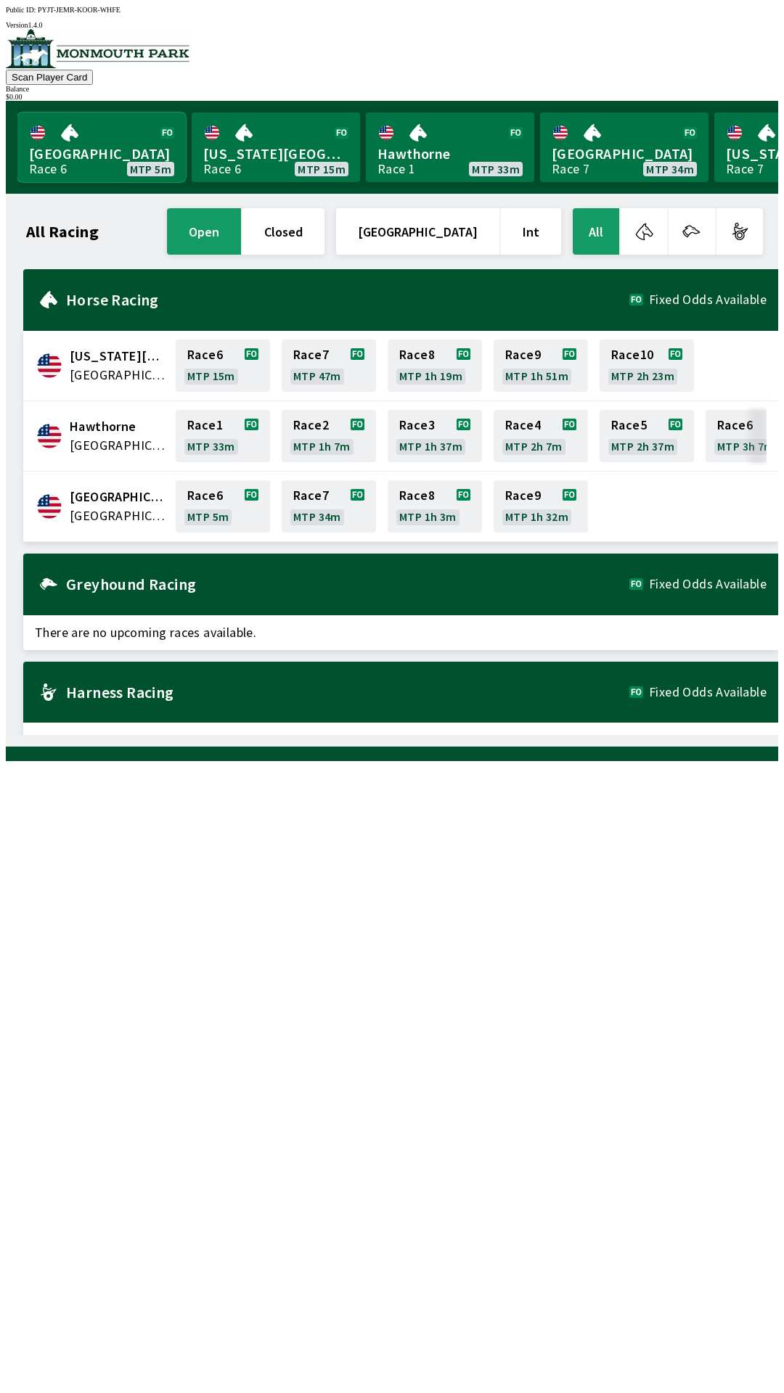
click at [72, 134] on link "Monmouth Park Race 6 MTP 5m" at bounding box center [101, 147] width 168 height 70
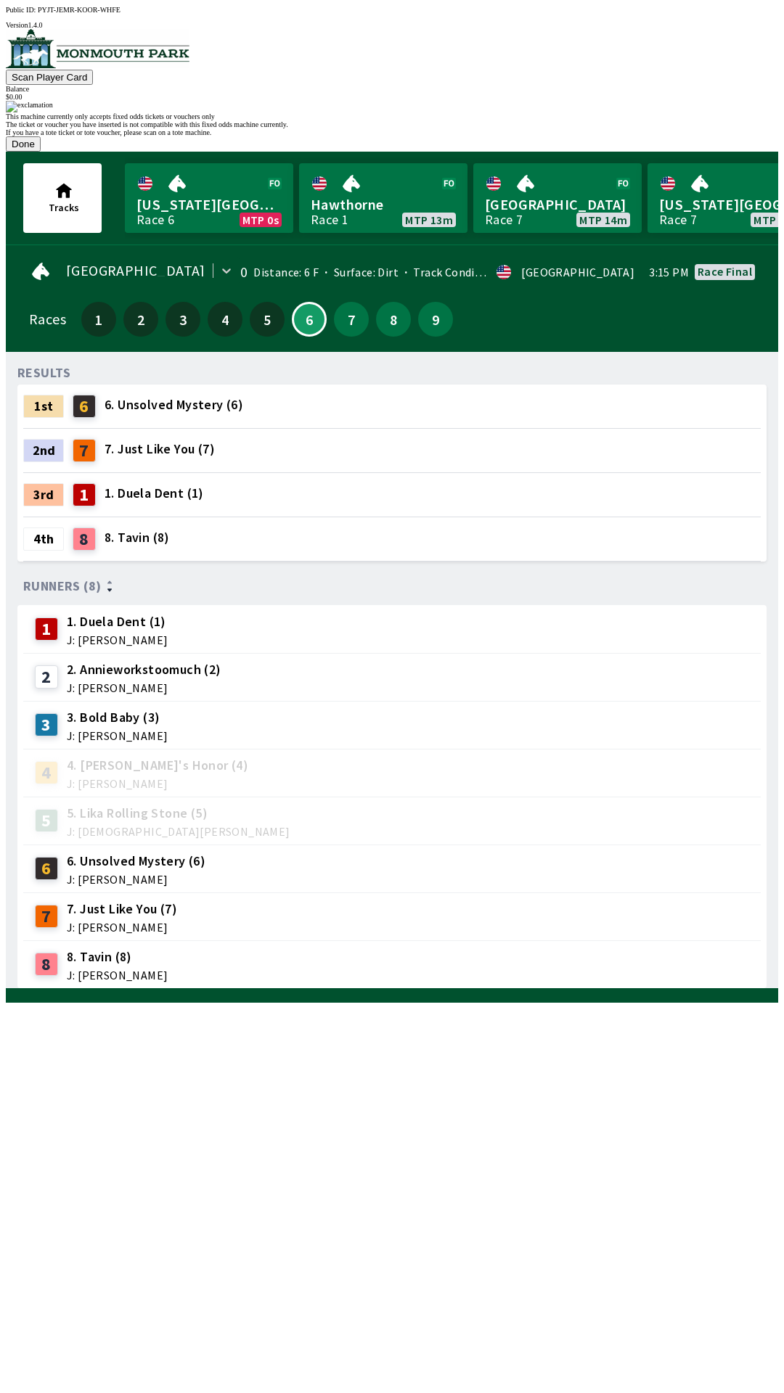
click at [41, 152] on button "Done" at bounding box center [23, 143] width 35 height 15
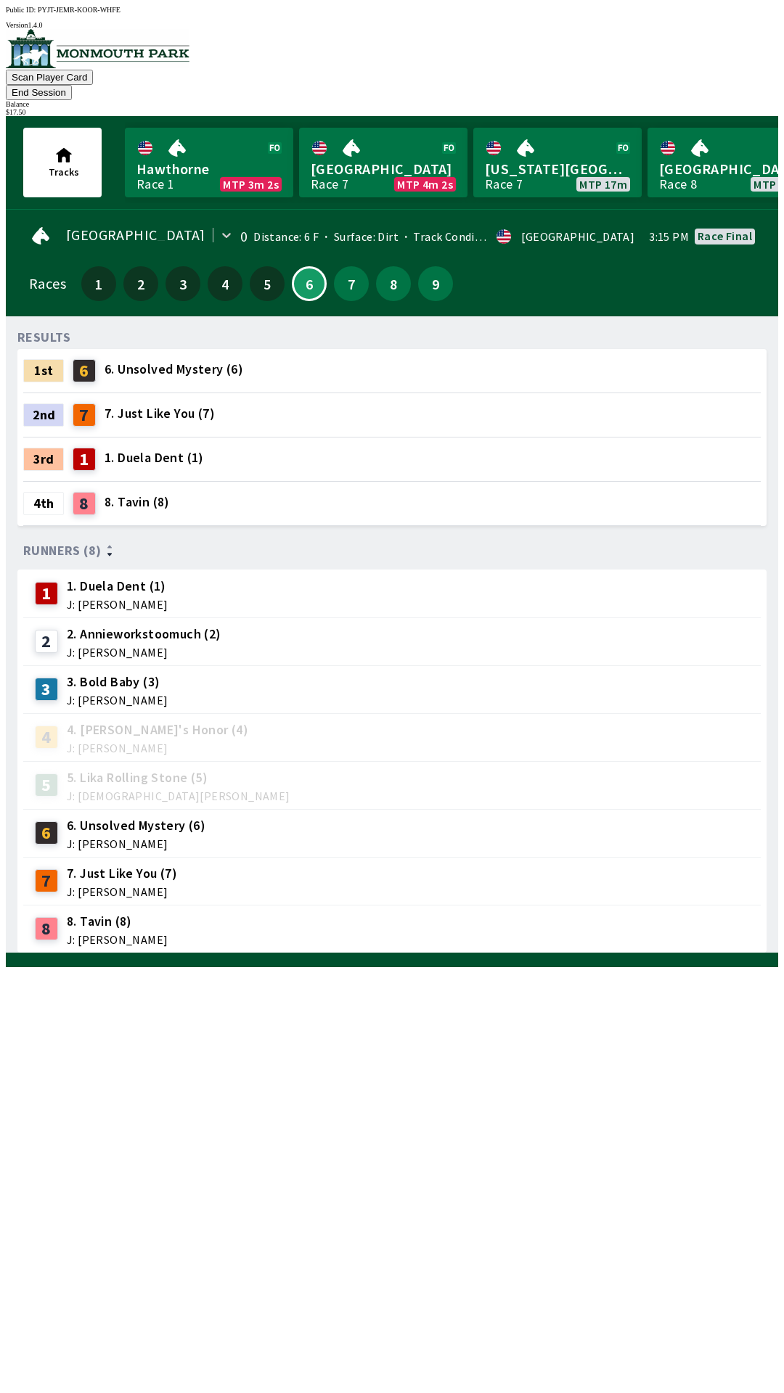
click at [741, 100] on div "Balance" at bounding box center [392, 104] width 772 height 8
click at [737, 108] on div "$ 17.50" at bounding box center [392, 112] width 772 height 8
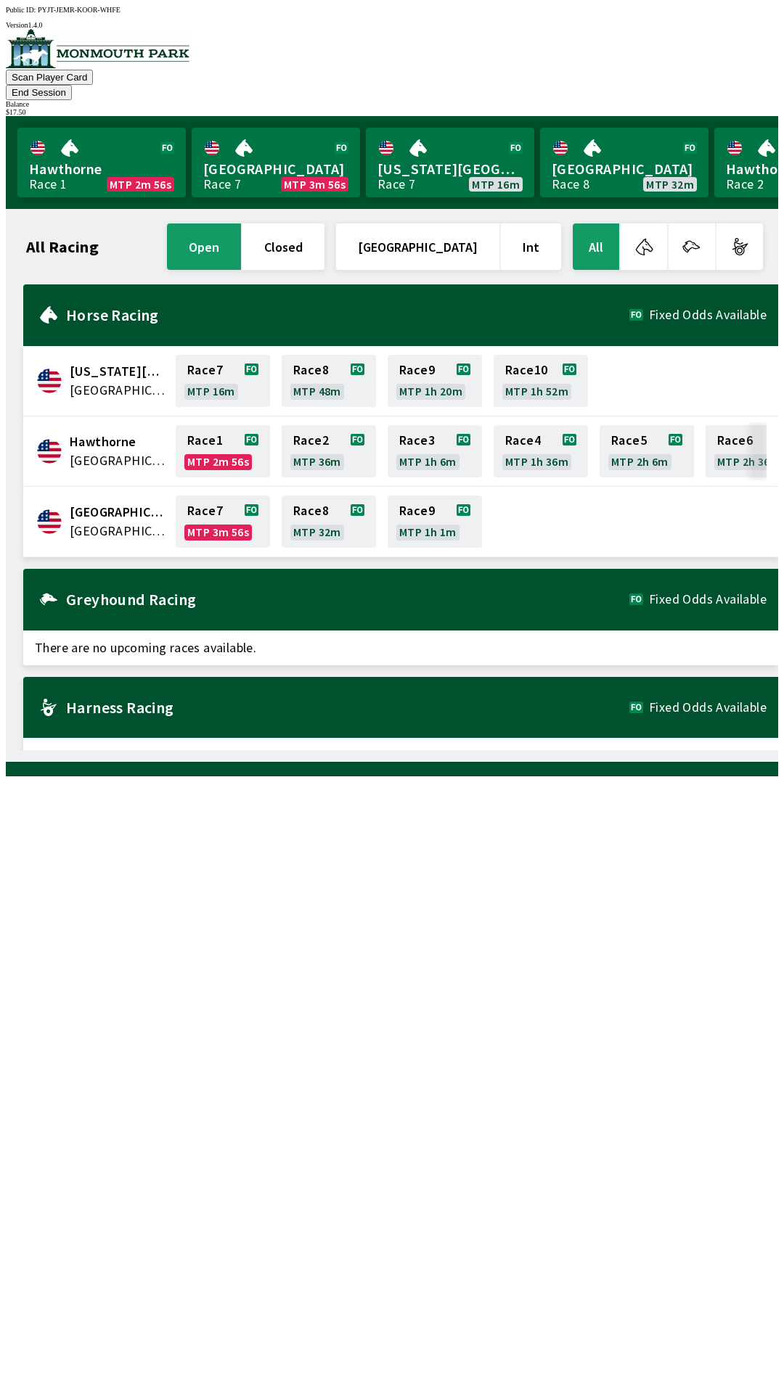
click at [72, 85] on button "End Session" at bounding box center [39, 92] width 66 height 15
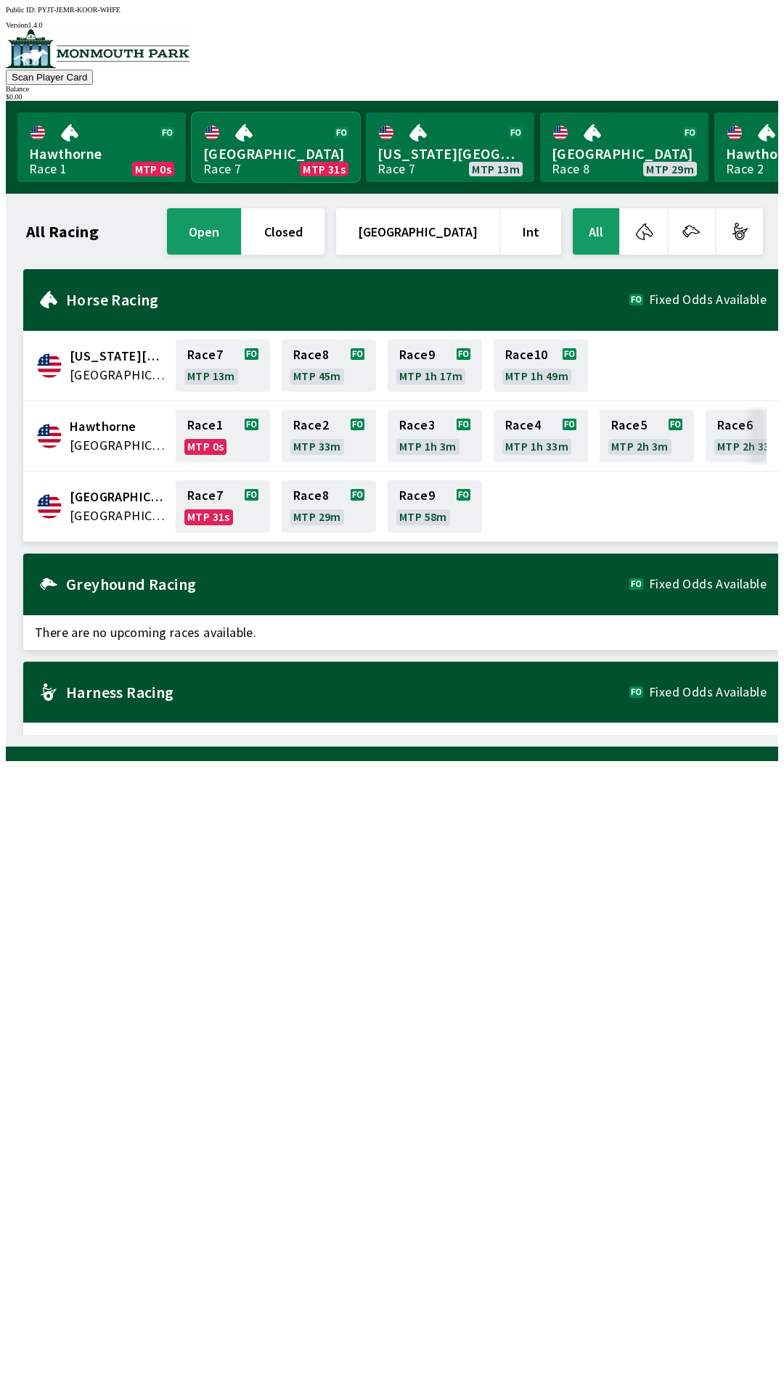
click at [227, 129] on link "[GEOGRAPHIC_DATA] Race 7 MTP 31s" at bounding box center [276, 147] width 168 height 70
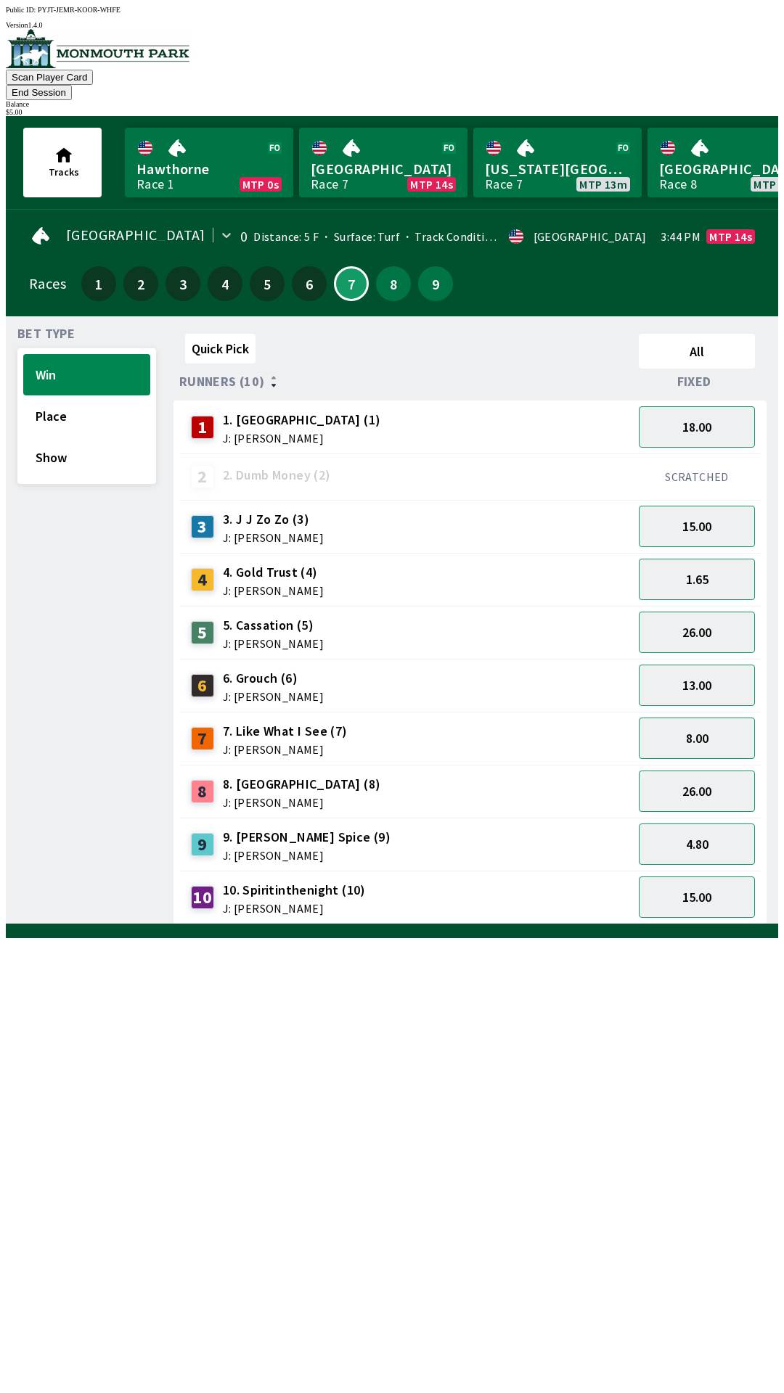
click at [252, 563] on div "4. Gold Trust (4) J: [PERSON_NAME]" at bounding box center [273, 579] width 101 height 33
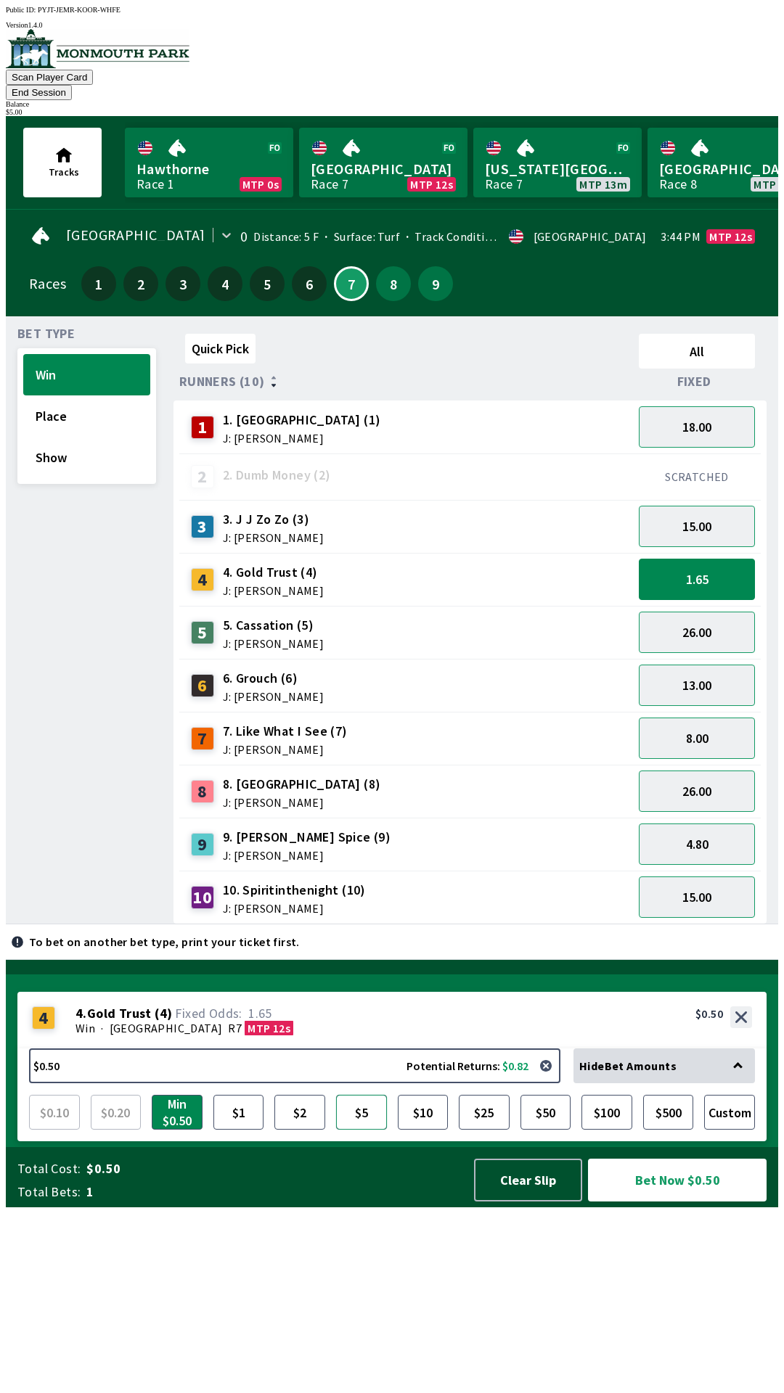
click at [366, 1130] on button "$5" at bounding box center [361, 1112] width 51 height 35
click at [657, 1202] on button "Bet Now $5.00" at bounding box center [677, 1180] width 179 height 43
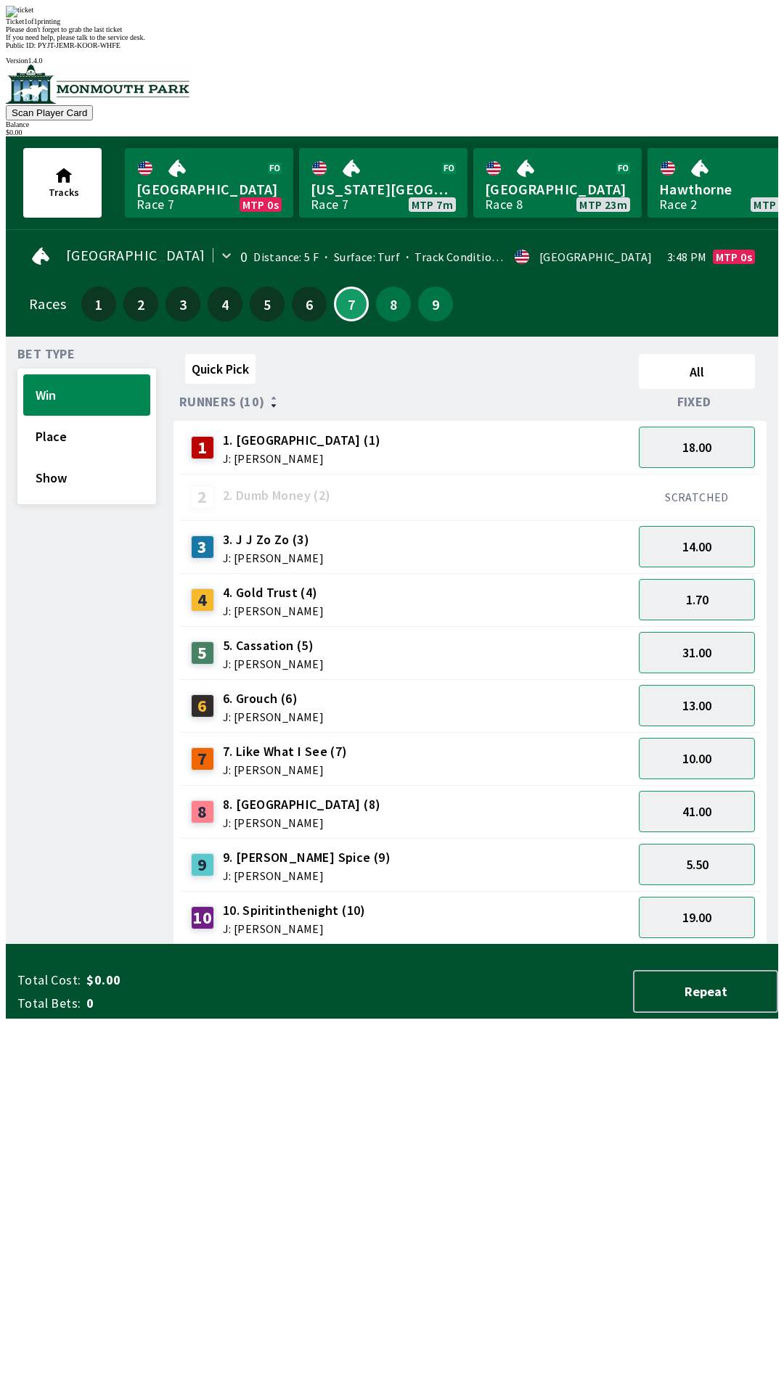
click at [145, 41] on span "If you need help, please talk to the service desk." at bounding box center [75, 37] width 139 height 8
click at [461, 33] on div "Please don't forget to grab the last ticket" at bounding box center [392, 29] width 772 height 8
click at [472, 41] on div "Ticket 1 of 1 printing Please don't forget to grab the last ticket If you need …" at bounding box center [392, 24] width 772 height 36
